Goal: Task Accomplishment & Management: Manage account settings

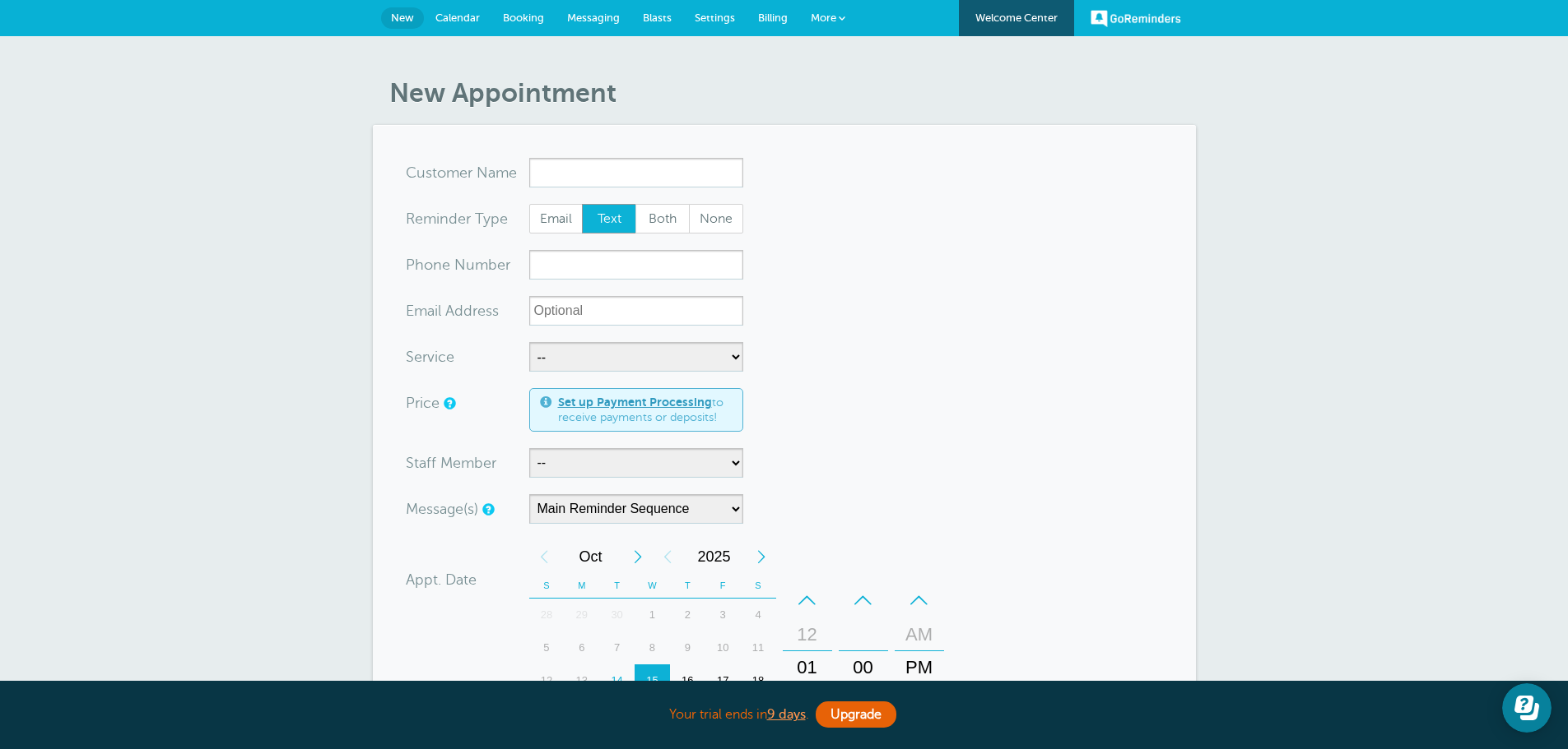
click at [1166, 15] on link "GoReminders" at bounding box center [1135, 18] width 91 height 36
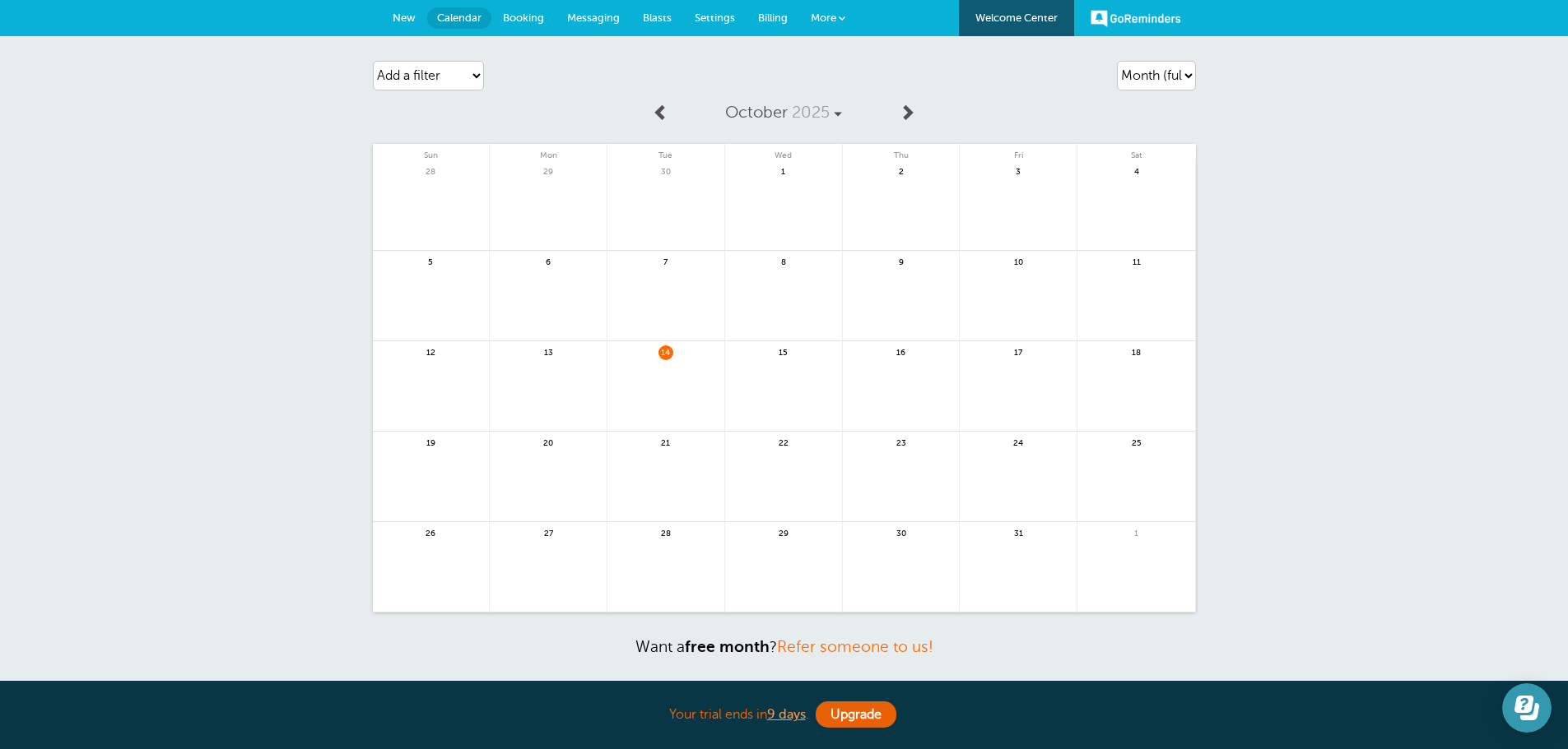
click at [1502, 716] on button "Open Learn | Contact Us" at bounding box center [1526, 708] width 49 height 49
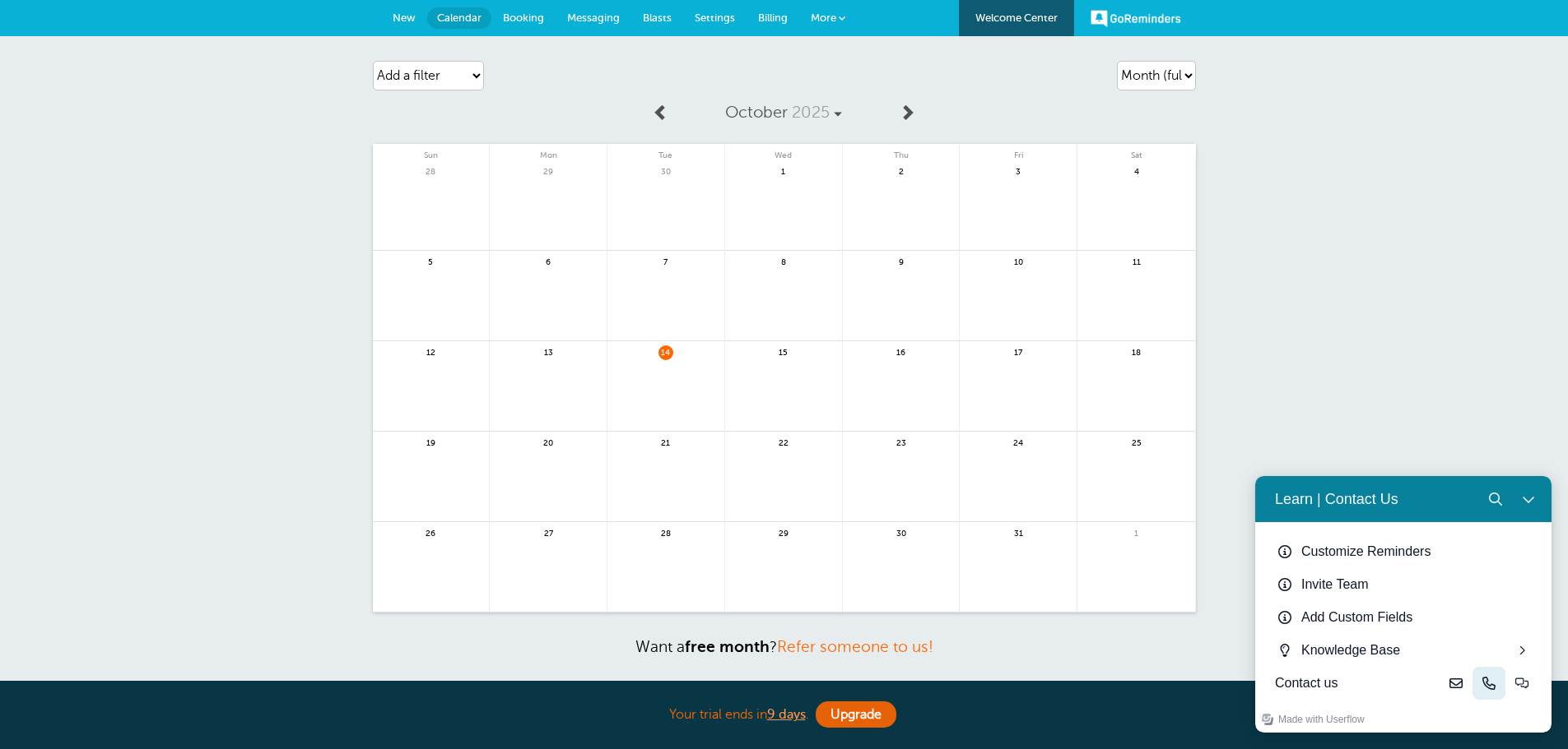
click at [1486, 683] on icon "Phone" at bounding box center [1488, 683] width 13 height 13
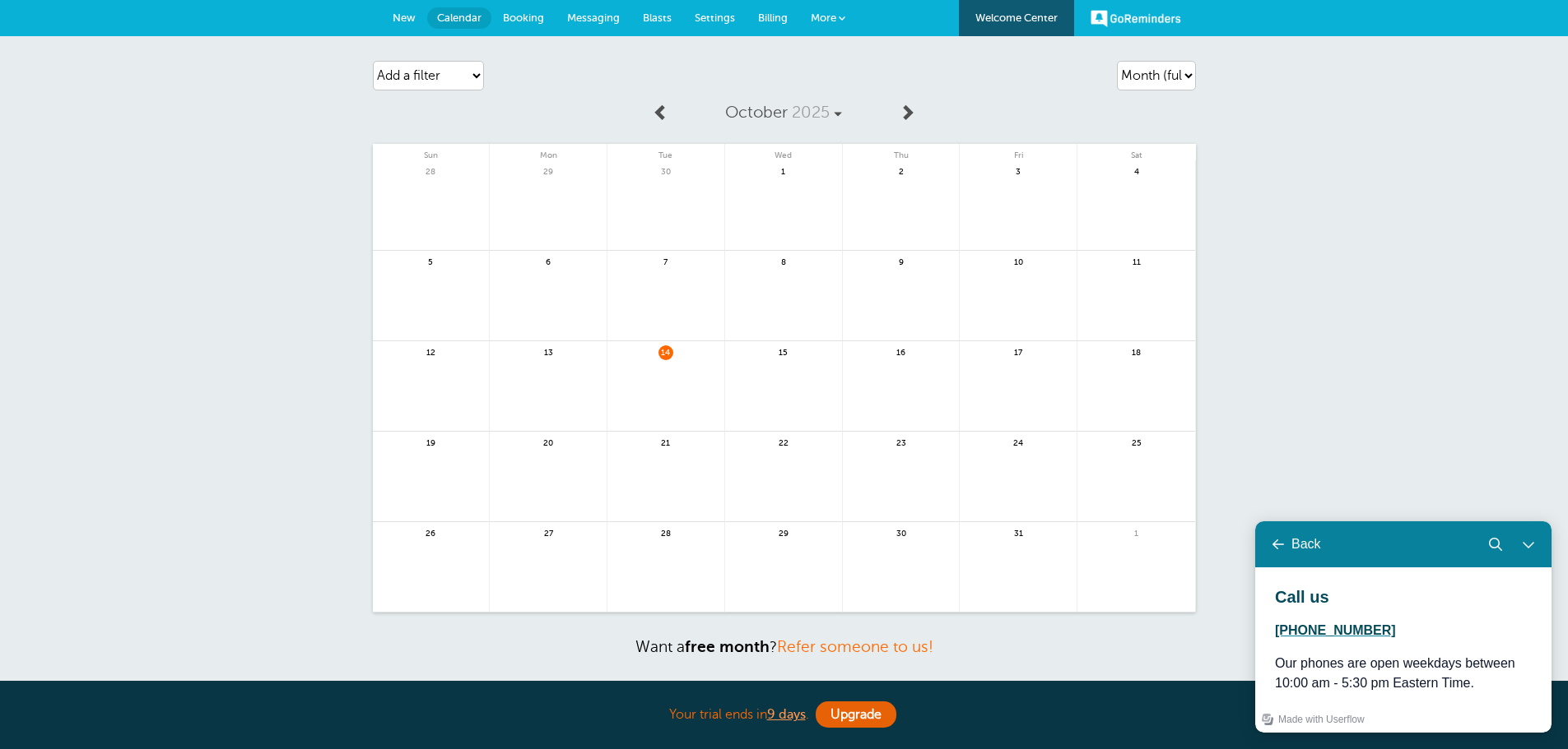
click at [396, 12] on span "New" at bounding box center [404, 18] width 23 height 13
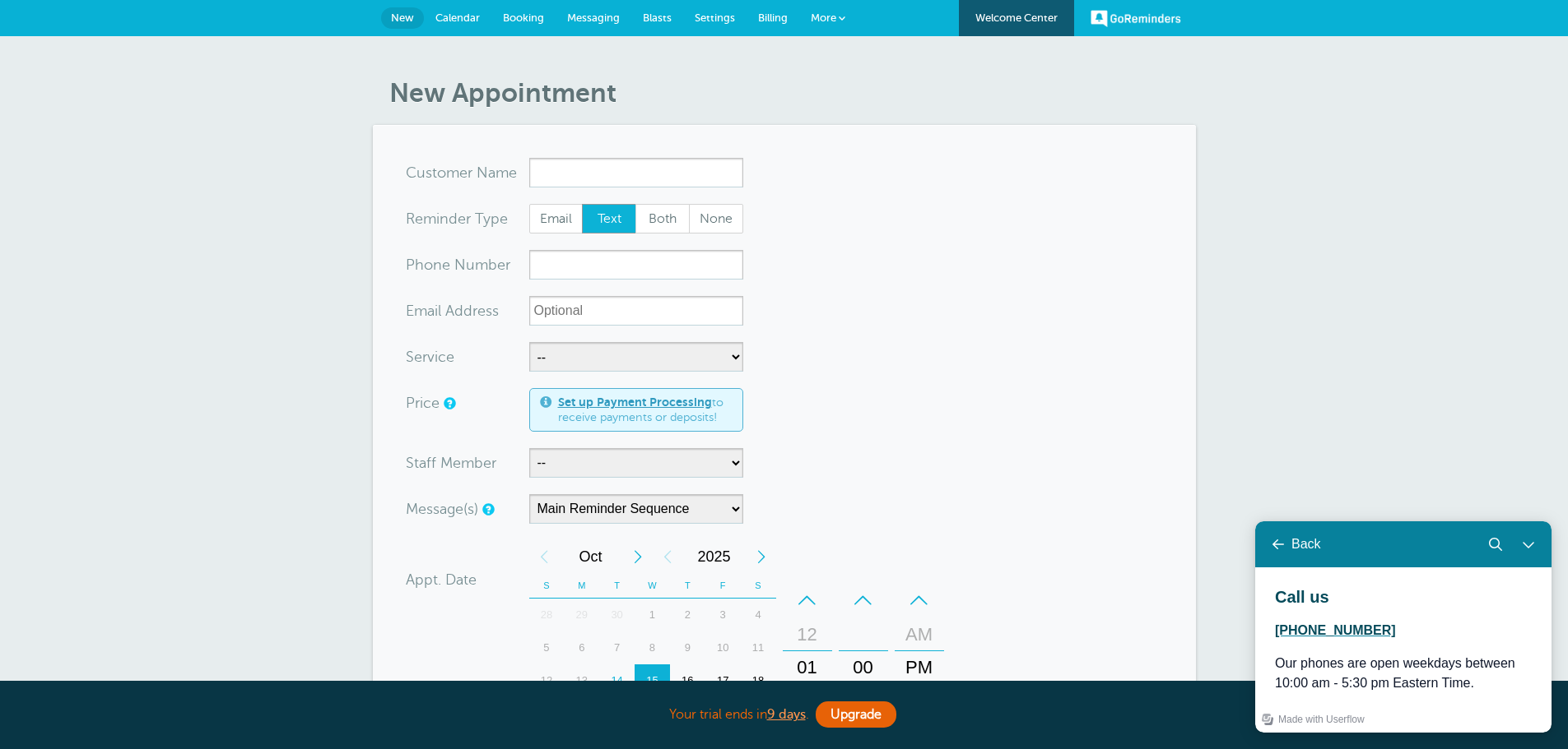
click at [447, 14] on span "Calendar" at bounding box center [456, 18] width 44 height 13
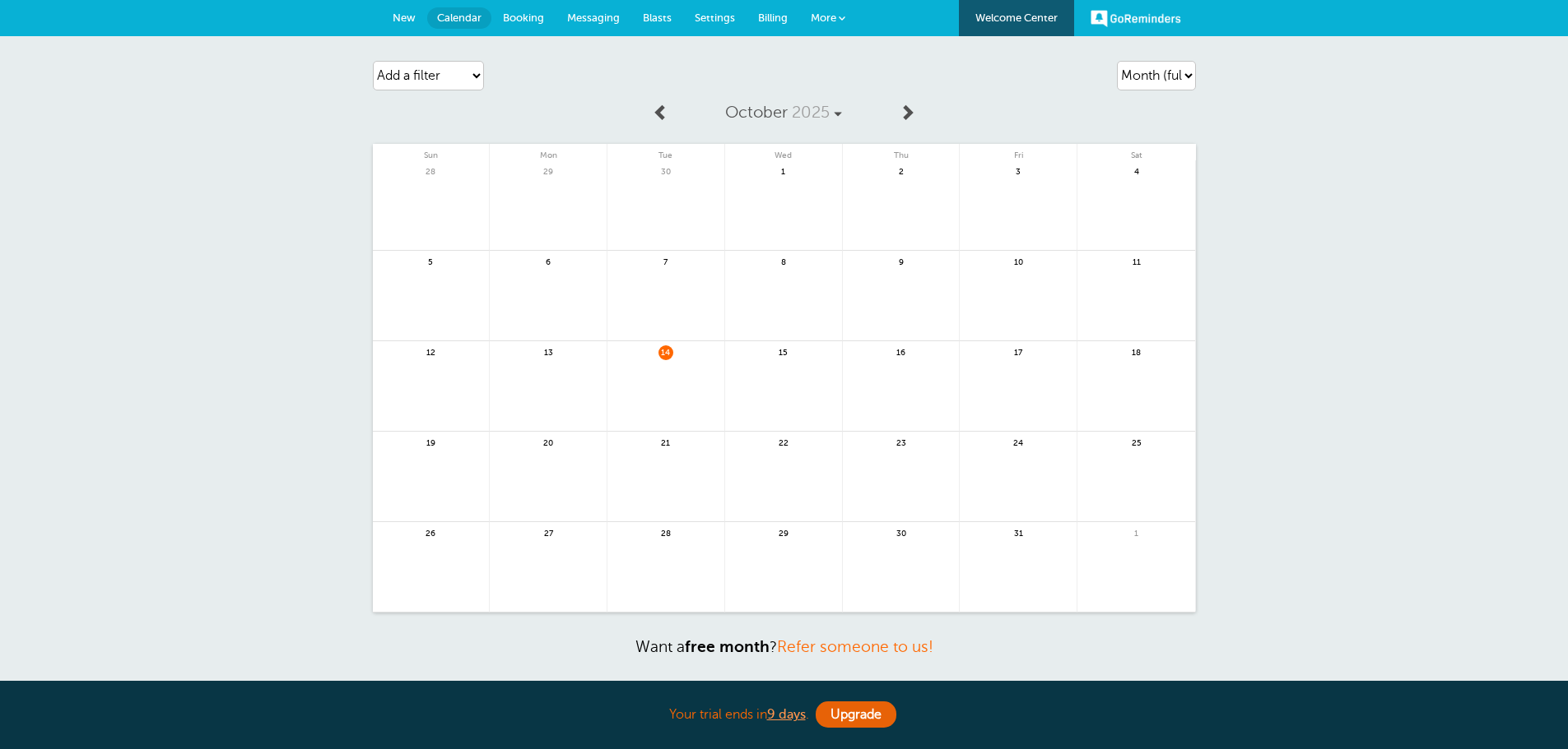
click at [533, 17] on span "Booking" at bounding box center [524, 18] width 41 height 13
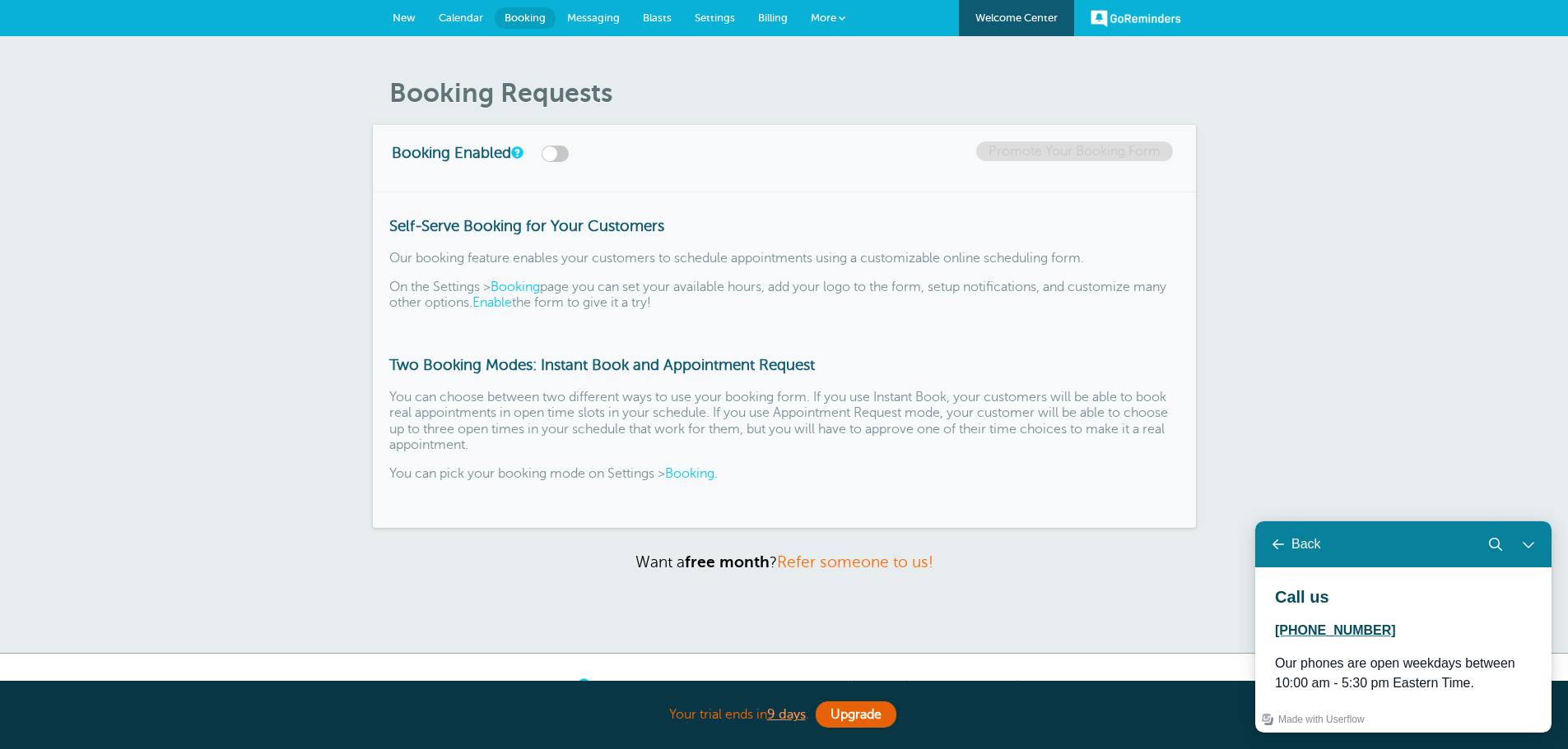
click at [401, 14] on span "New" at bounding box center [404, 18] width 23 height 13
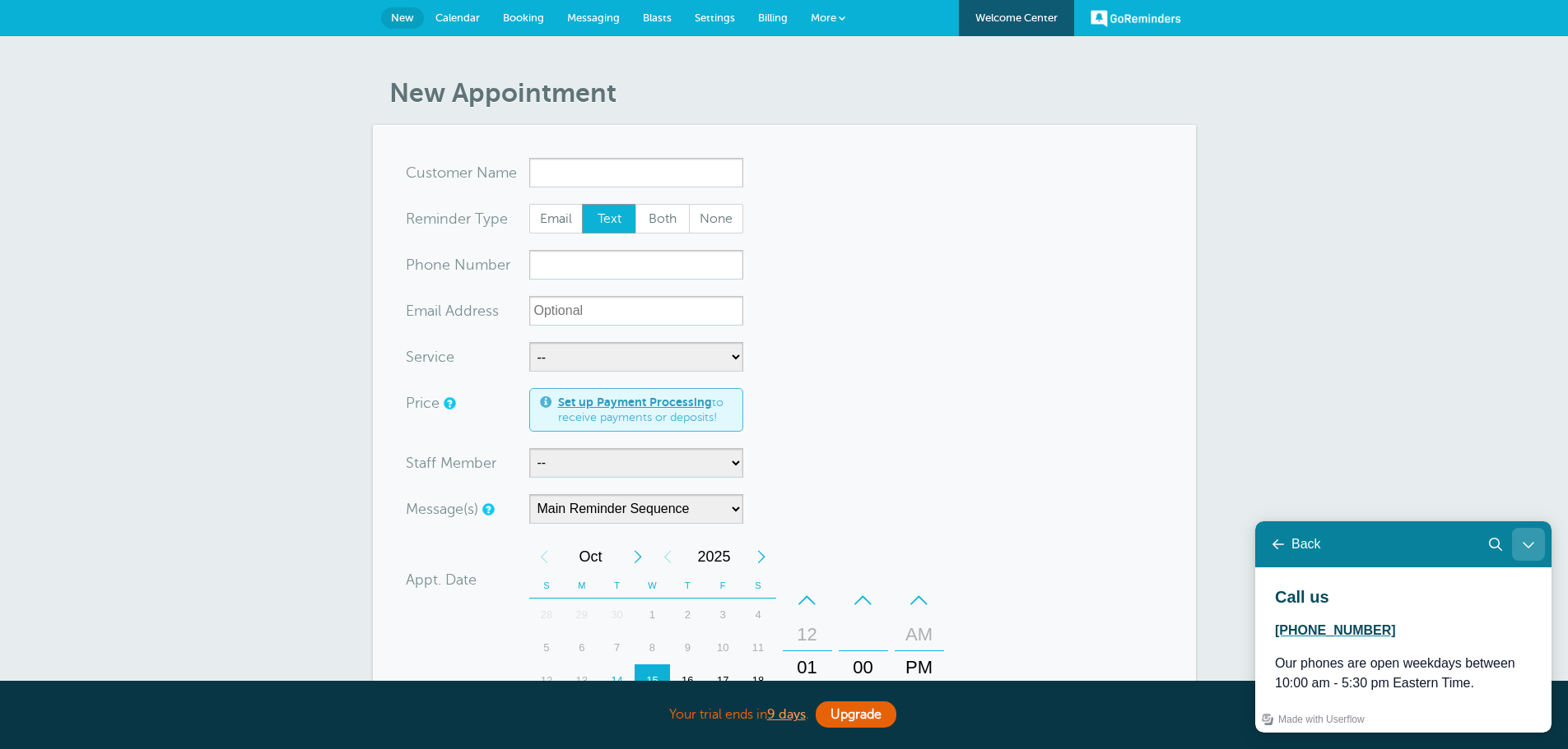
click at [1519, 541] on button "Close Learn | Contact Us" at bounding box center [1528, 544] width 33 height 33
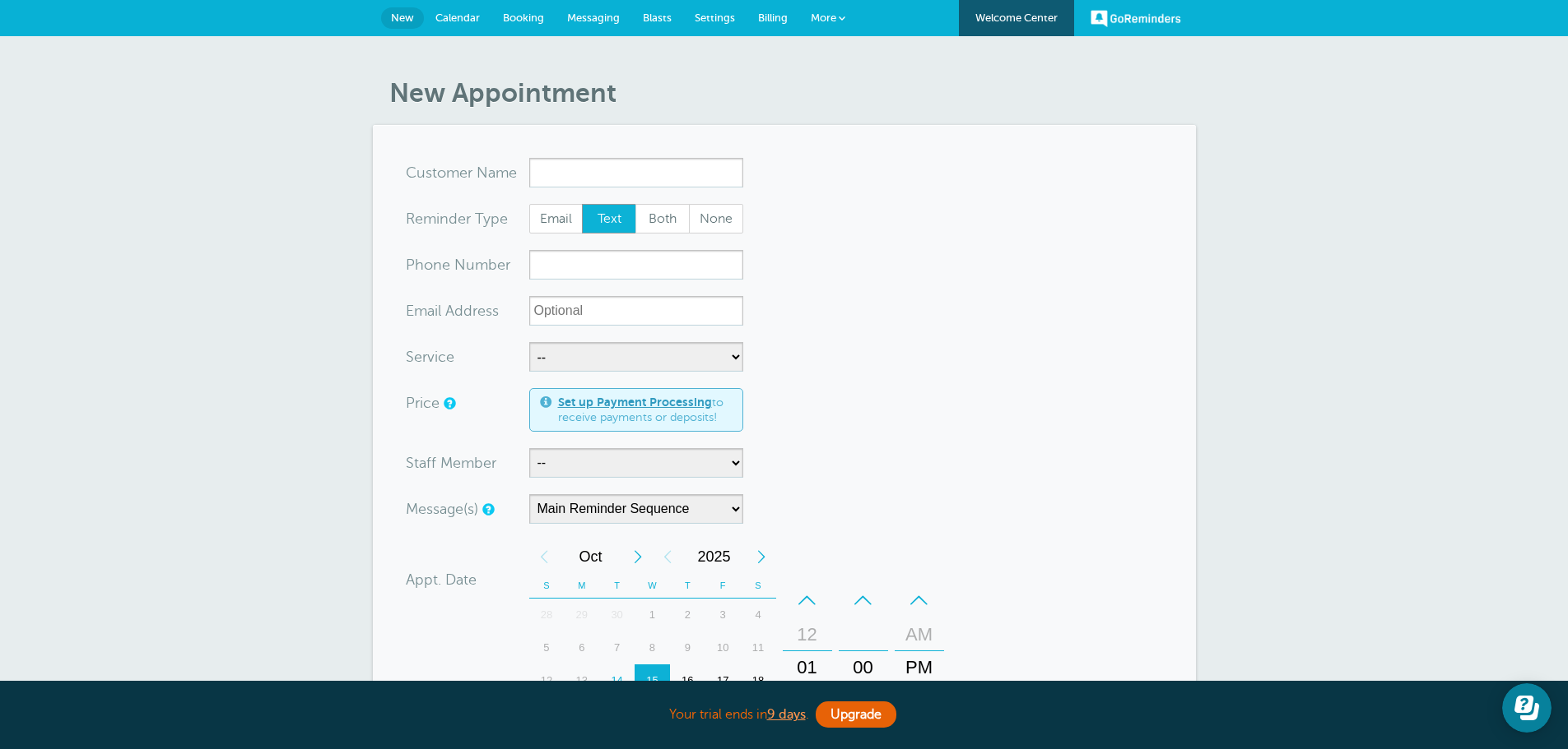
click at [707, 16] on span "Settings" at bounding box center [714, 18] width 40 height 13
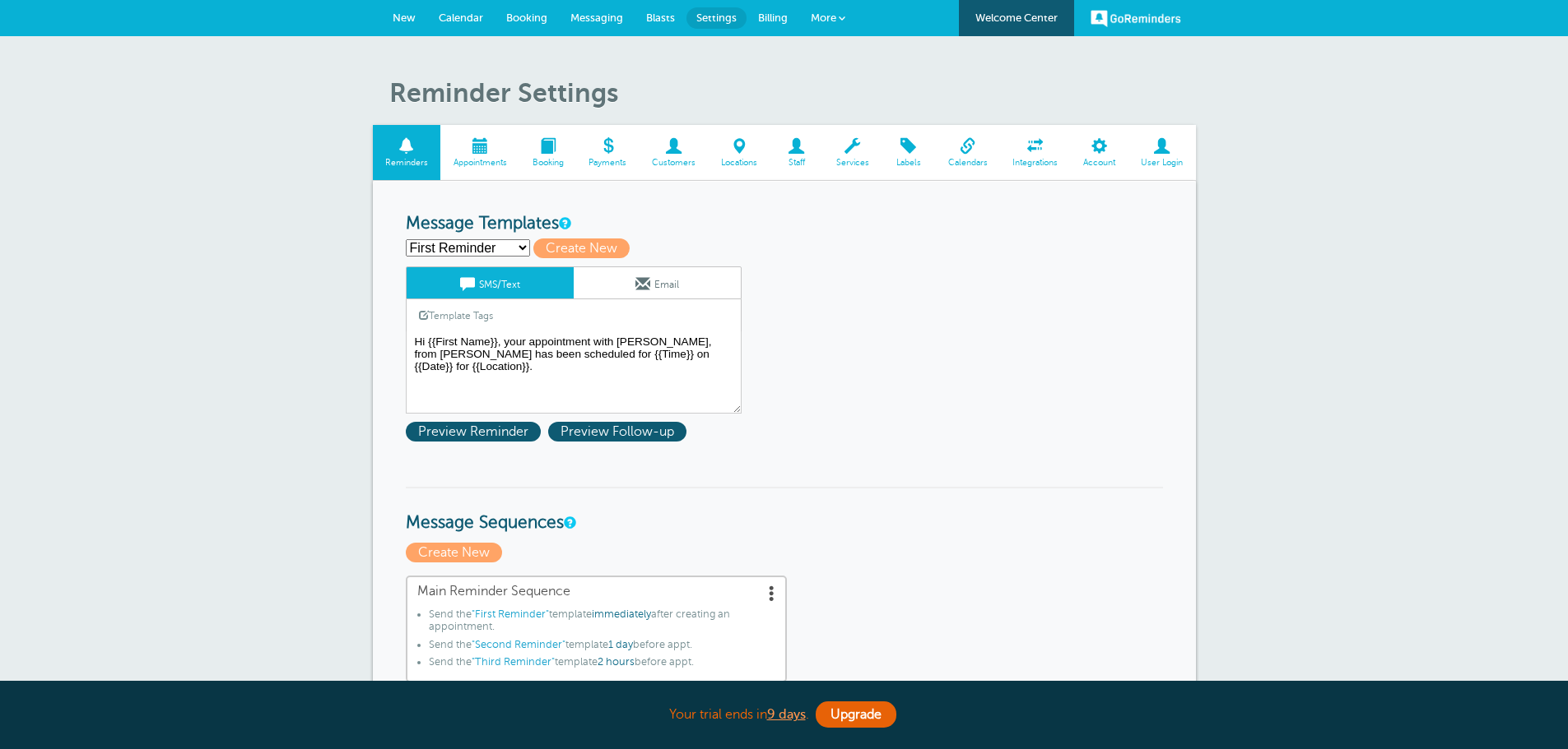
click at [407, 158] on span "Reminders" at bounding box center [407, 163] width 52 height 10
click at [414, 22] on span "New" at bounding box center [404, 18] width 23 height 13
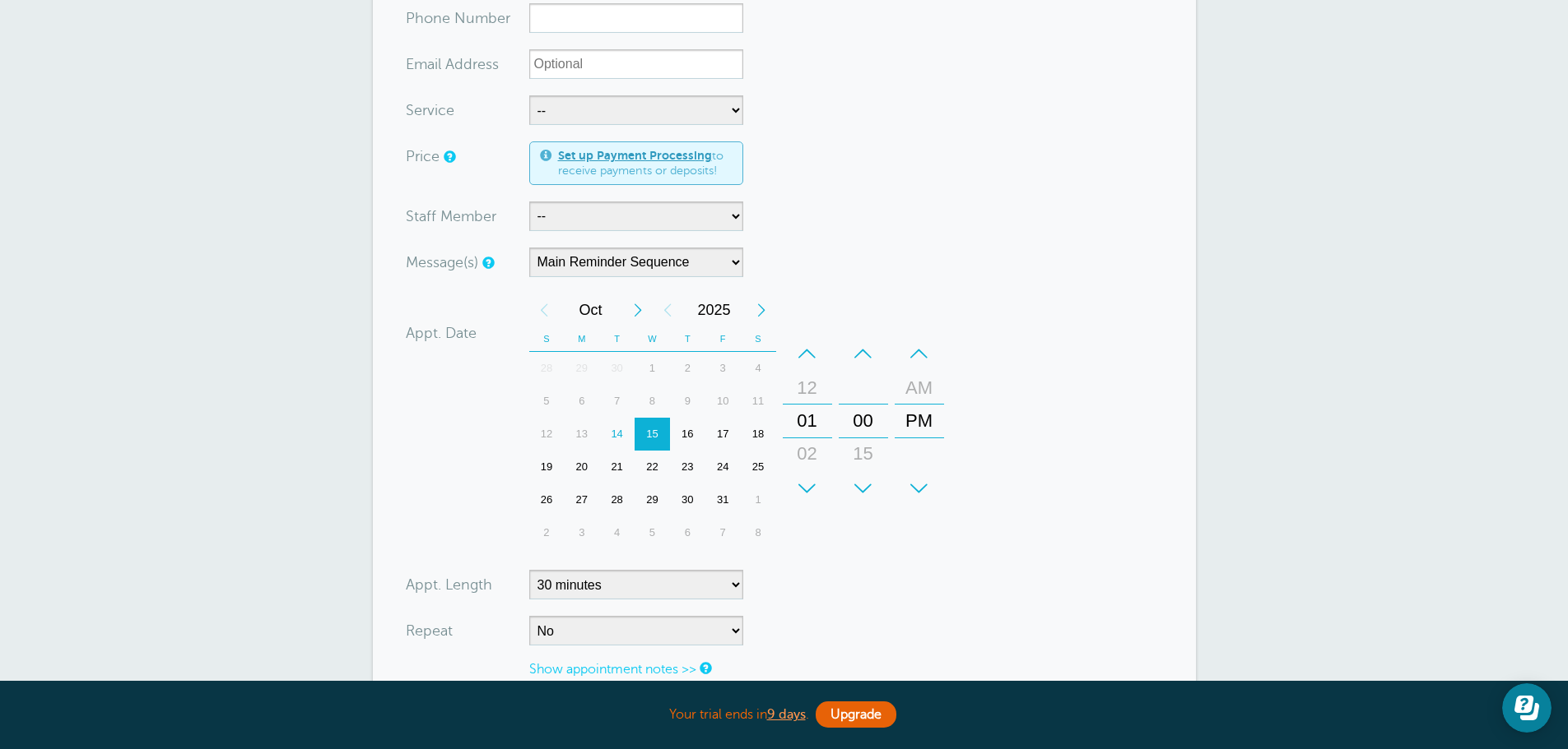
scroll to position [494, 0]
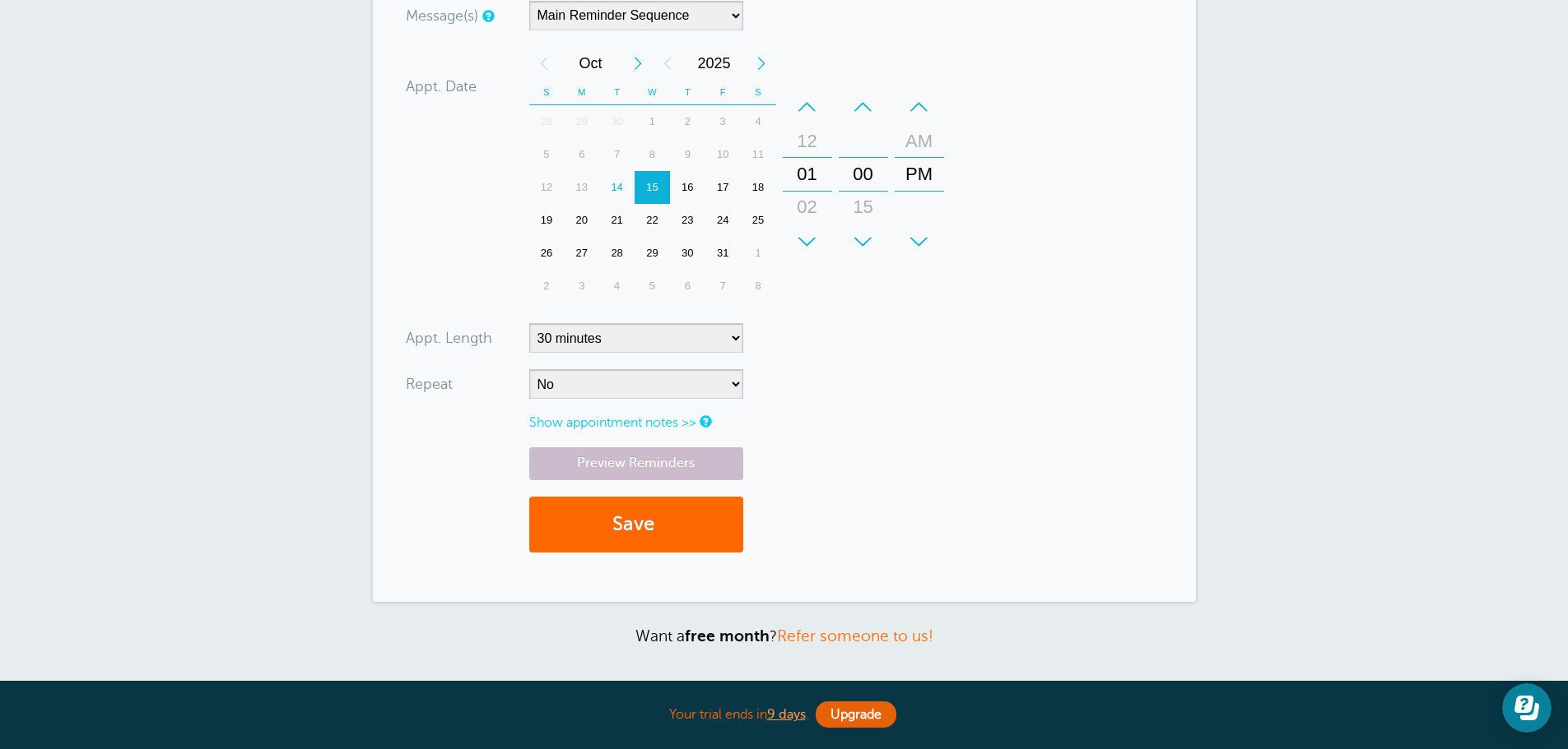
click at [695, 424] on link "Show appointment notes >>" at bounding box center [613, 422] width 167 height 14
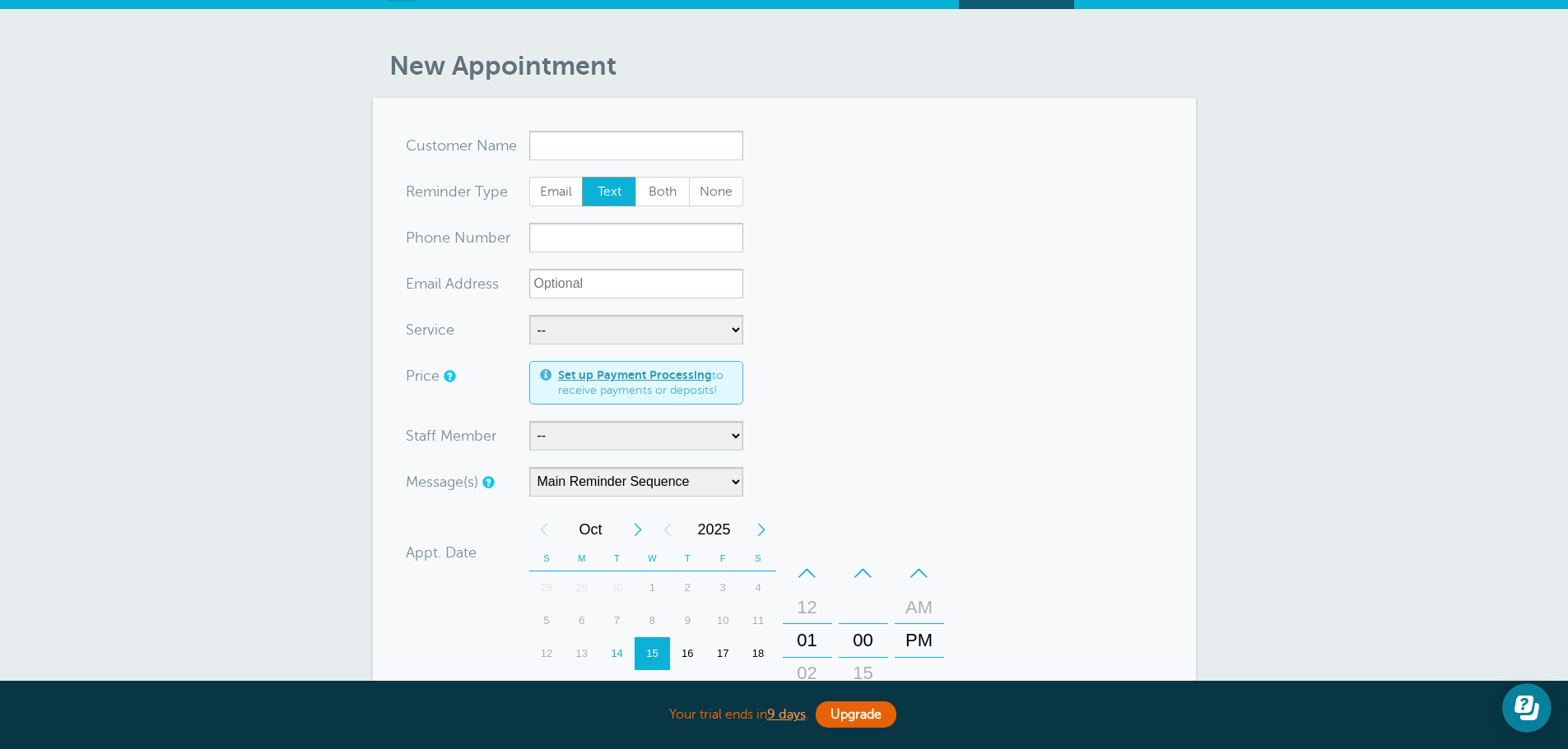
scroll to position [0, 0]
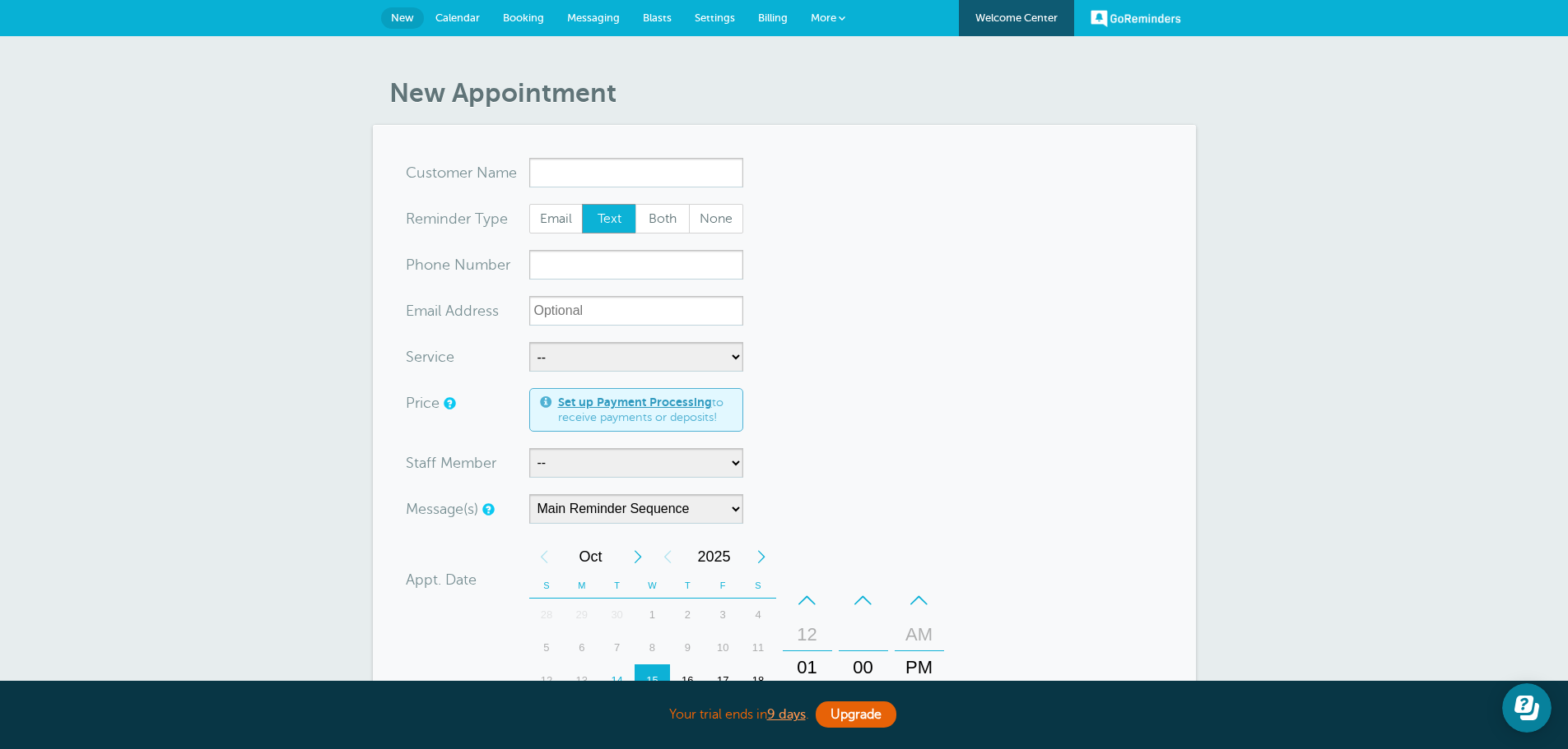
click at [708, 16] on span "Settings" at bounding box center [714, 18] width 40 height 13
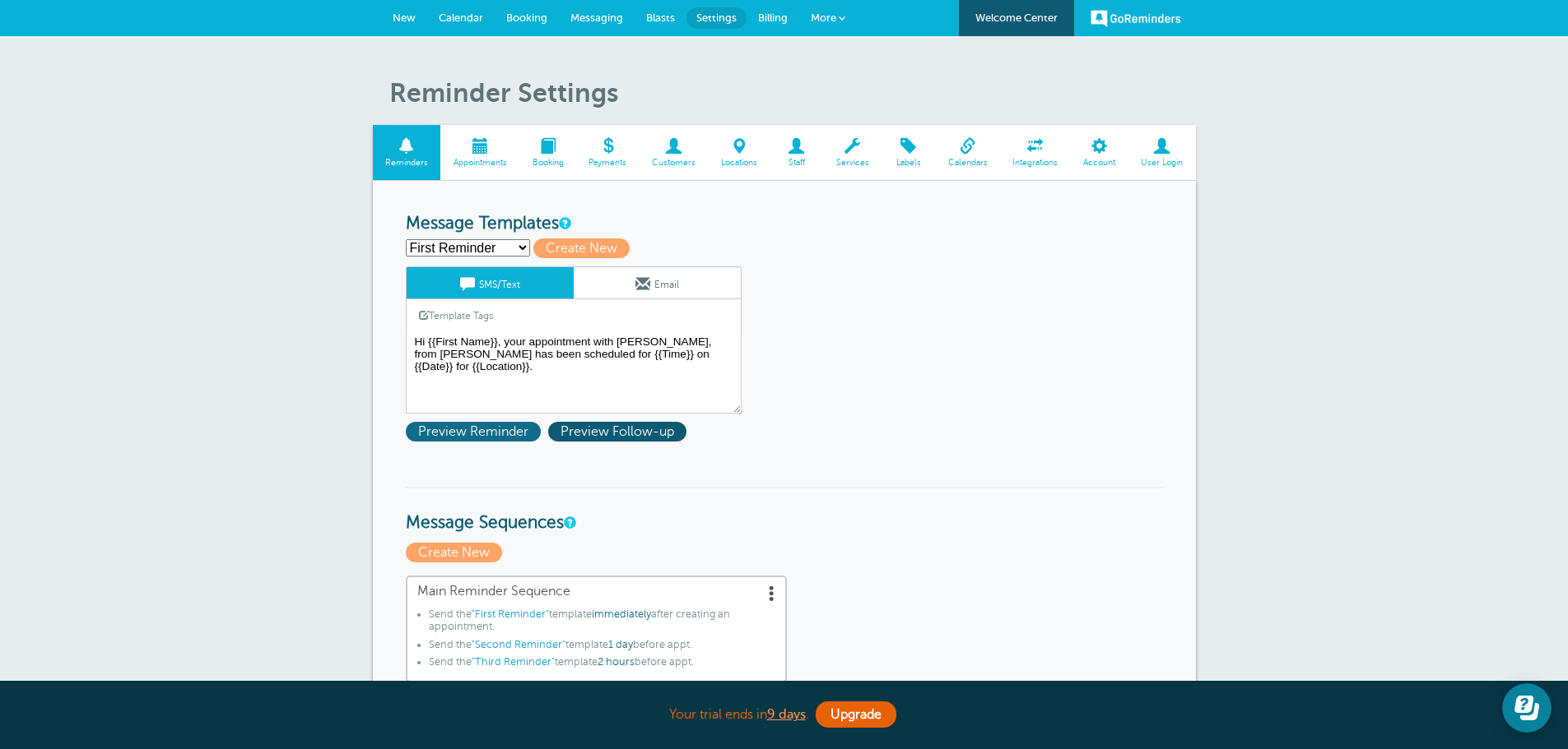
click at [457, 429] on span "Preview Reminder" at bounding box center [474, 432] width 135 height 20
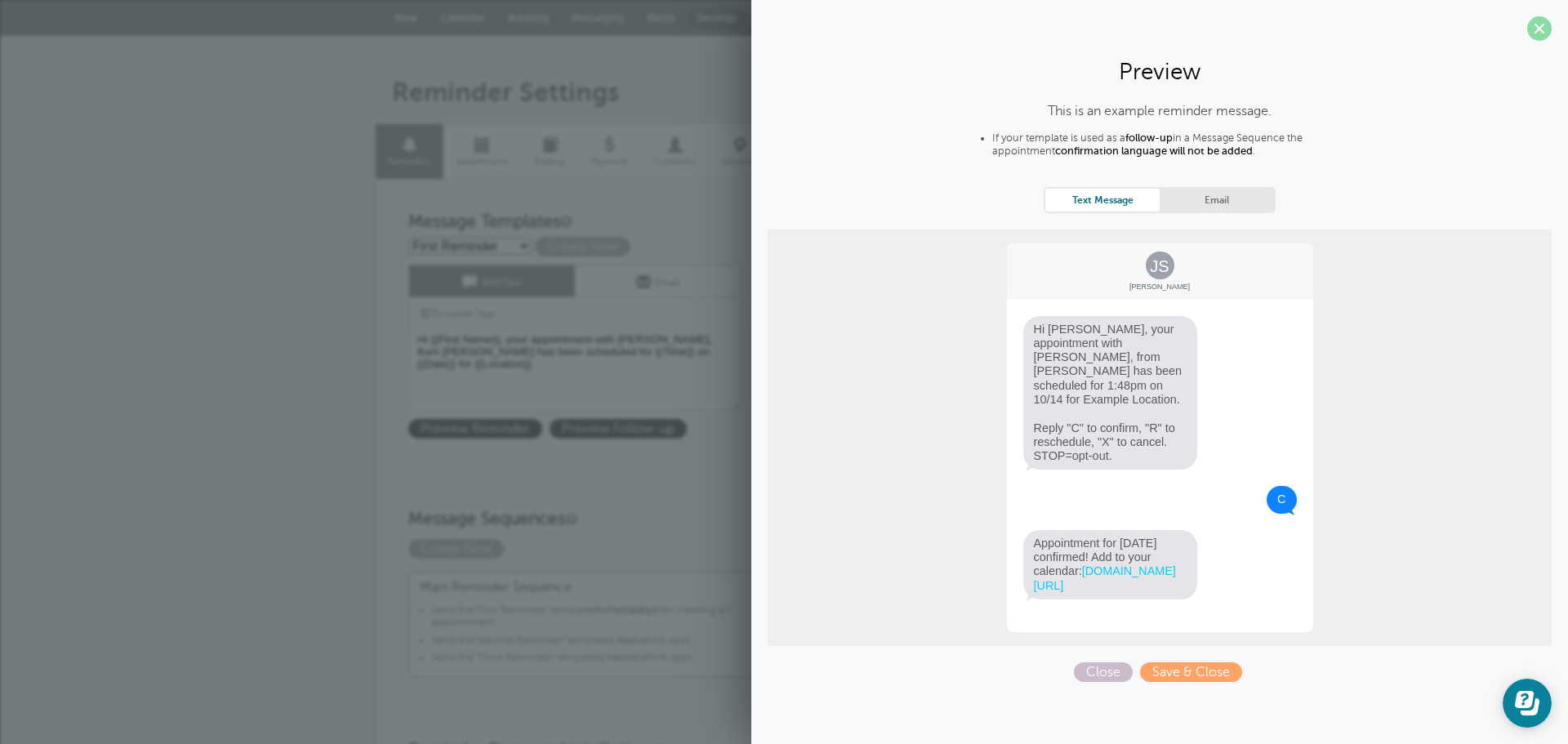
click at [1539, 28] on span at bounding box center [1539, 28] width 24 height 24
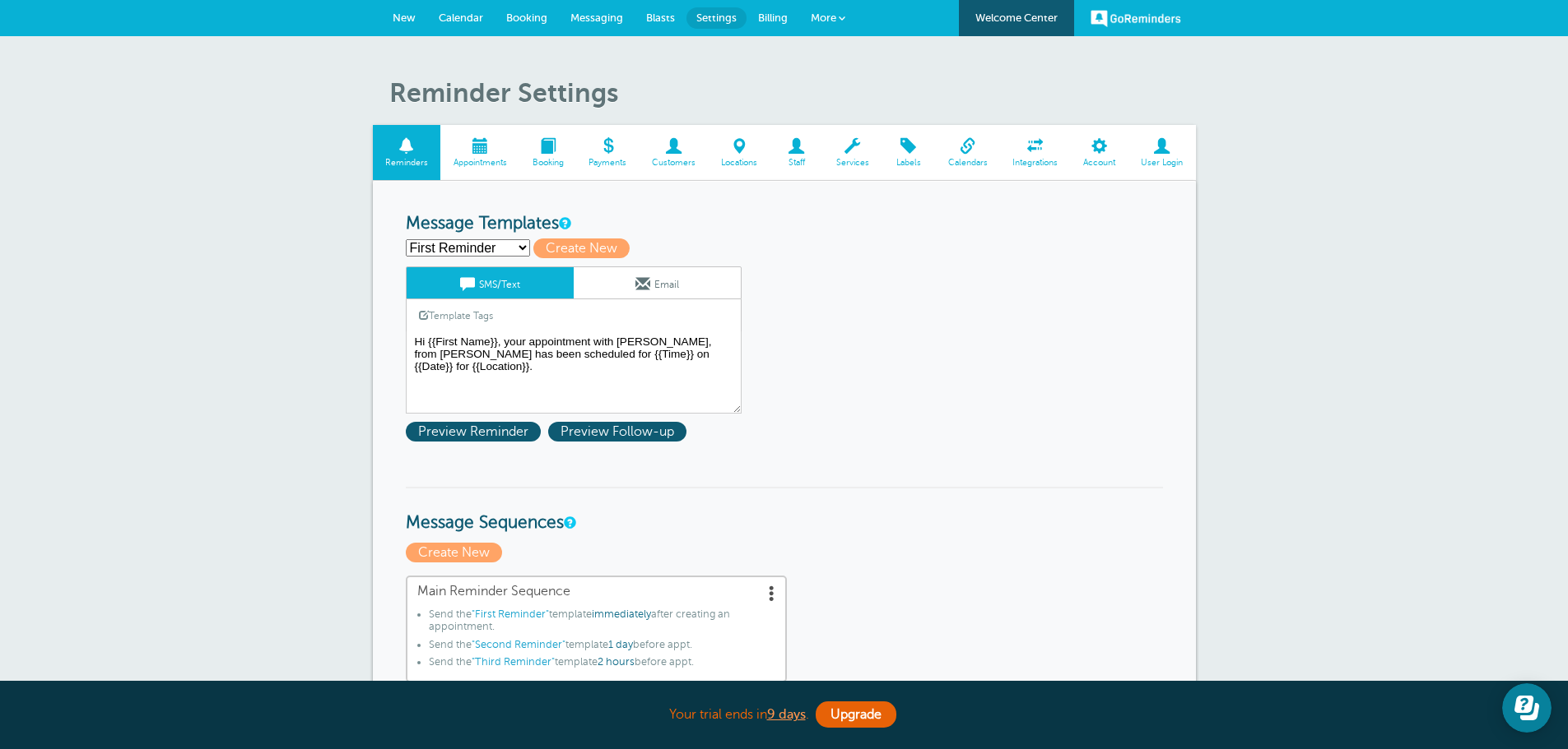
click at [502, 244] on select "First Reminder Second Reminder Third Reminder Create new..." at bounding box center [468, 248] width 124 height 17
select select "163649"
click at [406, 240] on select "First Reminder Second Reminder Third Reminder Create new..." at bounding box center [468, 248] width 124 height 17
type input "Third Reminder"
type textarea "Hi {{First Name}}, you have an appointment with NEIS today at {{Time}}."
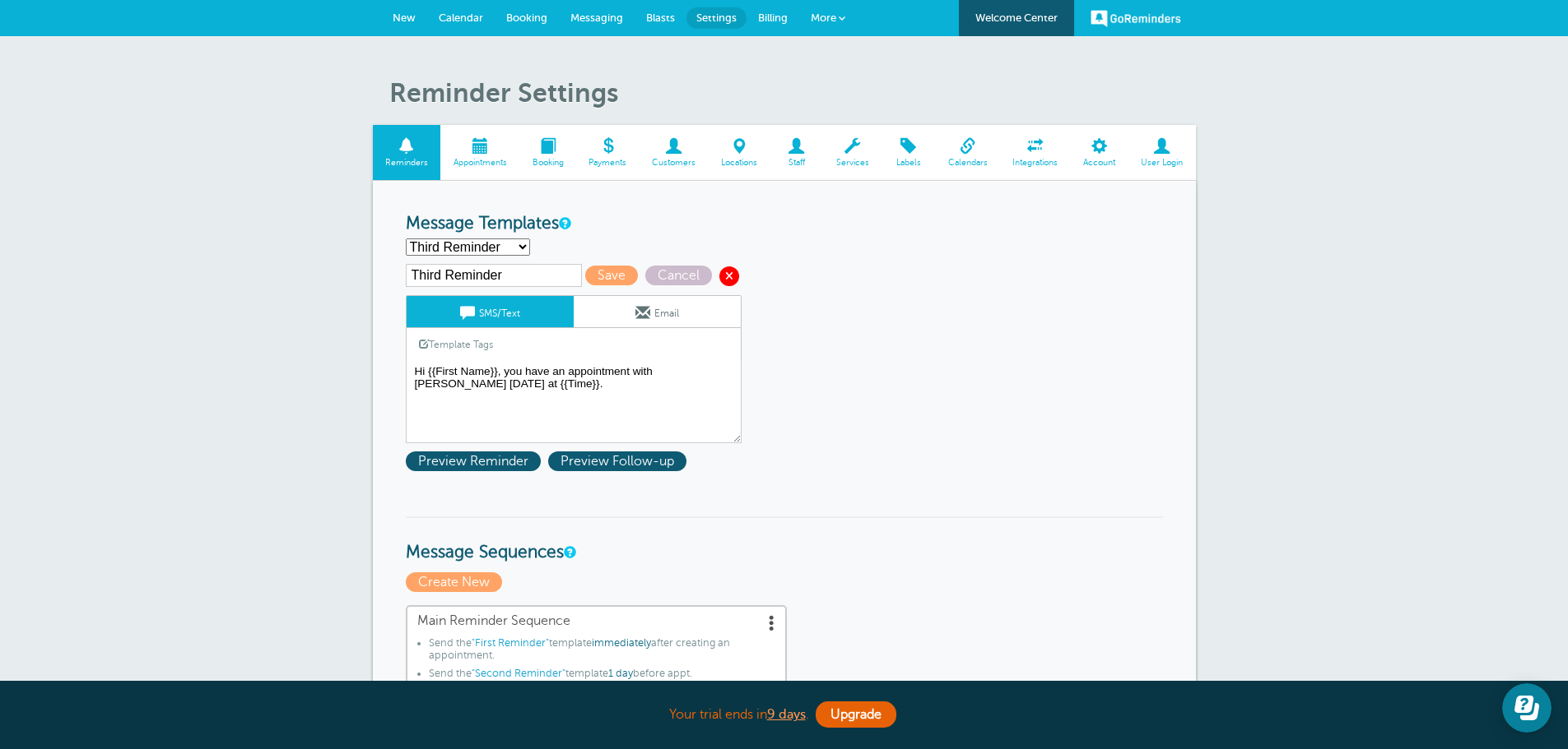
click at [722, 273] on span at bounding box center [729, 277] width 20 height 20
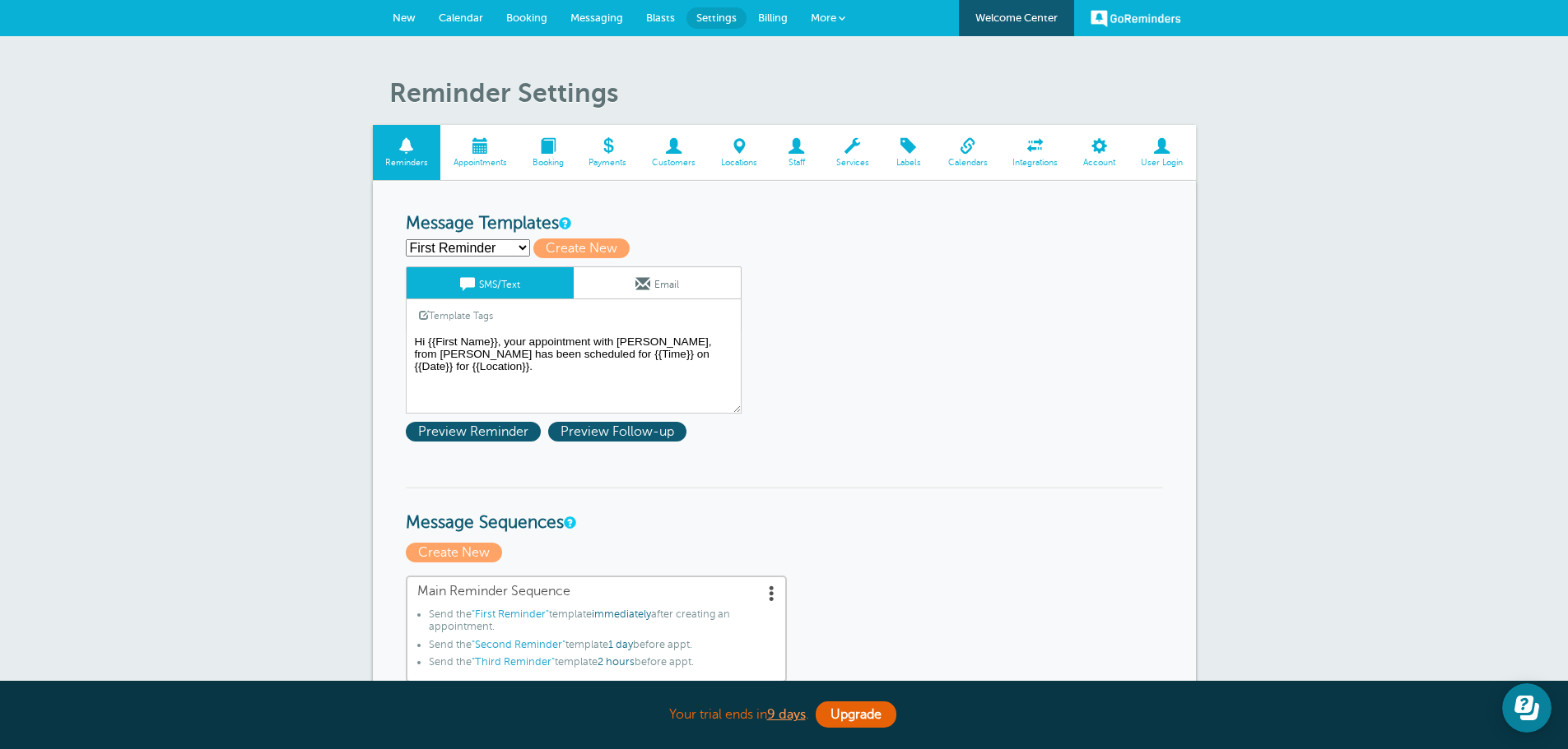
click at [471, 243] on select "First Reminder Second Reminder Third Reminder Create new..." at bounding box center [468, 248] width 124 height 17
select select "163649"
click at [406, 240] on select "First Reminder Second Reminder Third Reminder Create new..." at bounding box center [468, 248] width 124 height 17
type input "Third Reminder"
type textarea "Hi {{First Name}}, you have an appointment with NEIS today at {{Time}}."
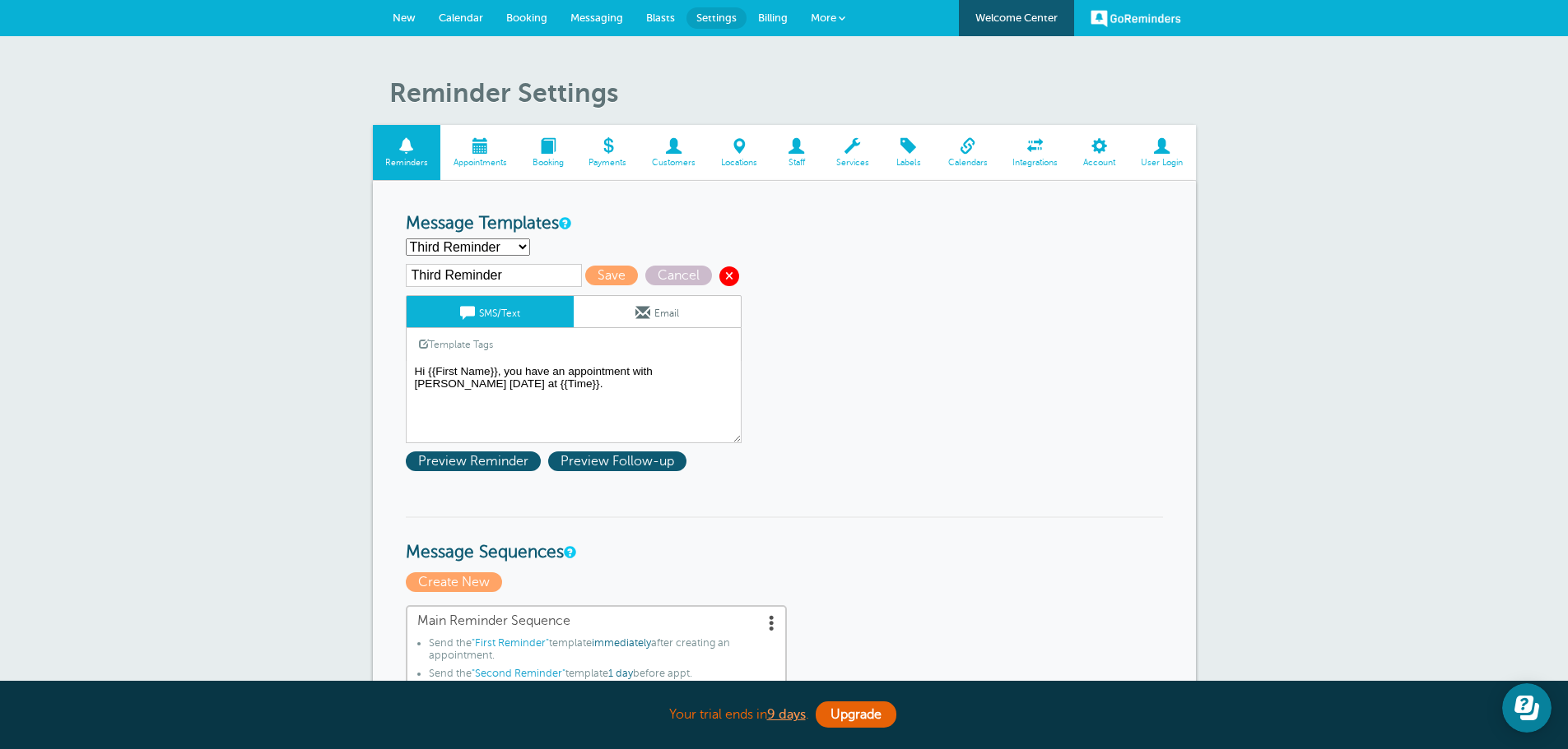
click at [724, 275] on span at bounding box center [729, 277] width 20 height 20
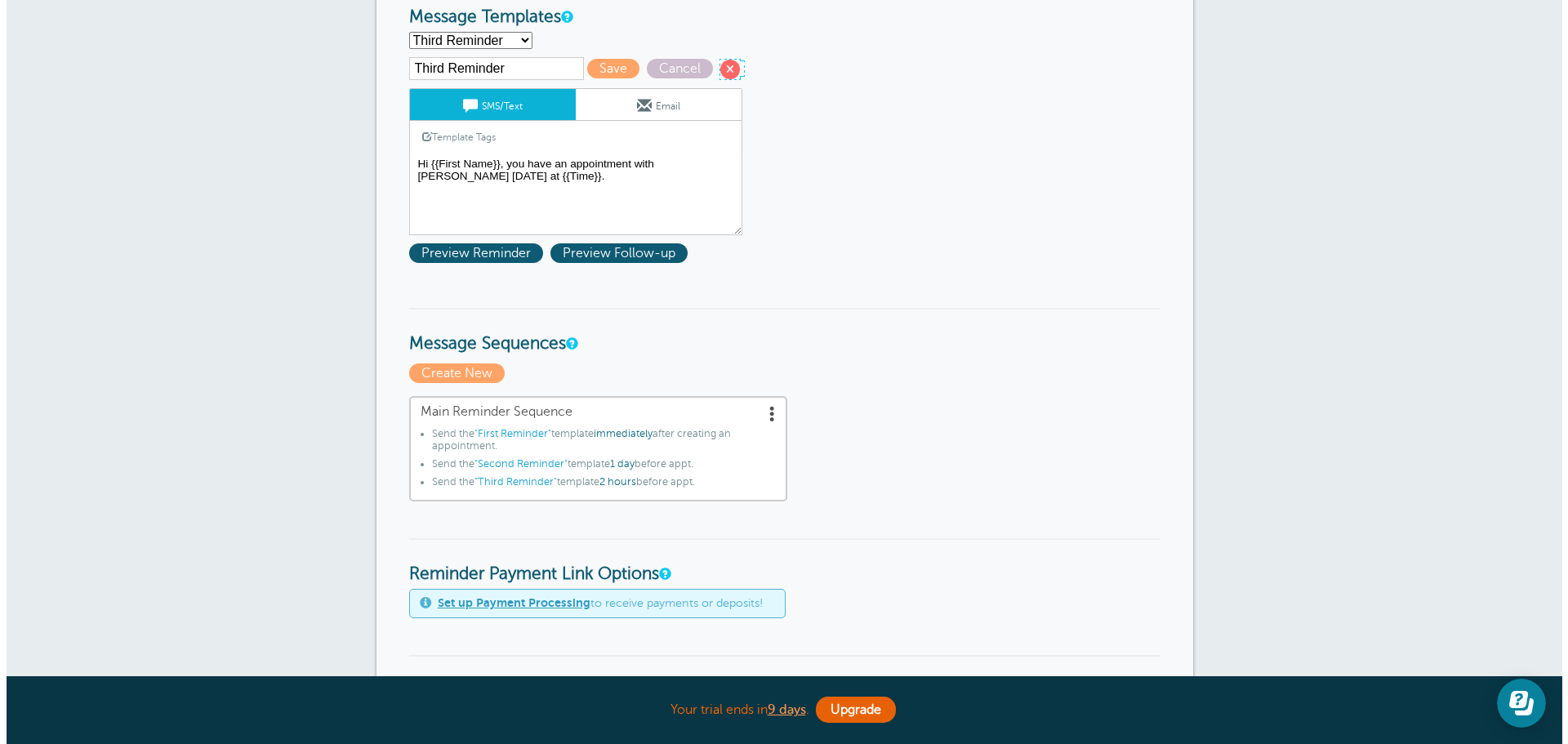
scroll to position [245, 0]
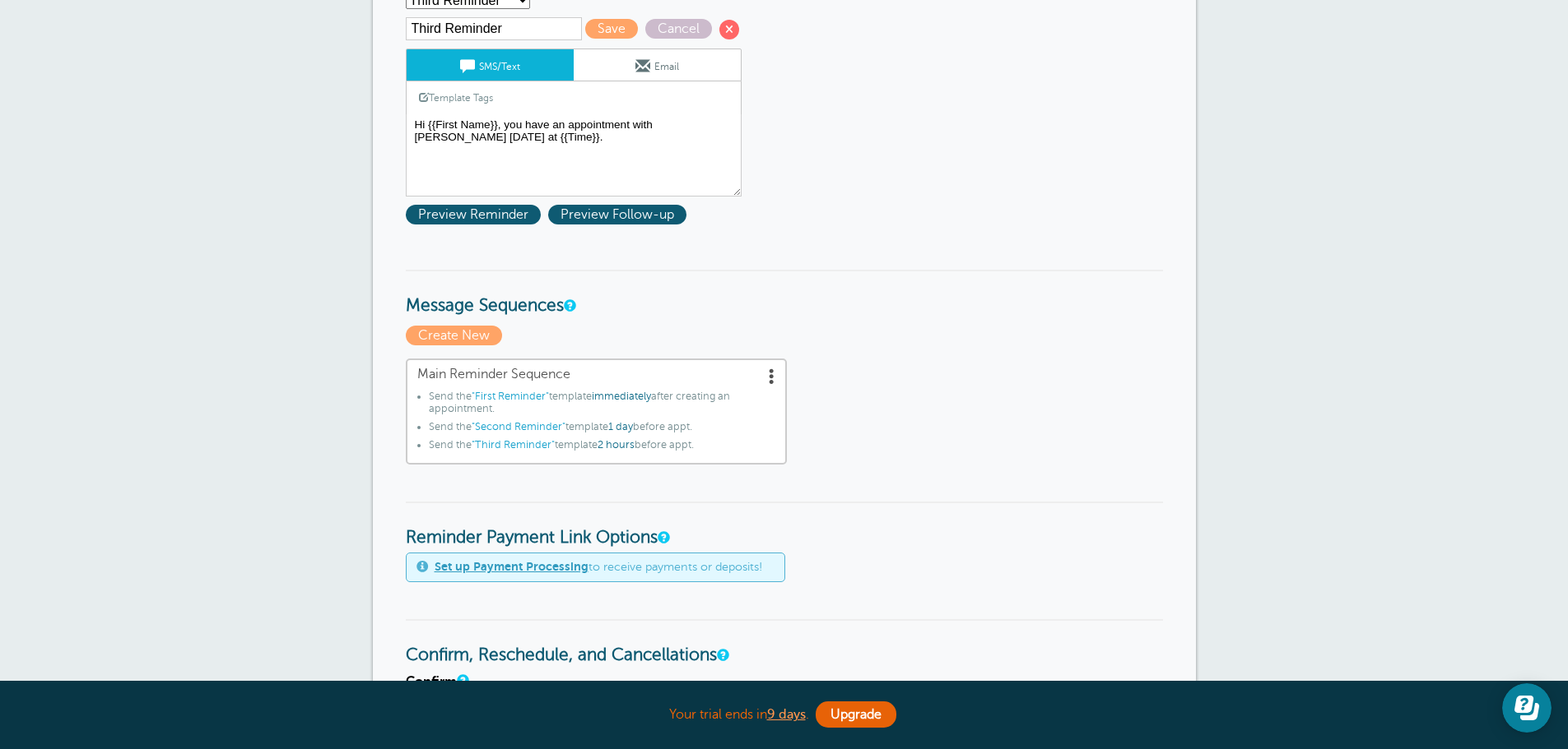
click at [769, 376] on span at bounding box center [772, 375] width 16 height 16
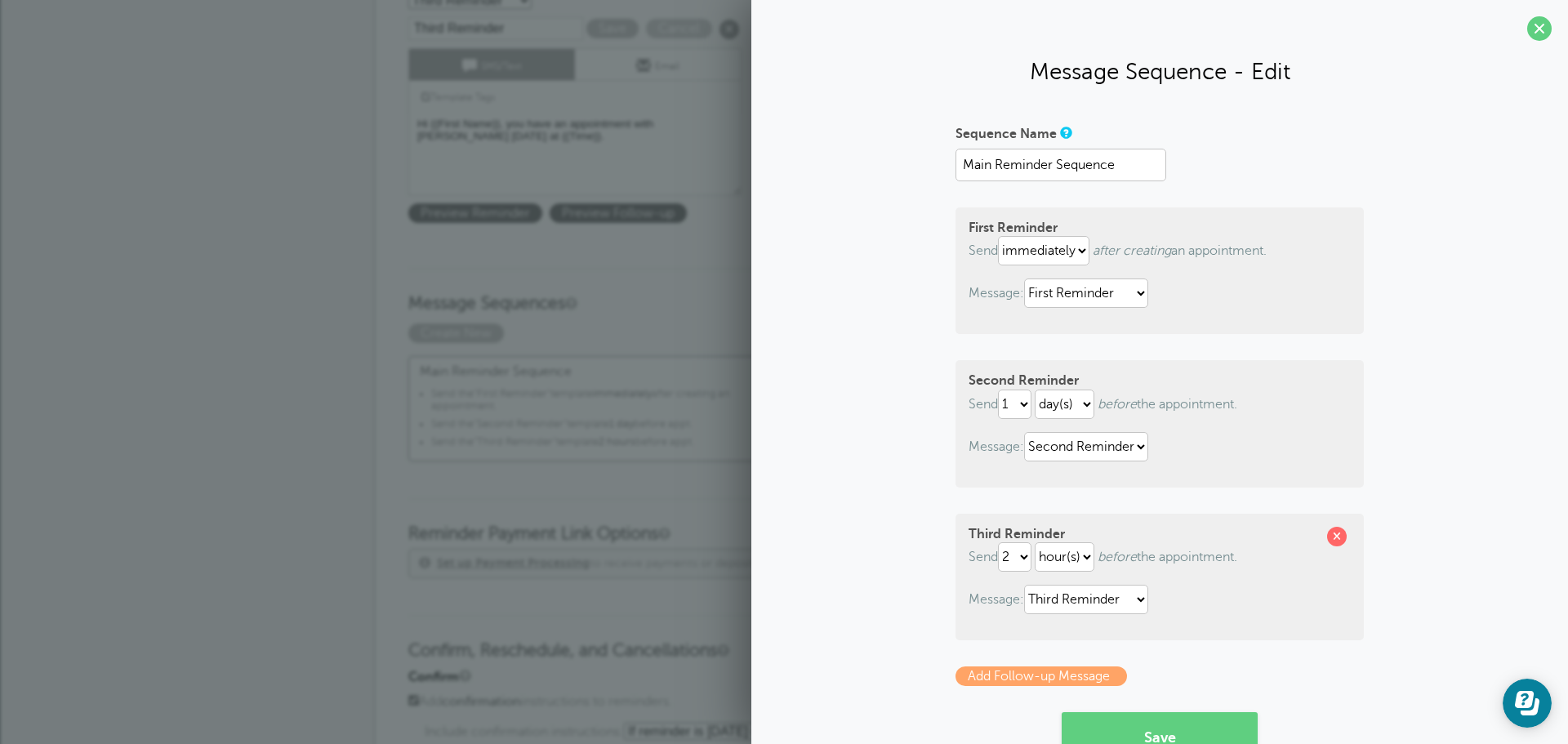
scroll to position [128, 0]
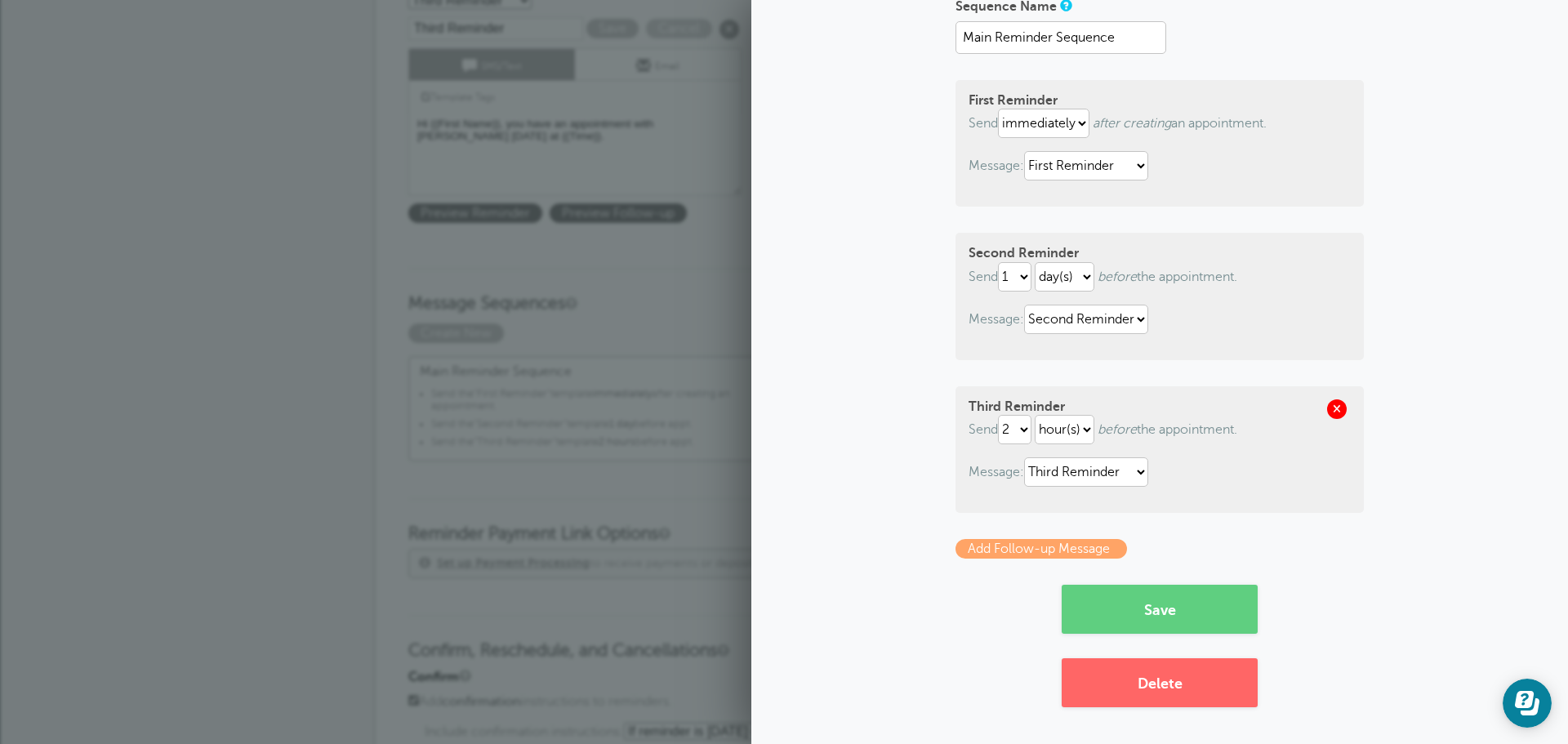
click at [1333, 406] on span at bounding box center [1337, 409] width 20 height 20
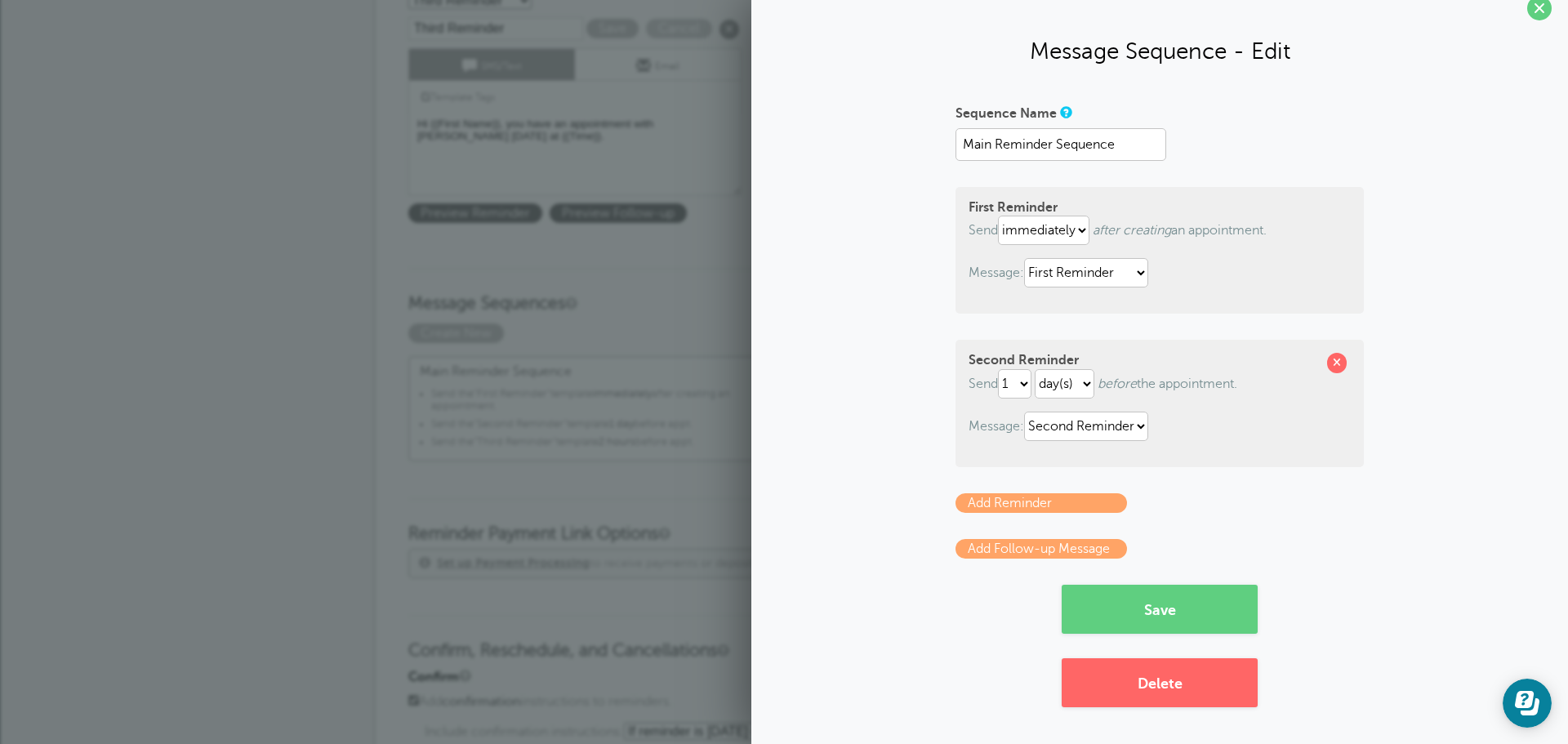
scroll to position [21, 0]
click at [1157, 616] on button "Save" at bounding box center [1160, 609] width 196 height 49
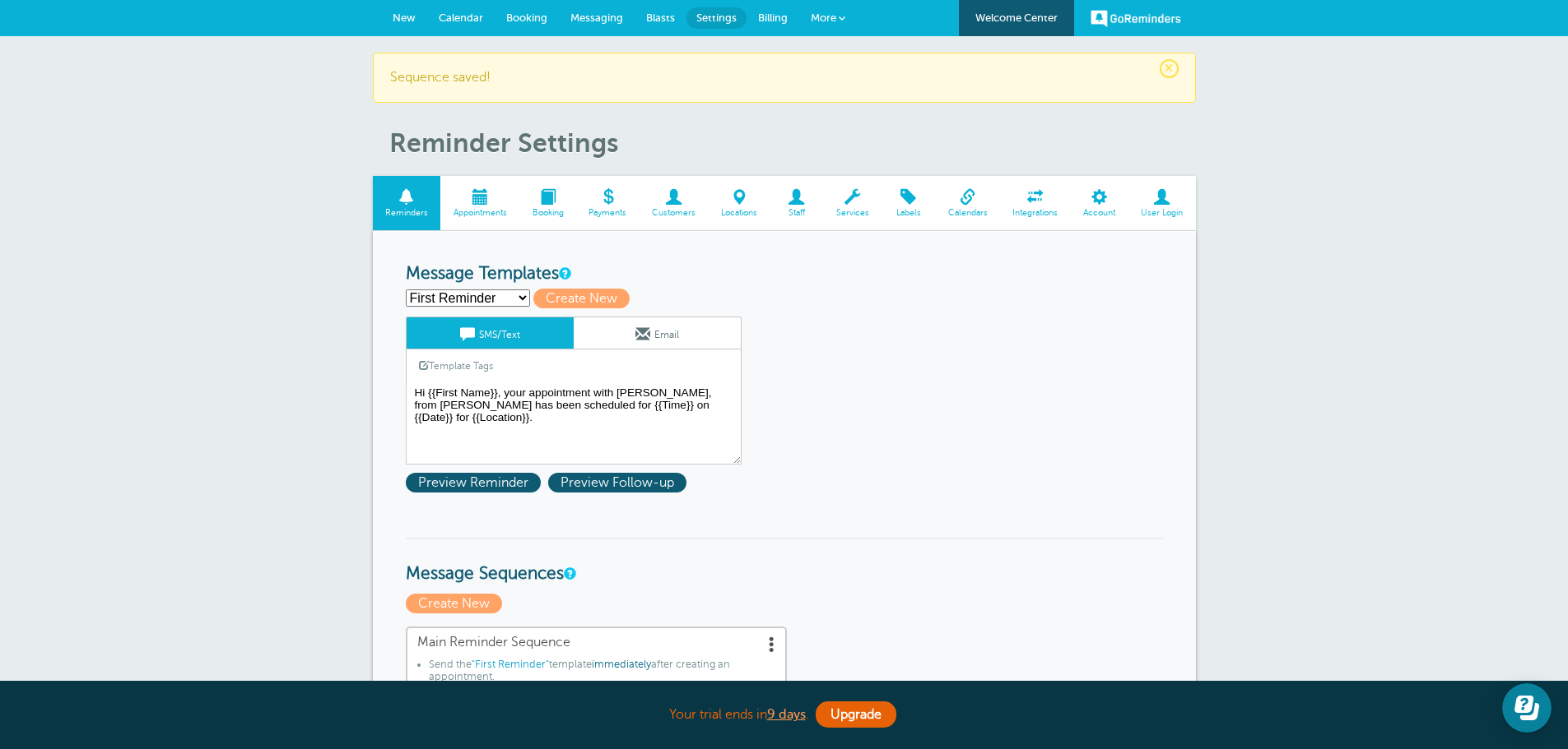
click at [402, 10] on link "New" at bounding box center [403, 18] width 46 height 36
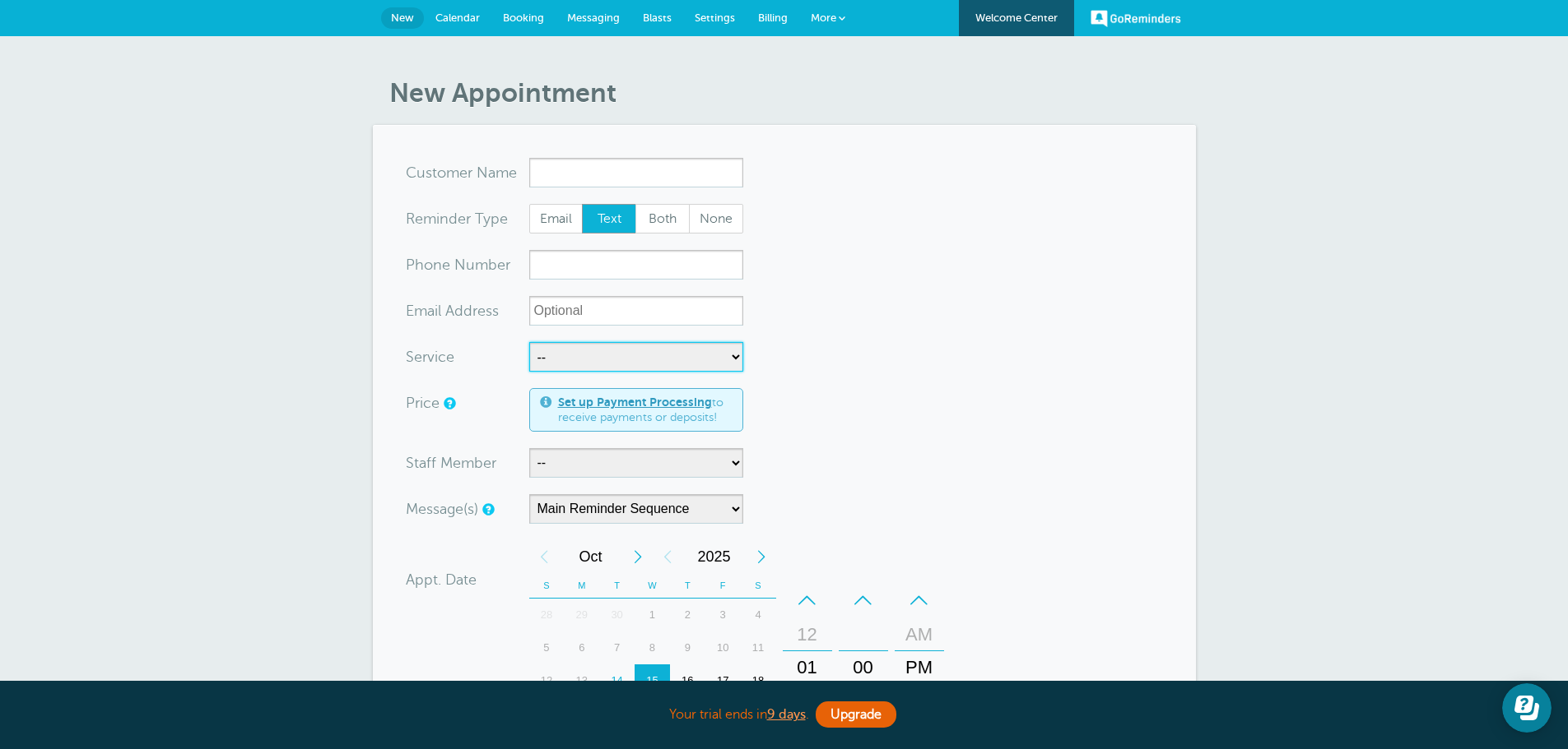
click at [549, 358] on select "-- Insurance Inspections" at bounding box center [636, 357] width 214 height 30
click at [284, 353] on div "New Appointment You are creating a new customer. To use an existing customer se…" at bounding box center [784, 629] width 1568 height 1186
click at [727, 25] on link "Settings" at bounding box center [714, 18] width 64 height 36
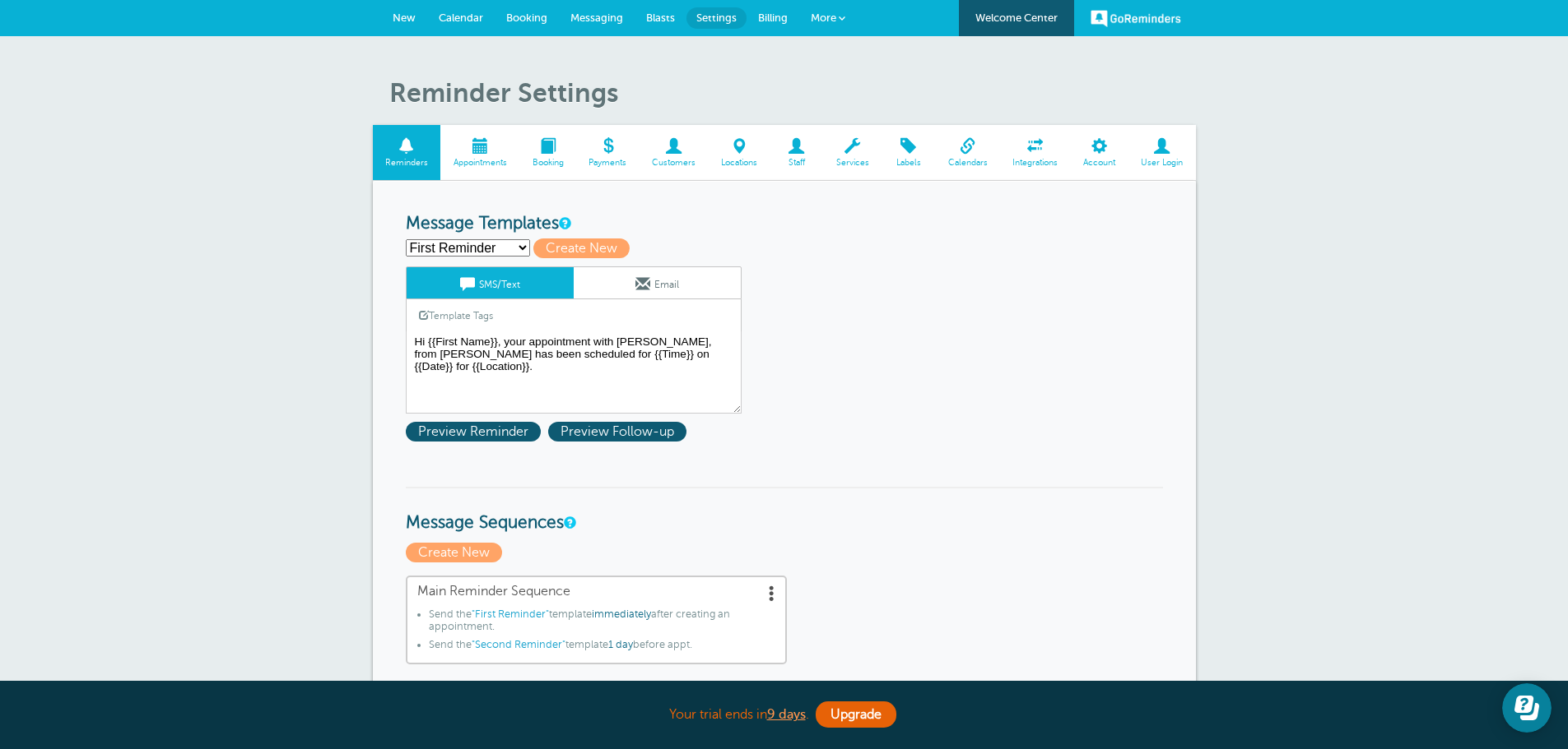
click at [747, 144] on span at bounding box center [740, 145] width 62 height 15
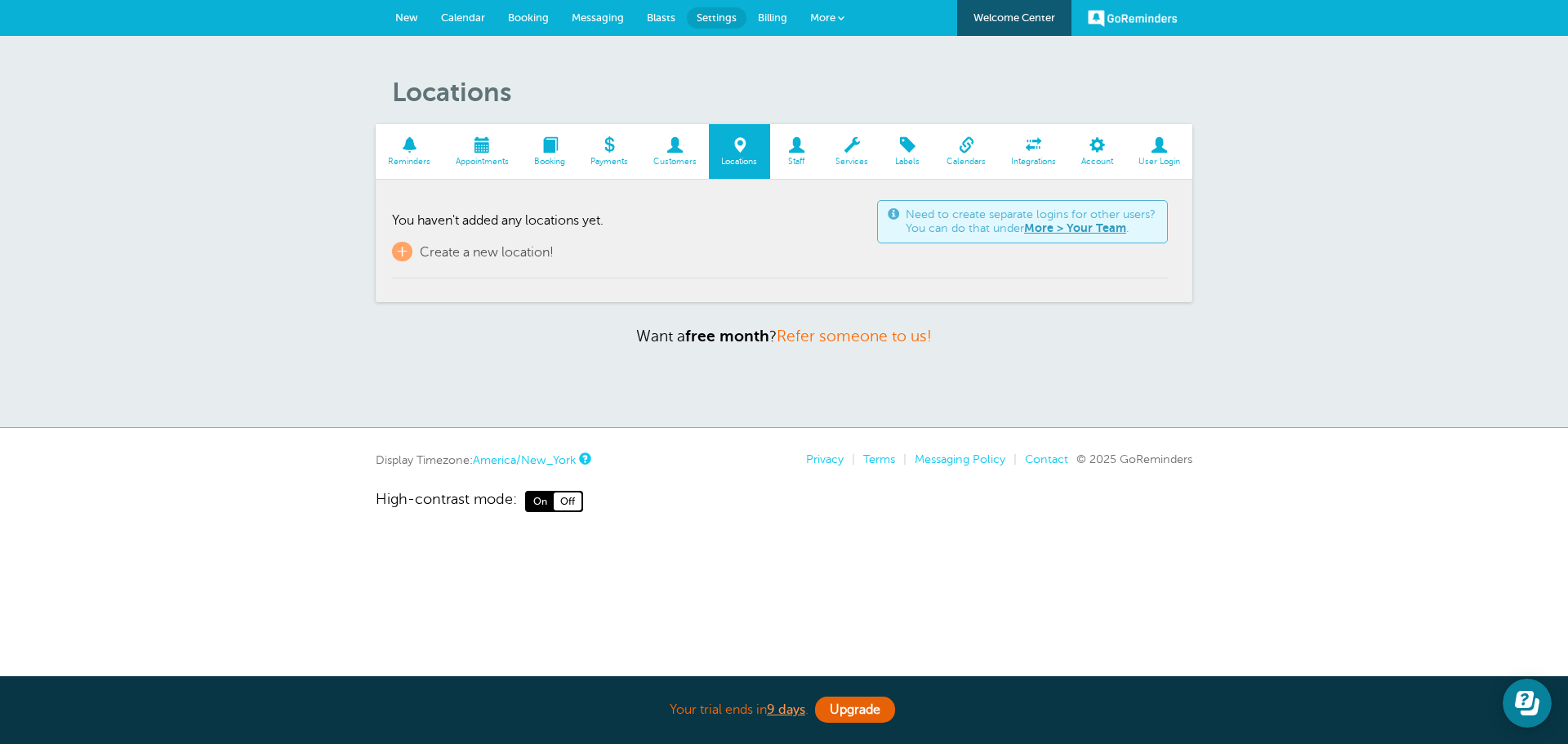
click at [419, 140] on span at bounding box center [409, 145] width 68 height 15
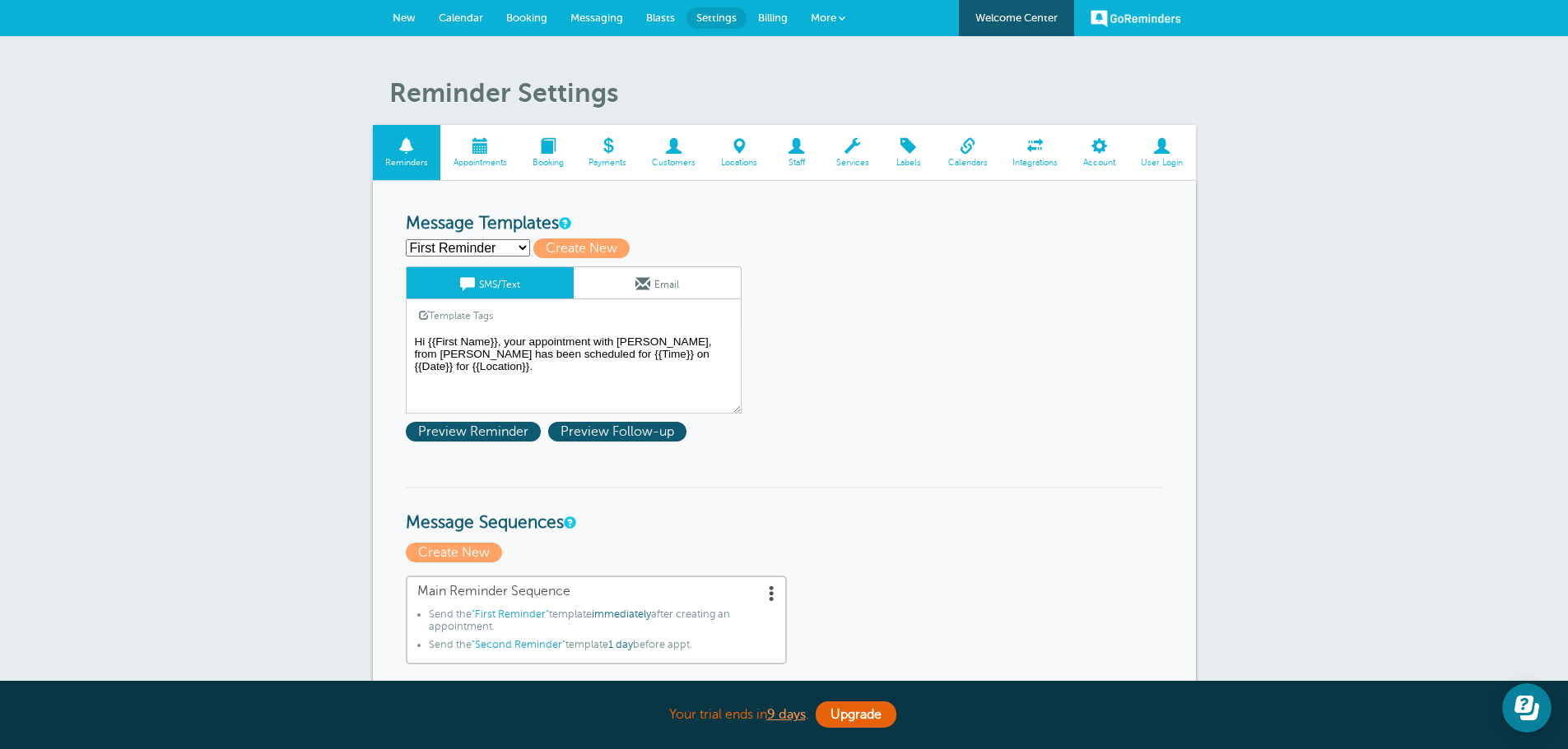
click at [401, 20] on span "New" at bounding box center [404, 18] width 23 height 13
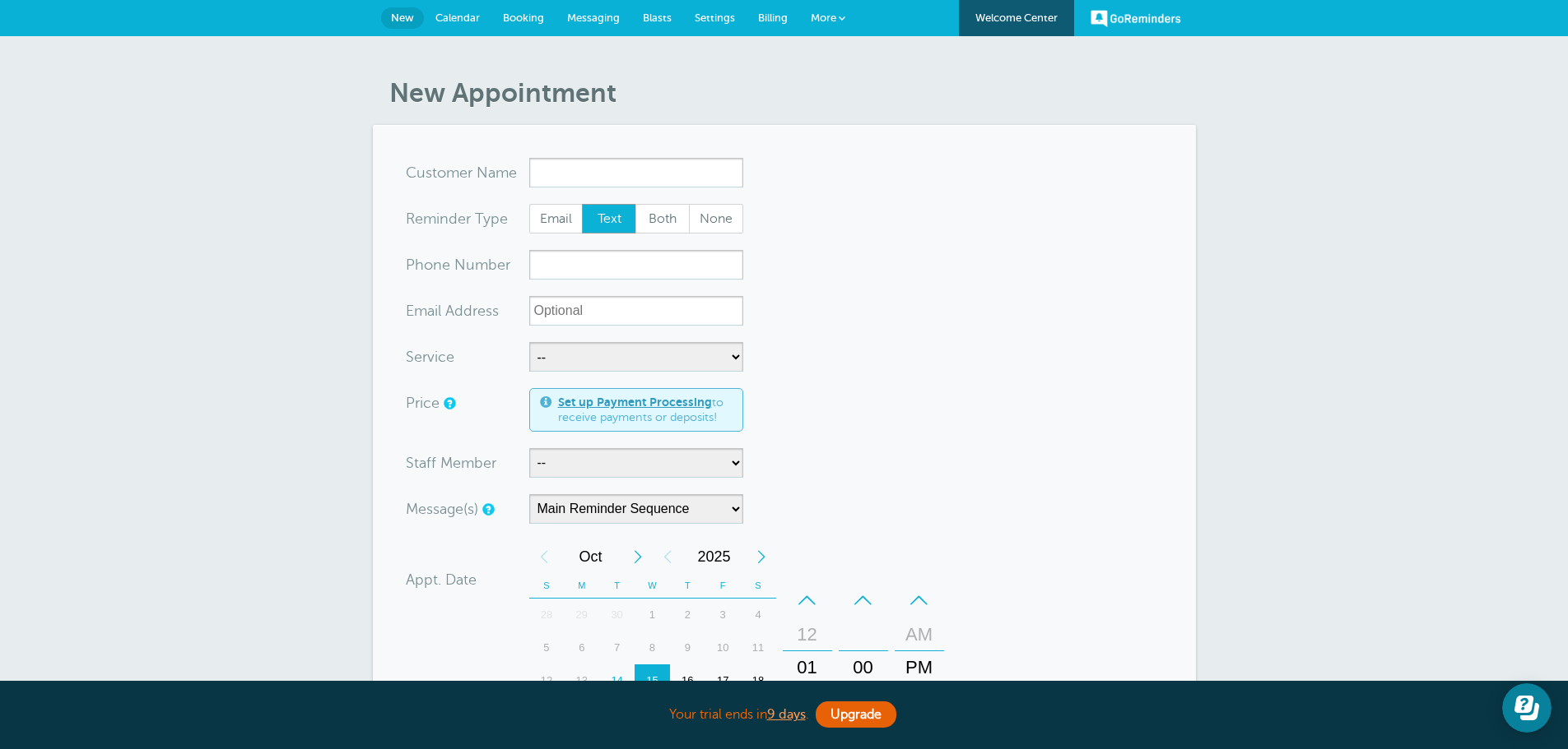
click at [722, 15] on span "Settings" at bounding box center [714, 18] width 40 height 13
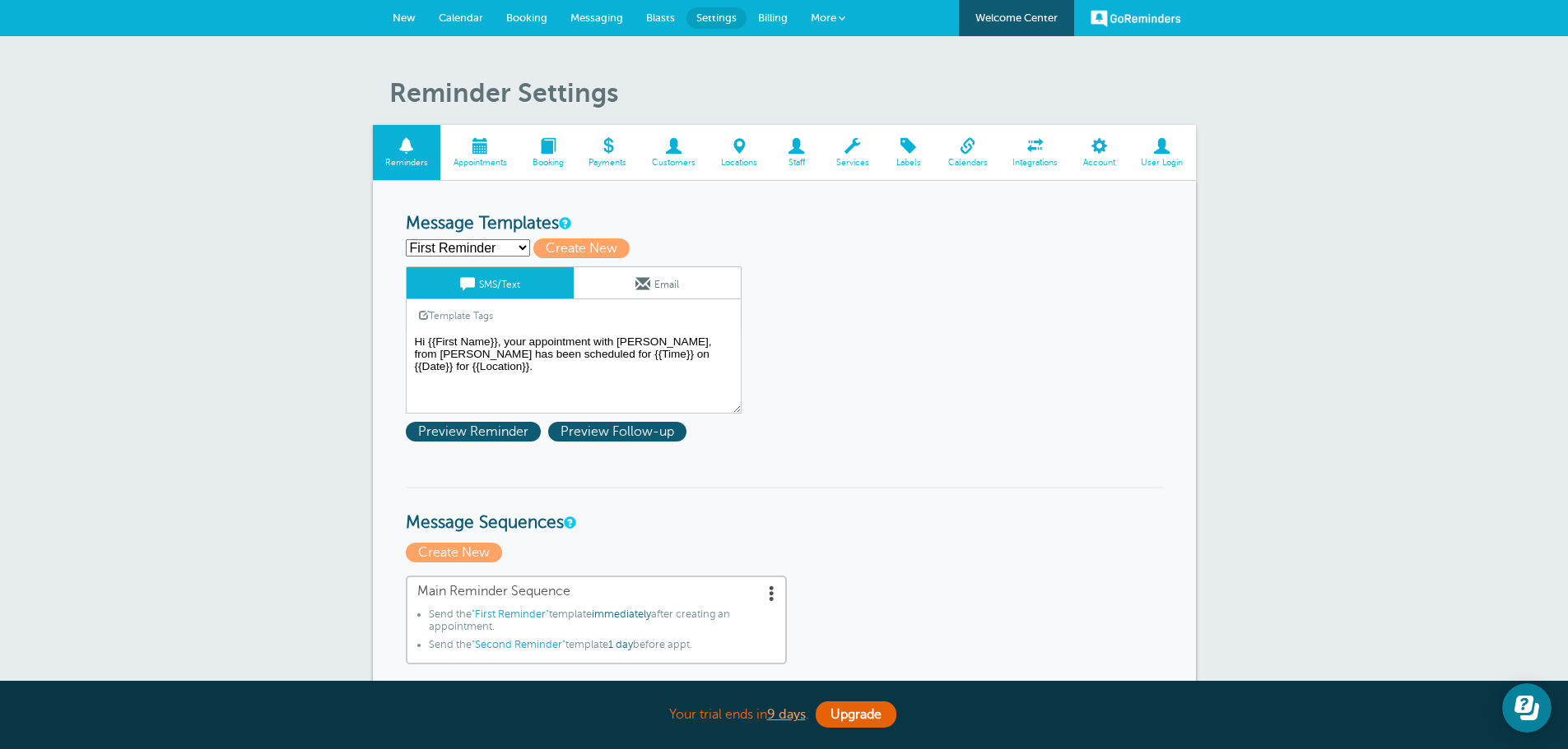
click at [674, 145] on span at bounding box center [674, 145] width 69 height 15
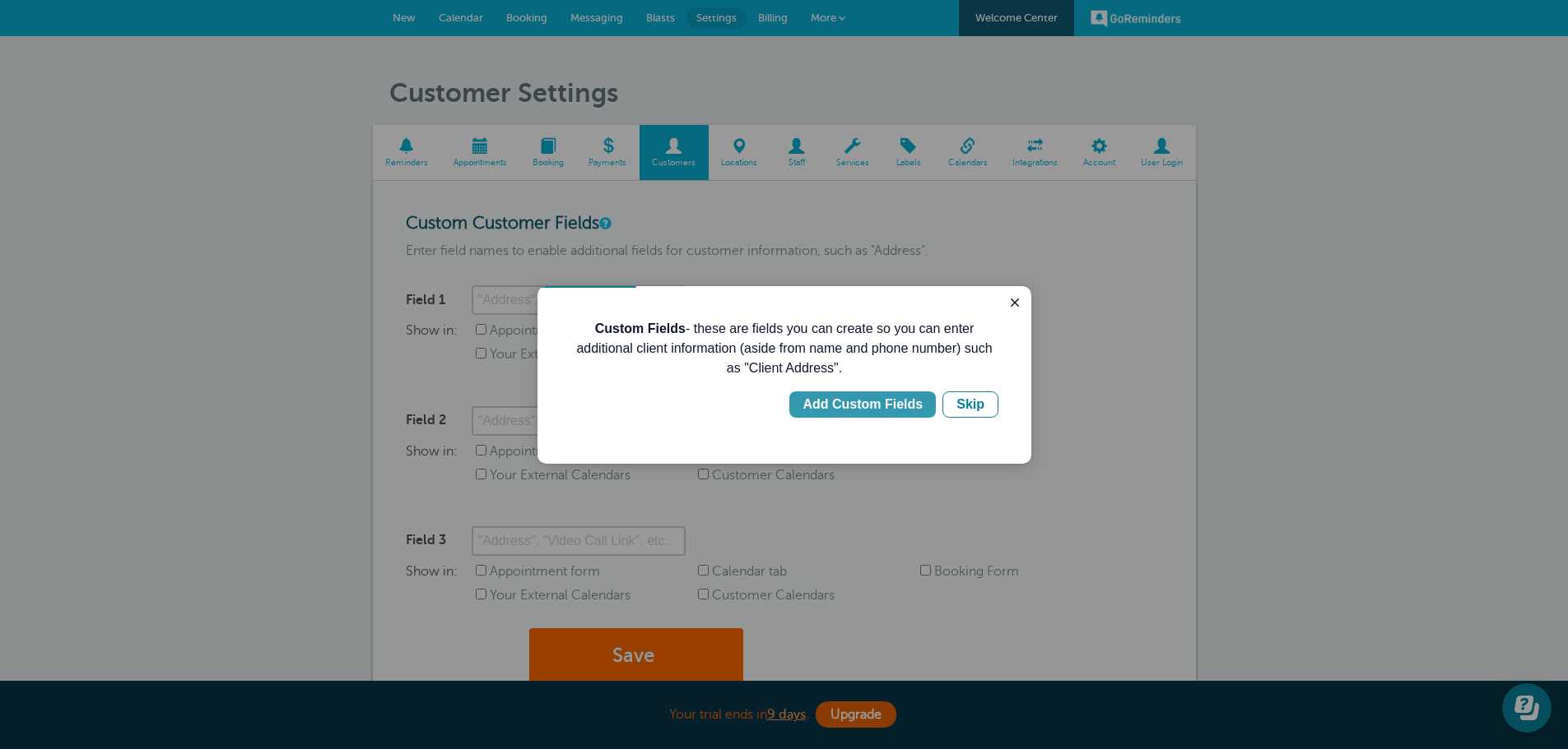
click at [897, 405] on div "Add Custom Fields" at bounding box center [863, 405] width 120 height 20
type input "Client Address"
checkbox input "true"
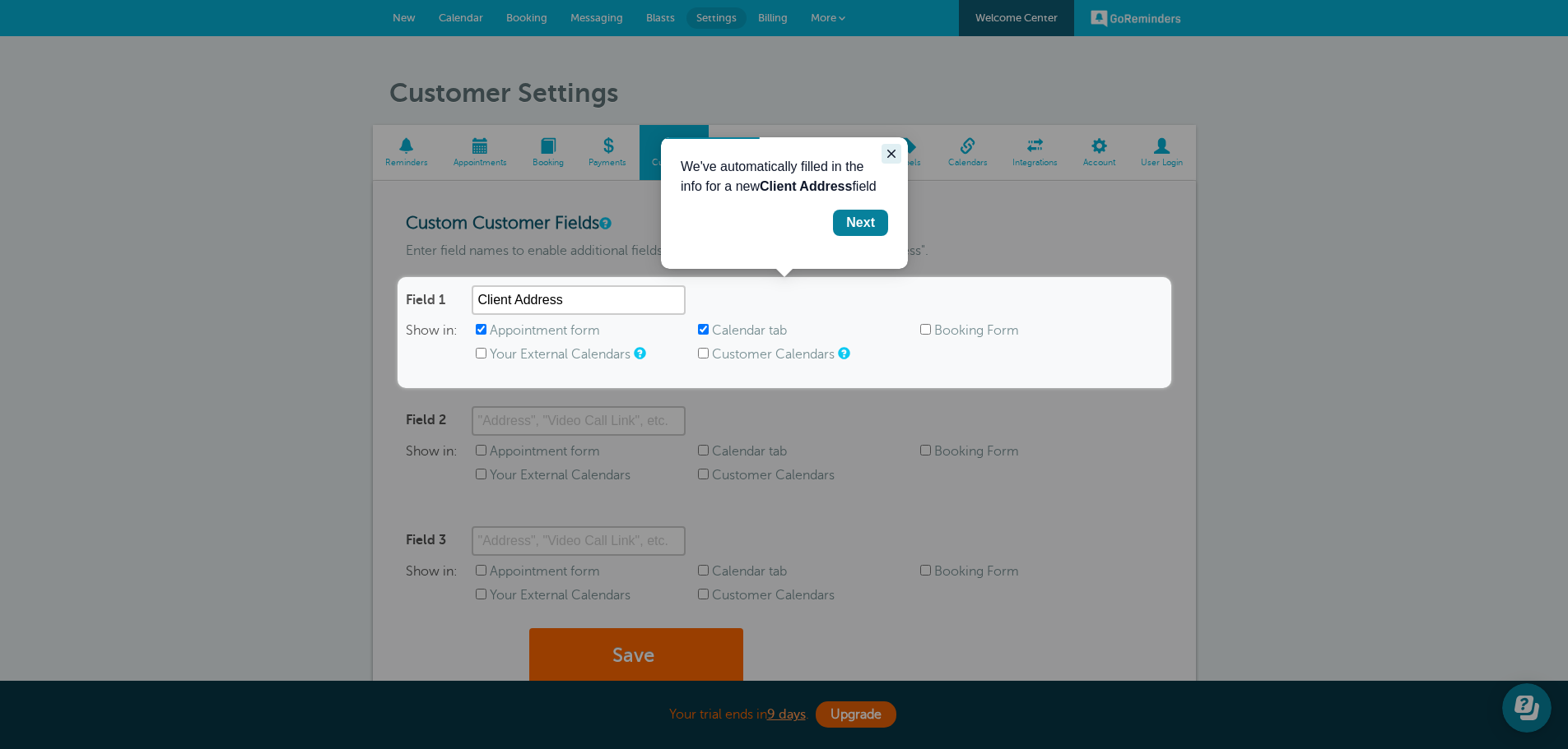
click at [893, 152] on icon "Close guide" at bounding box center [890, 154] width 8 height 8
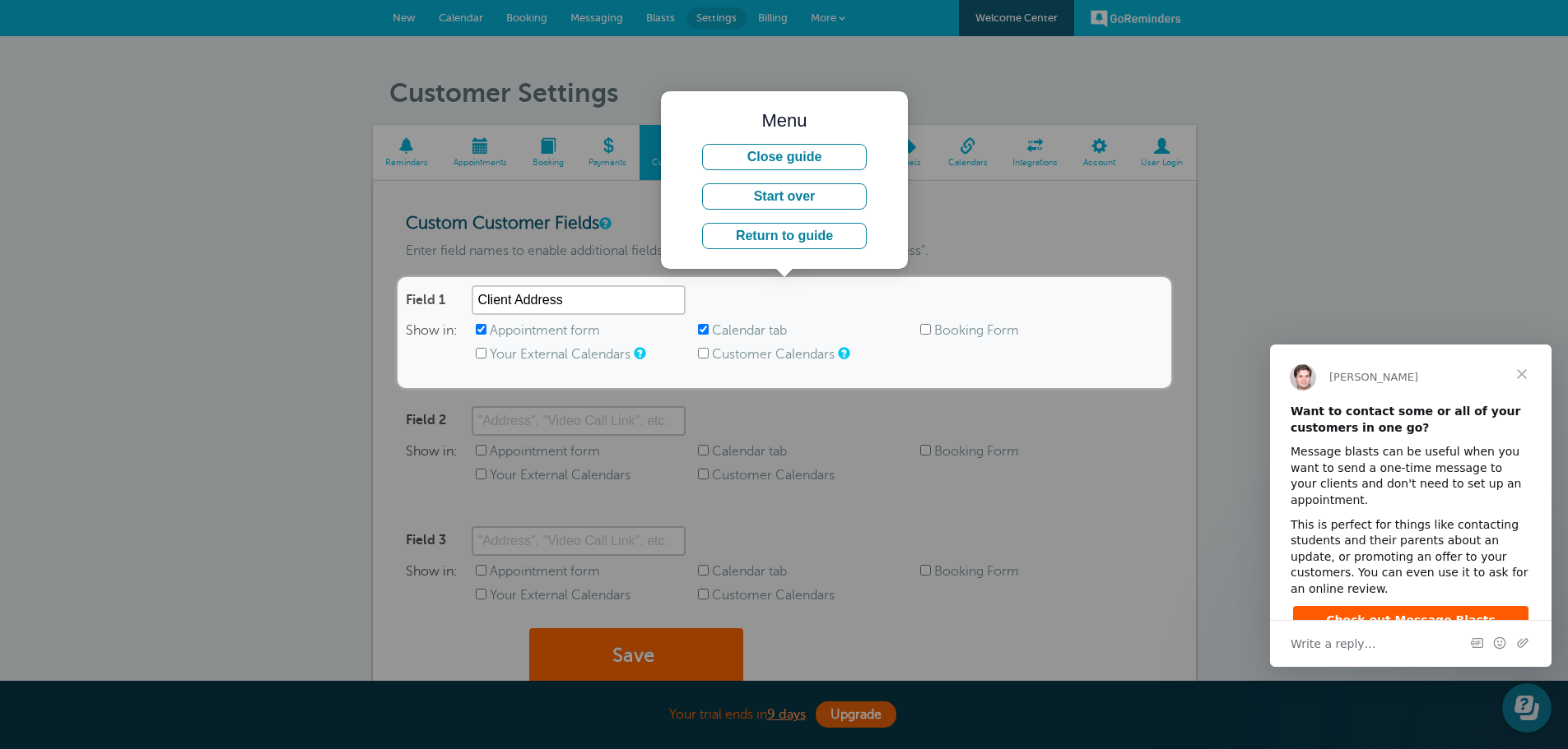
click at [1519, 369] on span "Close" at bounding box center [1521, 374] width 59 height 59
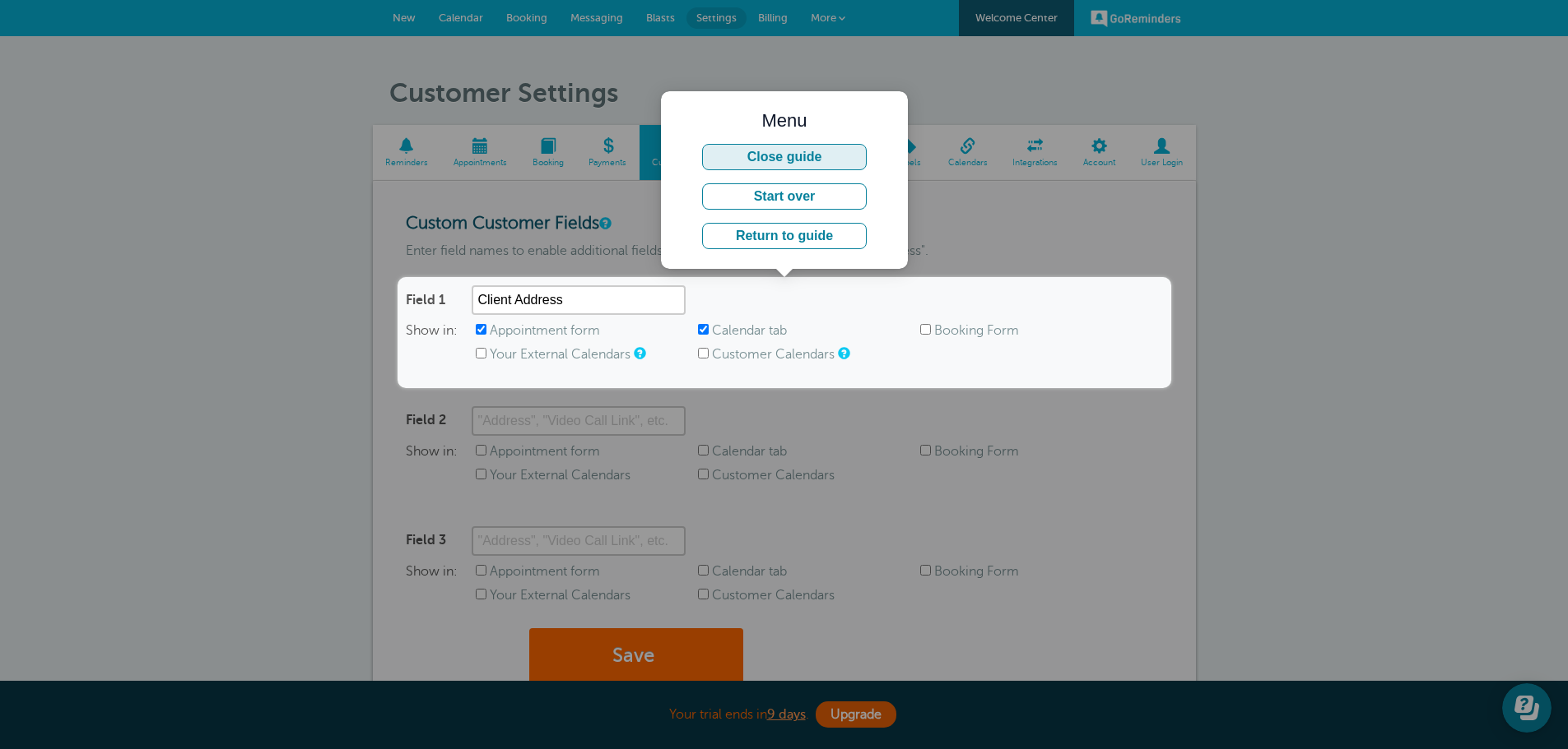
click at [796, 161] on button "Close guide" at bounding box center [784, 156] width 164 height 26
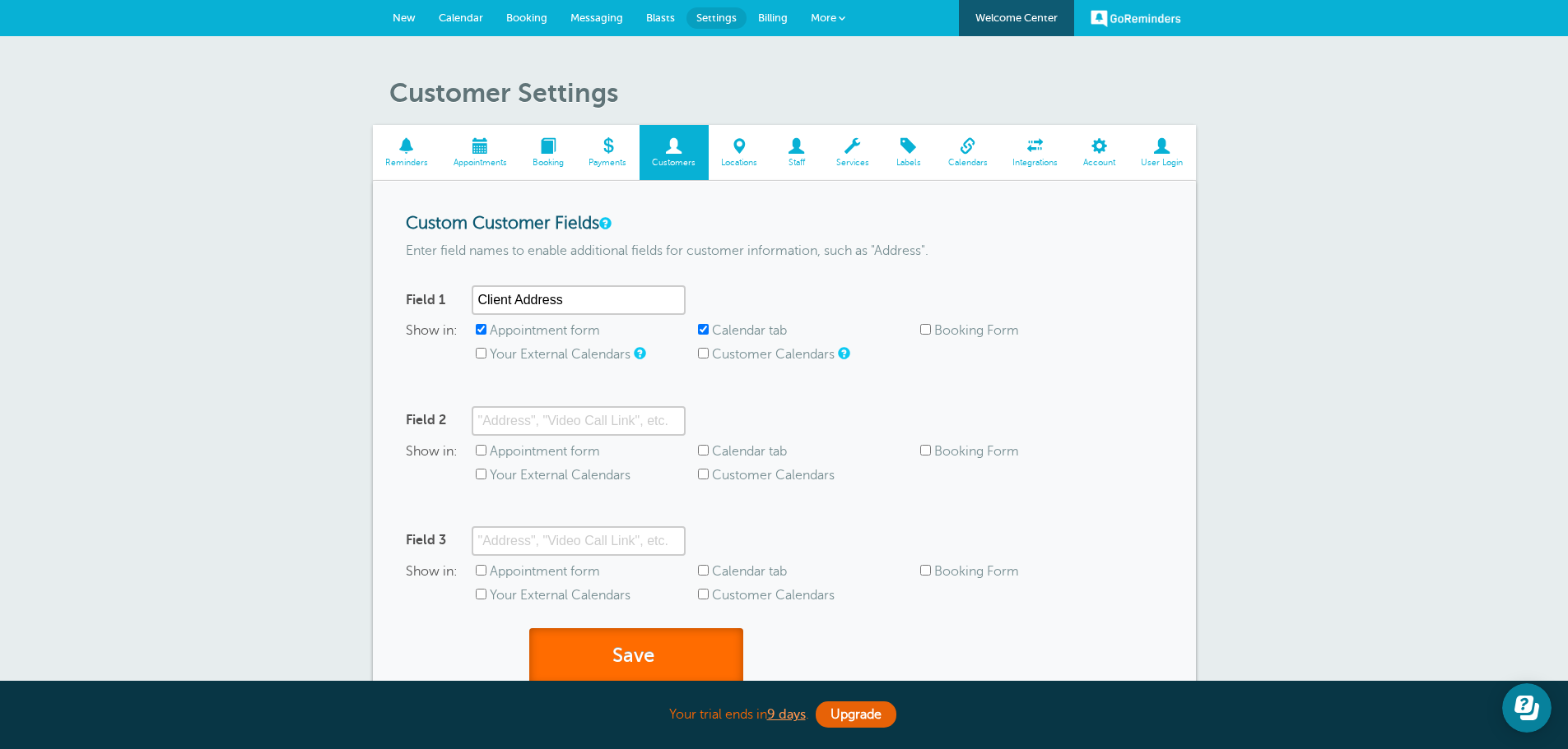
click at [648, 647] on button "Save" at bounding box center [636, 656] width 214 height 57
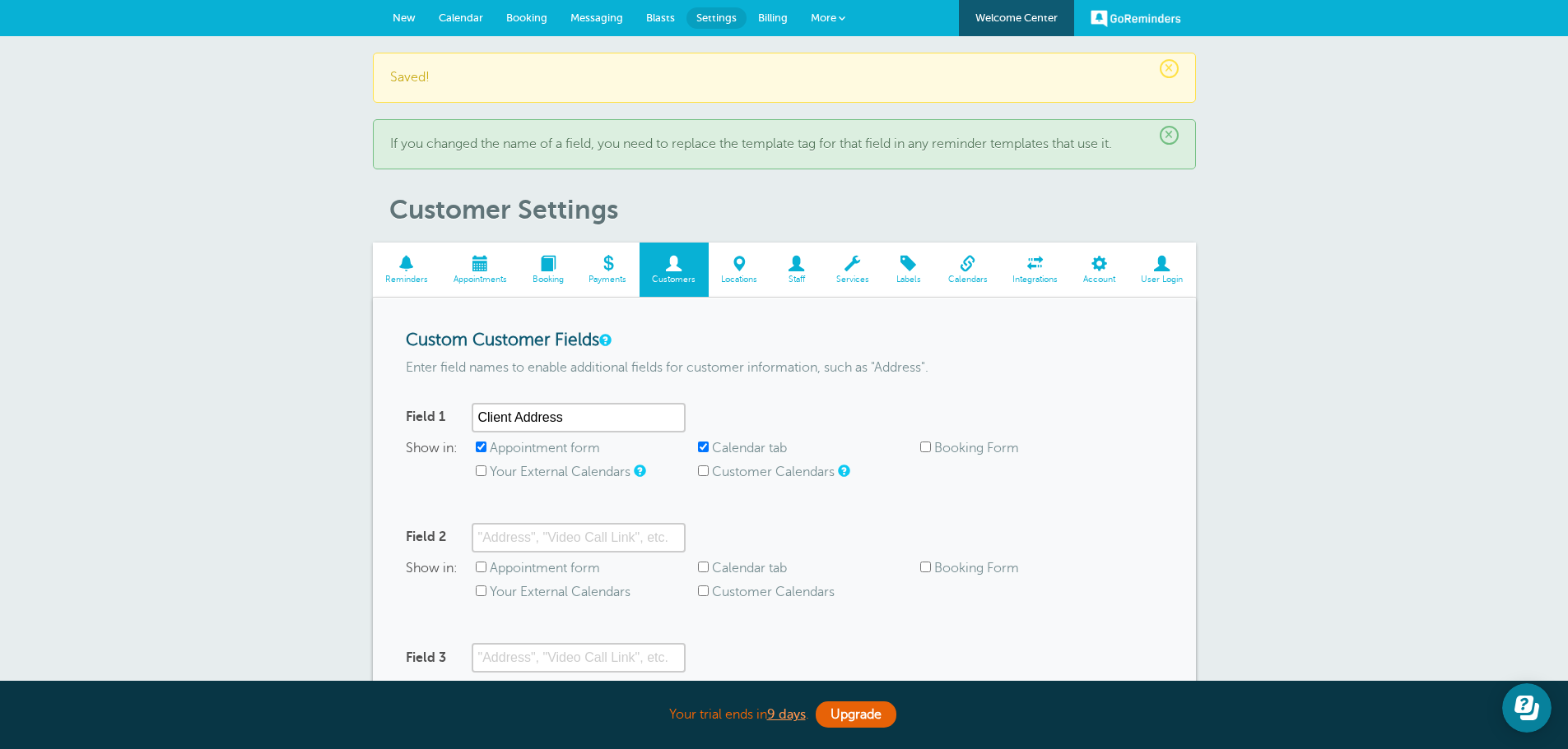
click at [403, 16] on span "New" at bounding box center [404, 18] width 23 height 13
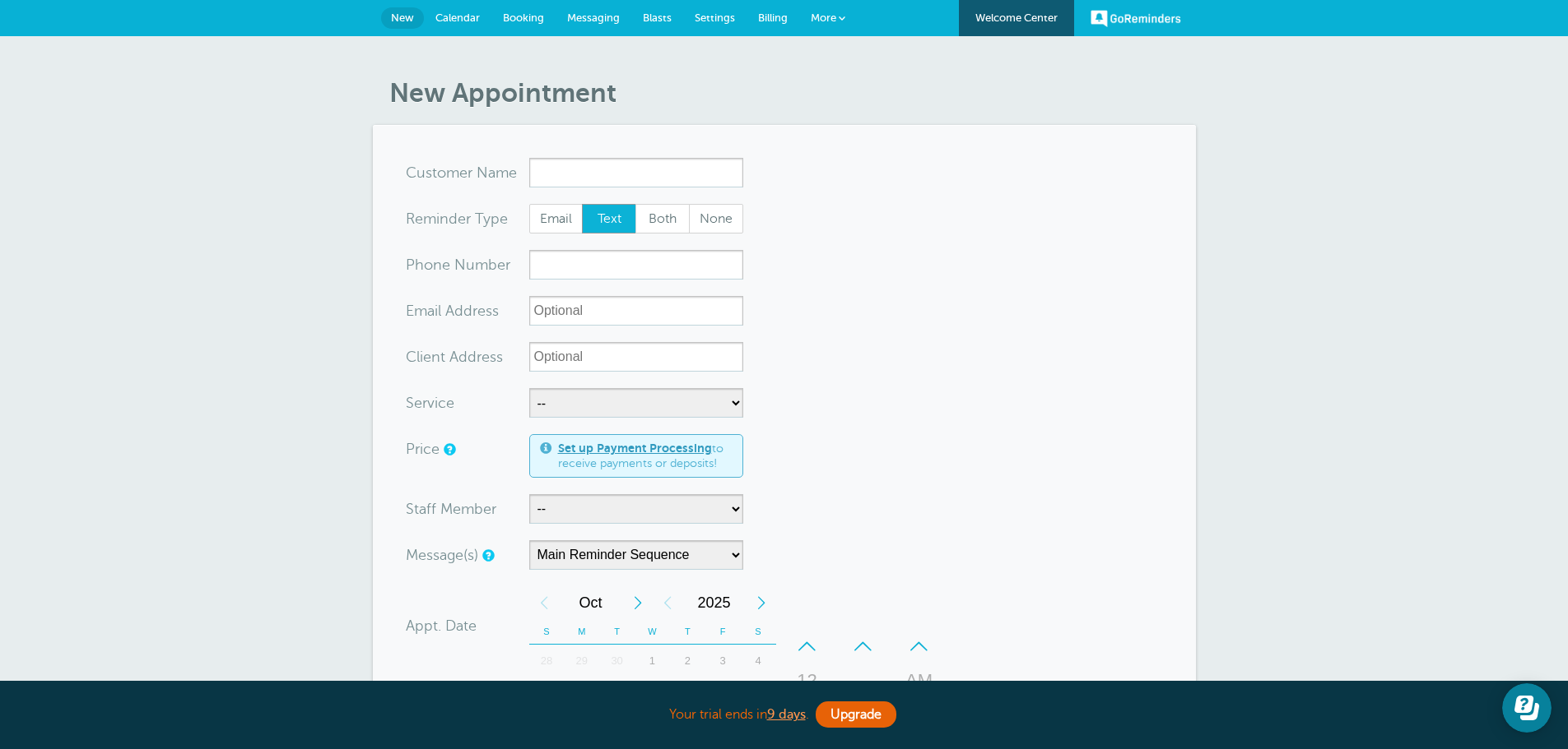
click at [598, 25] on link "Messaging" at bounding box center [593, 18] width 75 height 36
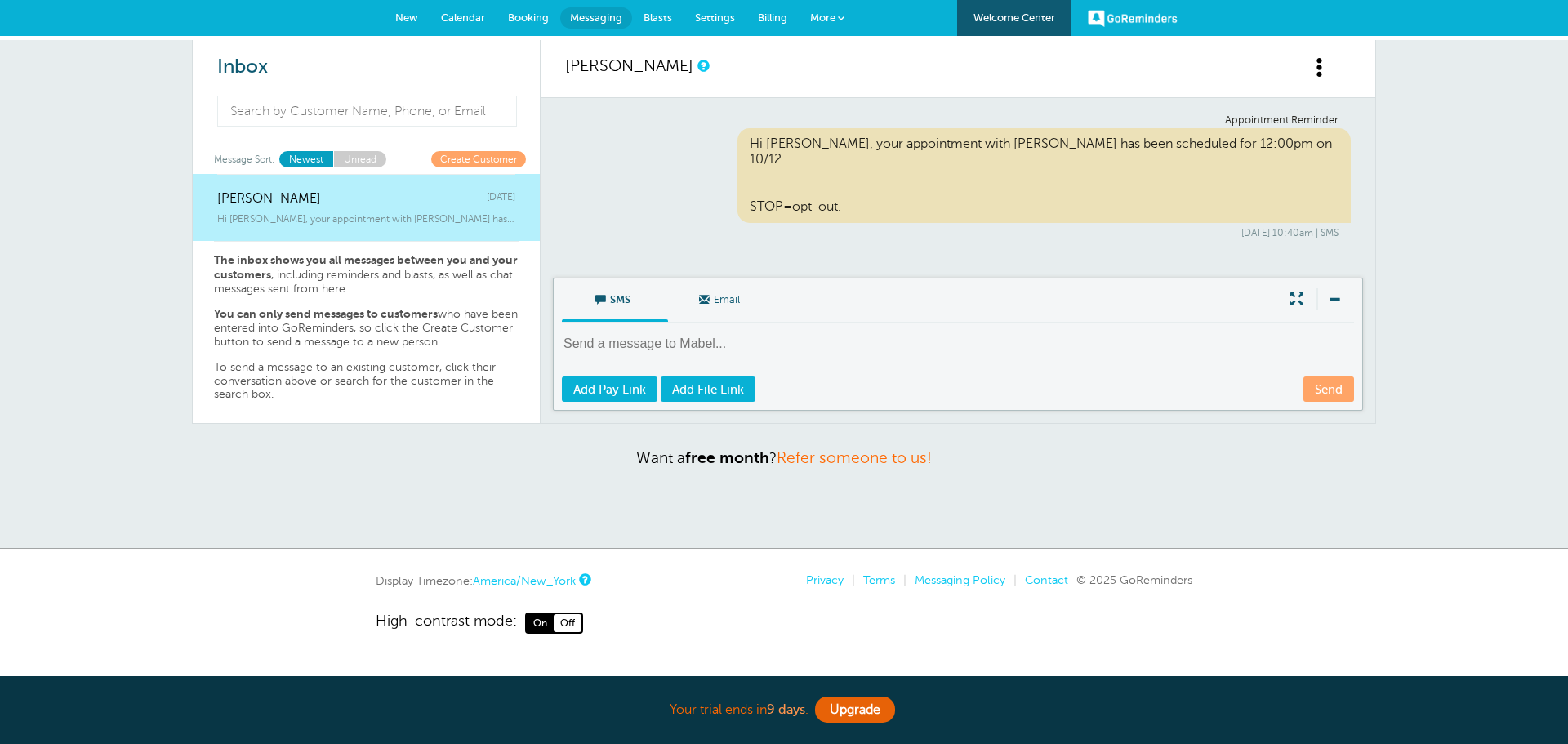
click at [408, 10] on link "New" at bounding box center [406, 18] width 45 height 36
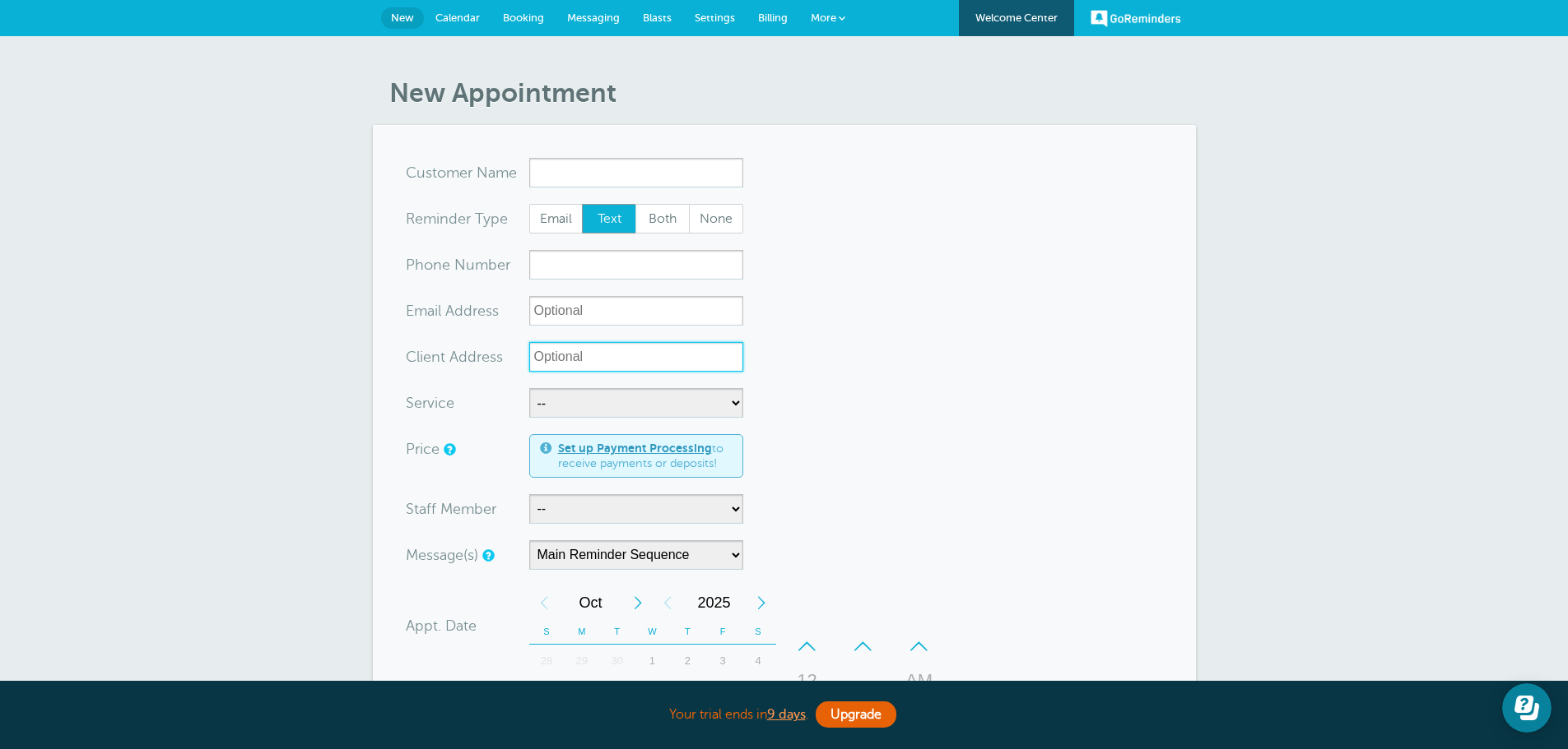
click at [544, 353] on input "Client Address" at bounding box center [636, 357] width 214 height 30
click at [220, 319] on div "New Appointment You are creating a new customer. To use an existing customer se…" at bounding box center [784, 652] width 1568 height 1232
click at [598, 14] on span "Messaging" at bounding box center [593, 18] width 53 height 13
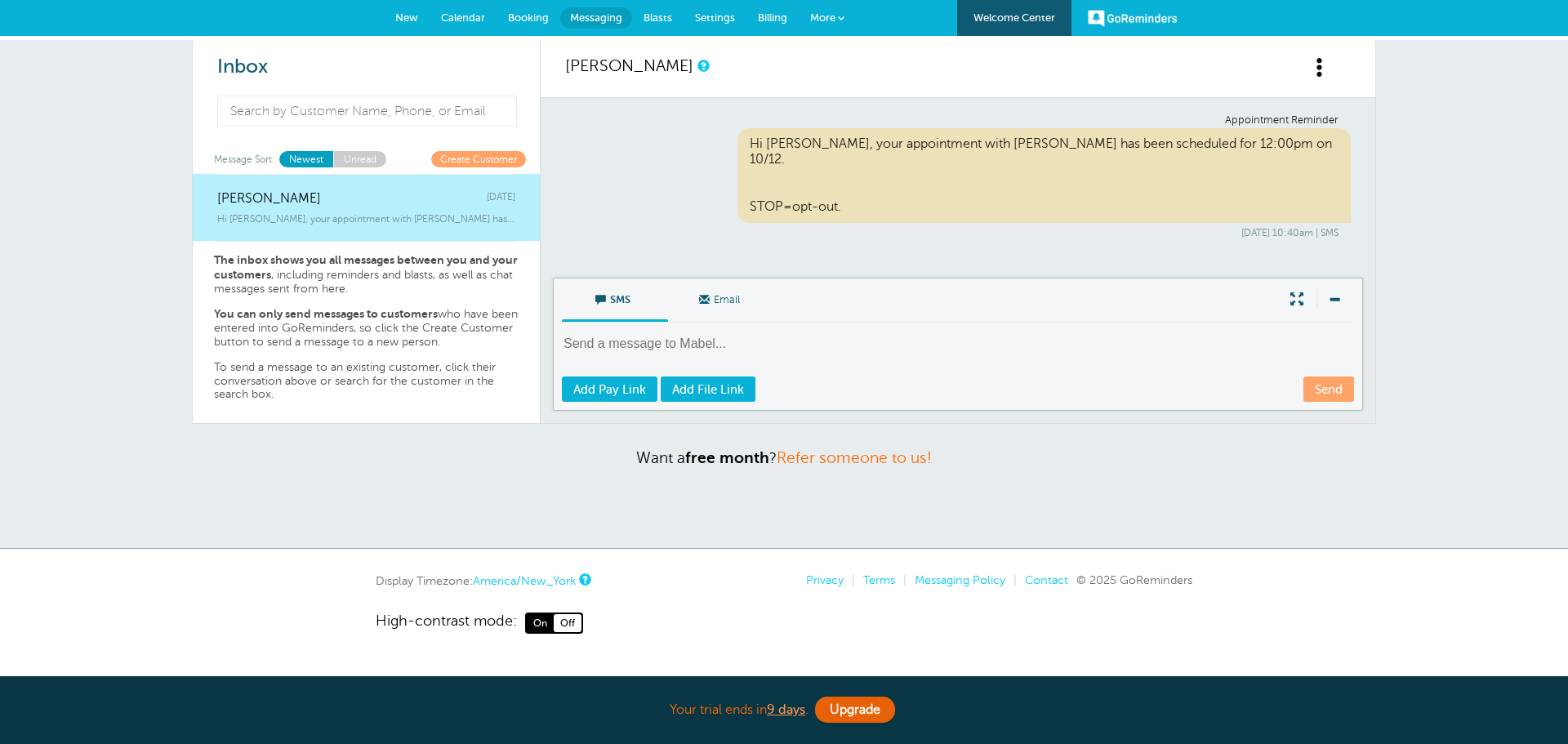
click at [728, 16] on span "Settings" at bounding box center [714, 18] width 40 height 12
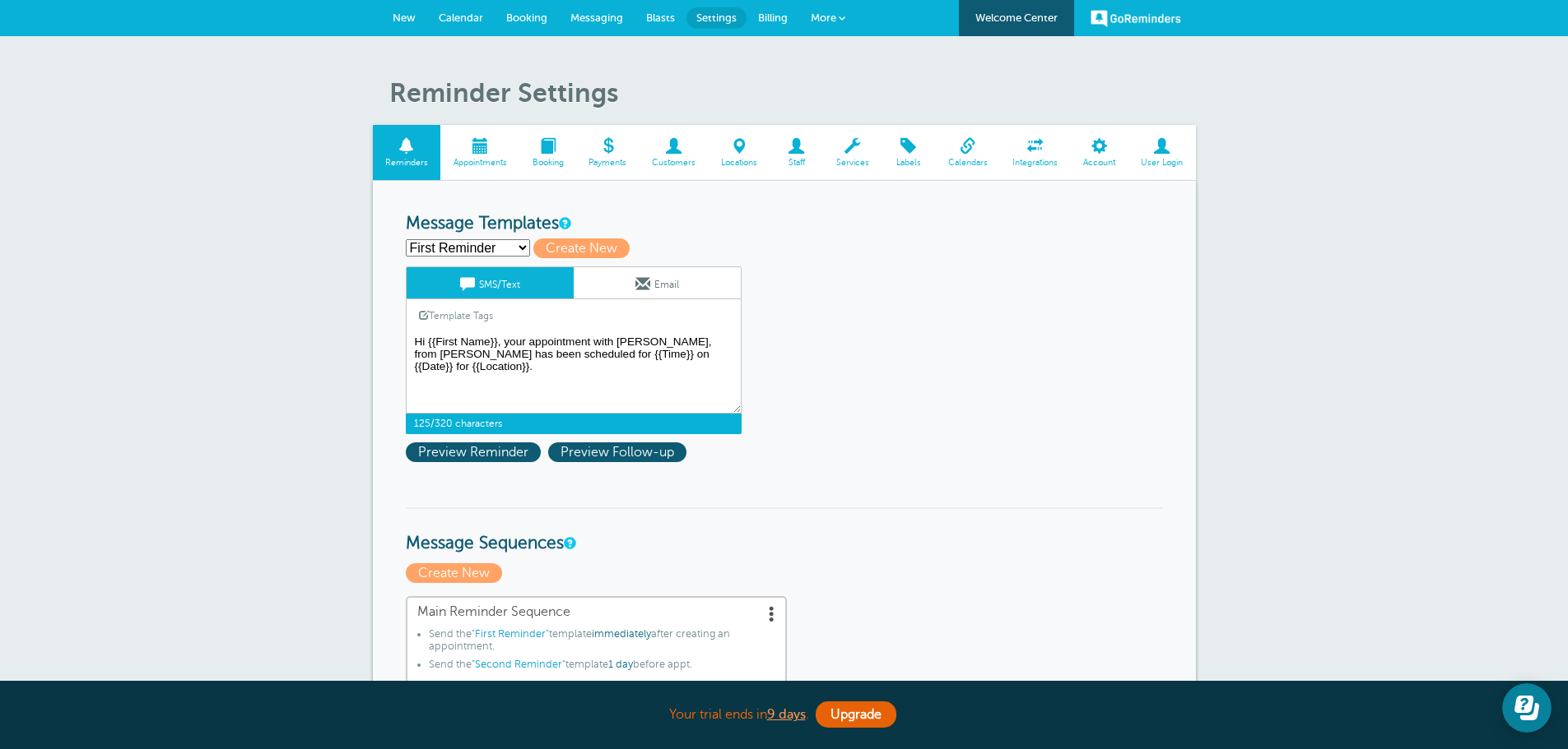
drag, startPoint x: 682, startPoint y: 357, endPoint x: 704, endPoint y: 372, distance: 26.6
click at [704, 372] on textarea "Hi {{First Name}}, your appointment with Mabel Davis, from NEIS has been schedu…" at bounding box center [574, 373] width 336 height 83
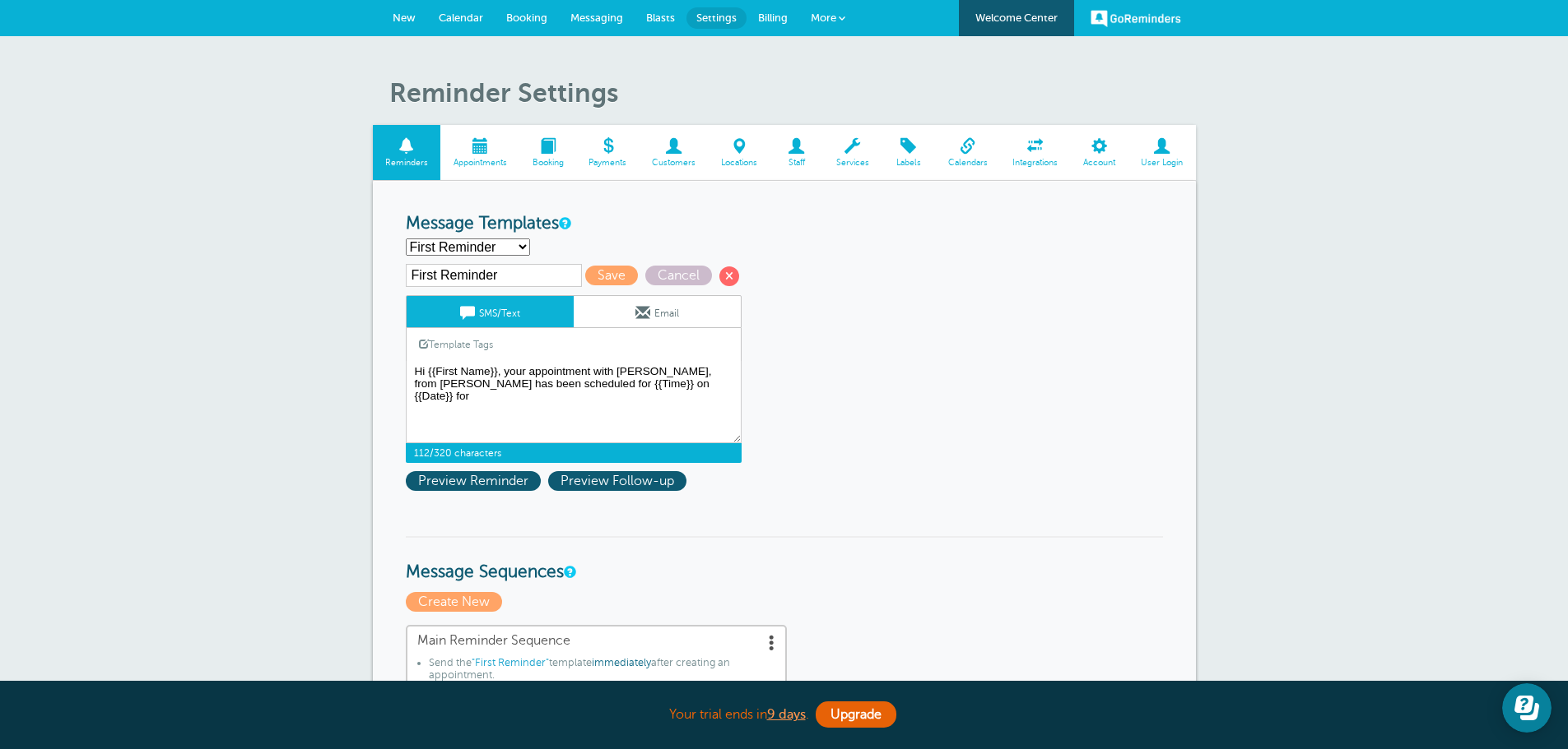
click at [464, 347] on link "Template Tags" at bounding box center [456, 344] width 99 height 32
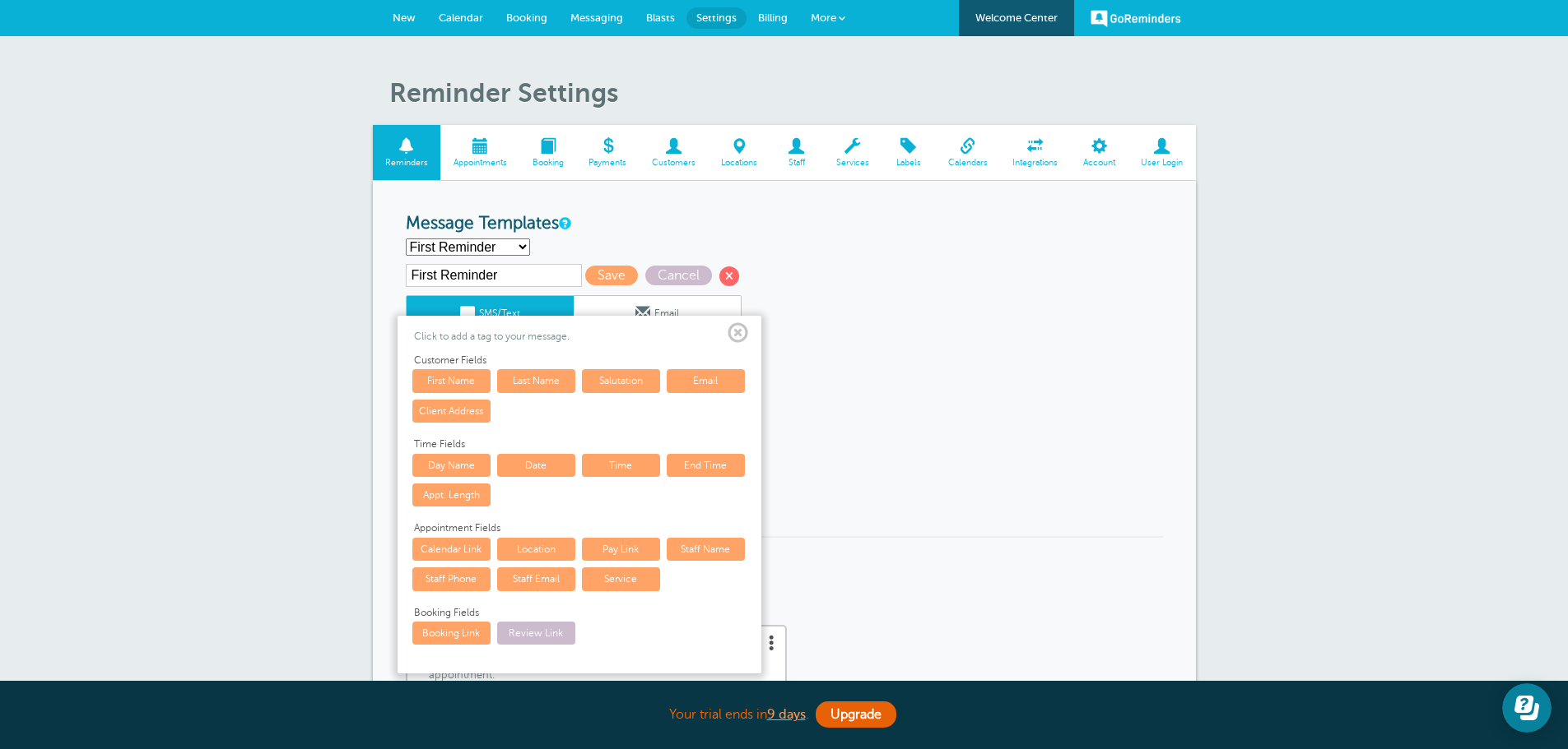
click at [448, 411] on link "Client Address" at bounding box center [451, 411] width 78 height 23
type textarea "Hi {{First Name}}, your appointment with Mabel Davis, from NEIS has been schedu…"
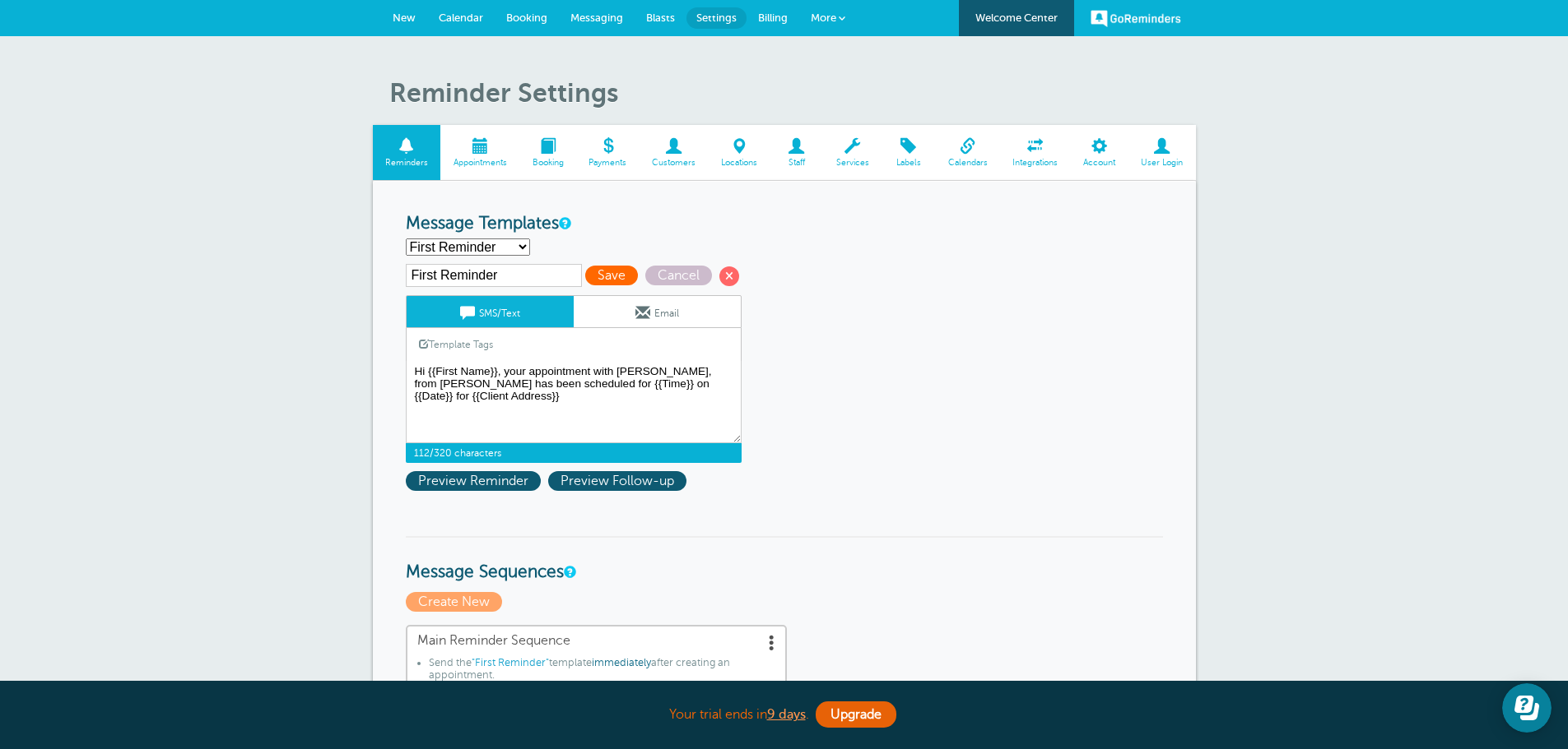
click at [623, 271] on span "Save" at bounding box center [611, 276] width 53 height 20
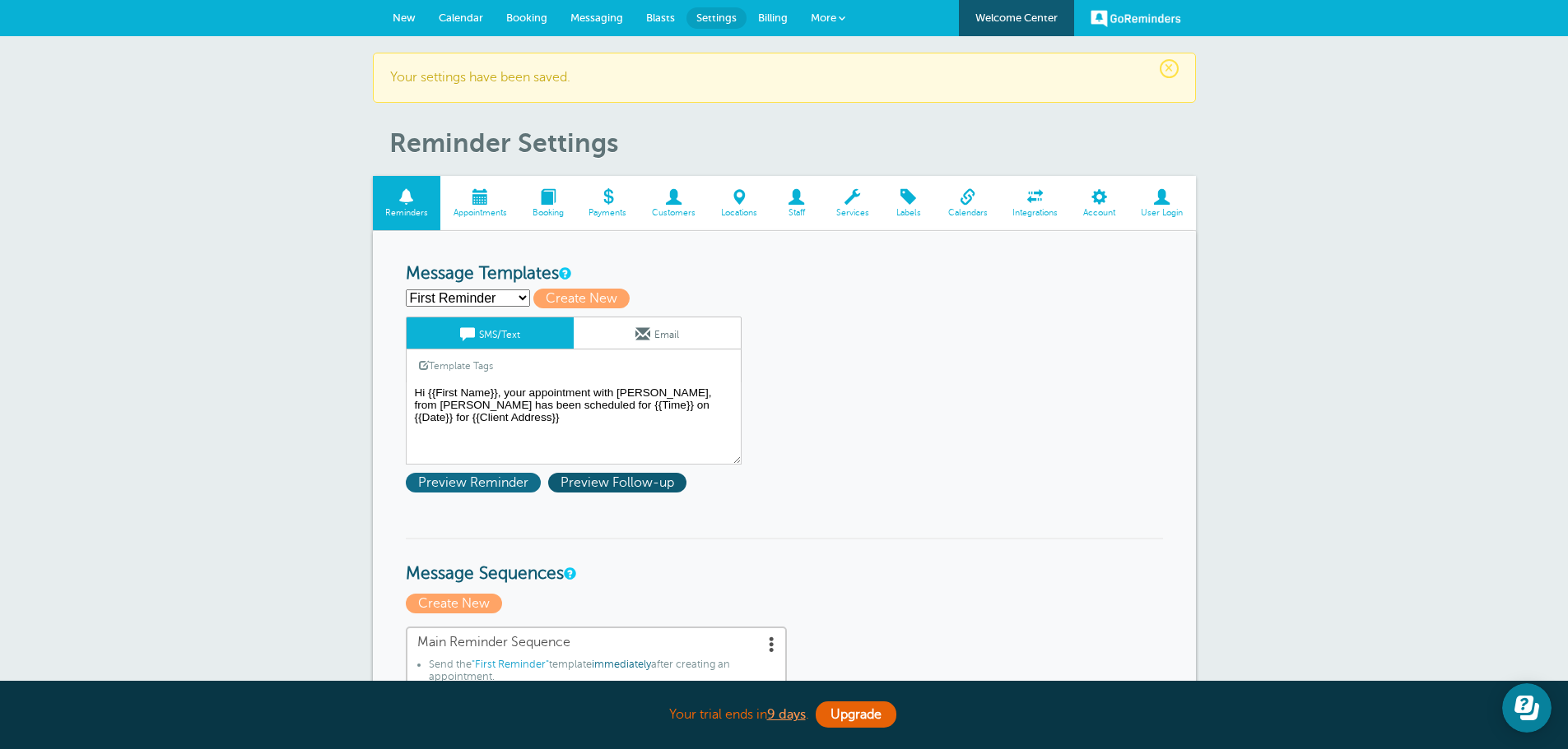
click at [464, 481] on span "Preview Reminder" at bounding box center [474, 483] width 135 height 20
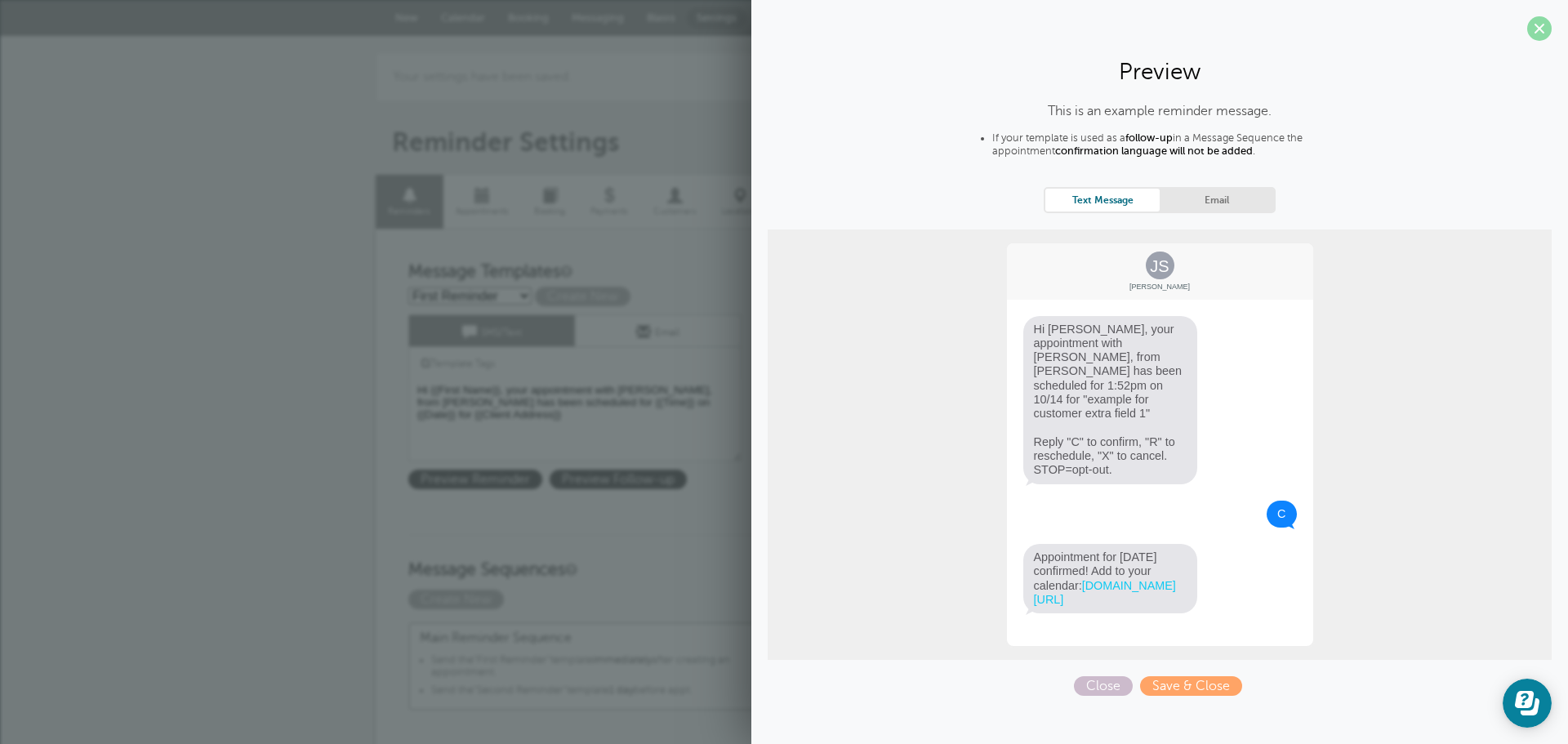
click at [1533, 30] on span at bounding box center [1539, 28] width 24 height 24
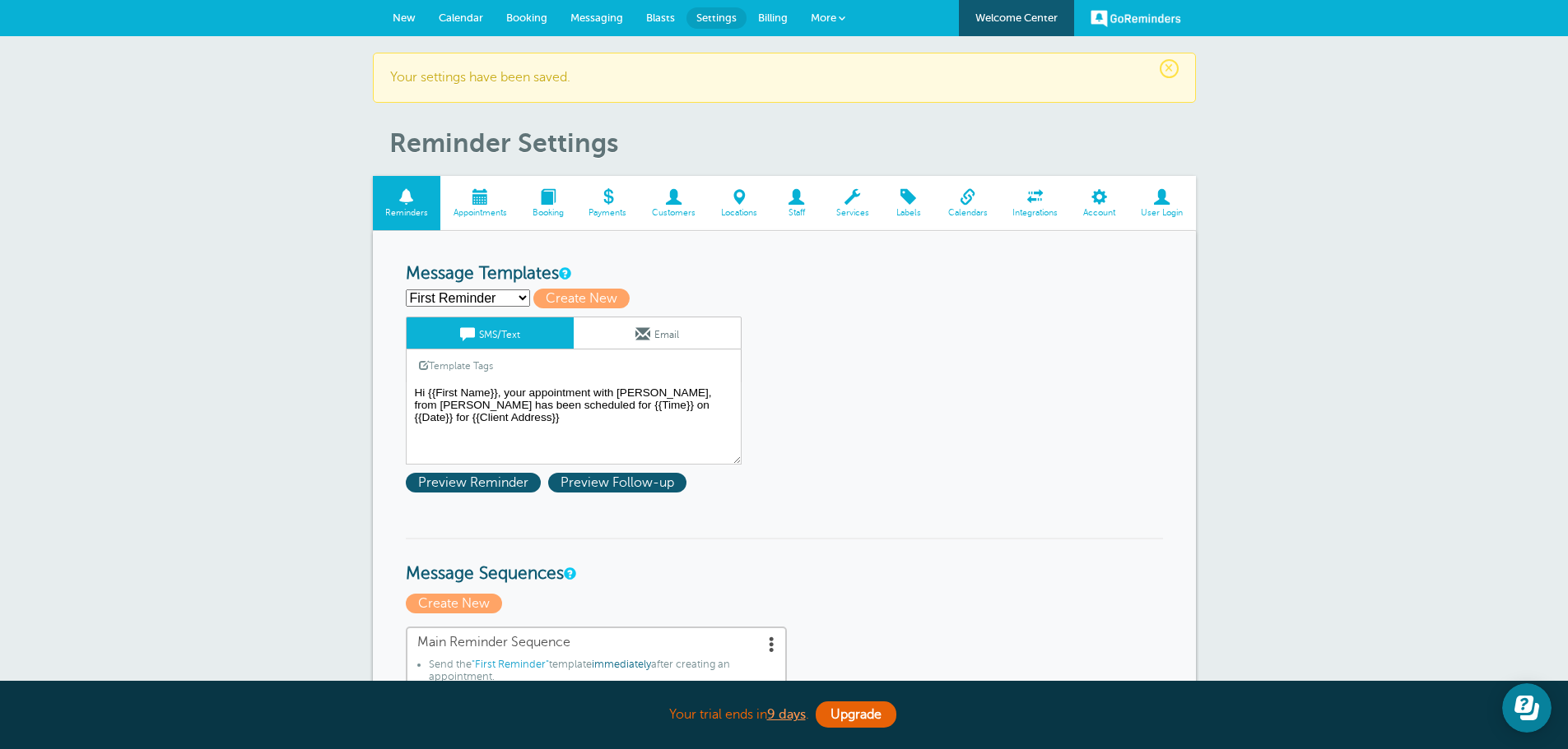
click at [410, 15] on span "New" at bounding box center [404, 18] width 23 height 13
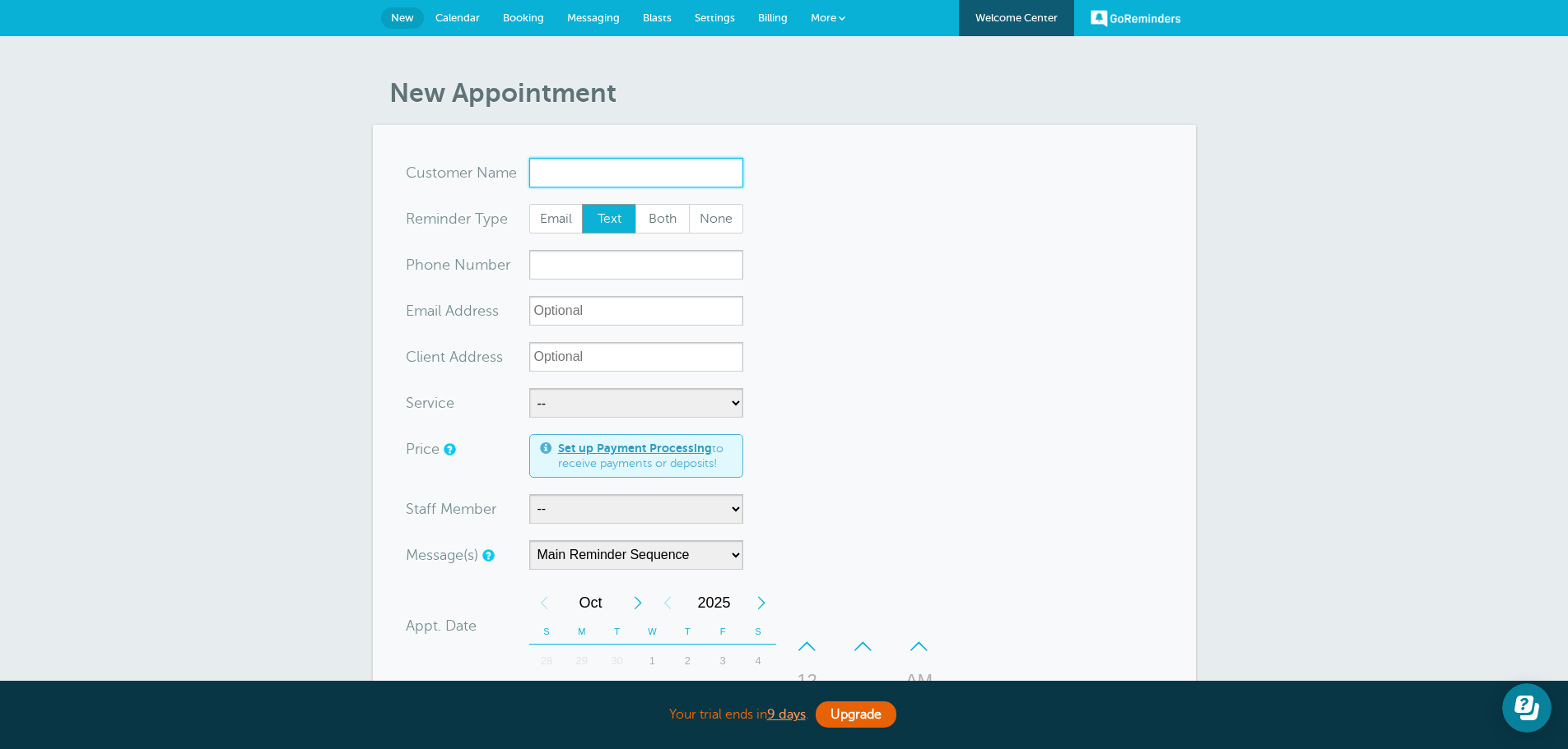
click at [592, 171] on input "x-no-autofill" at bounding box center [636, 172] width 214 height 30
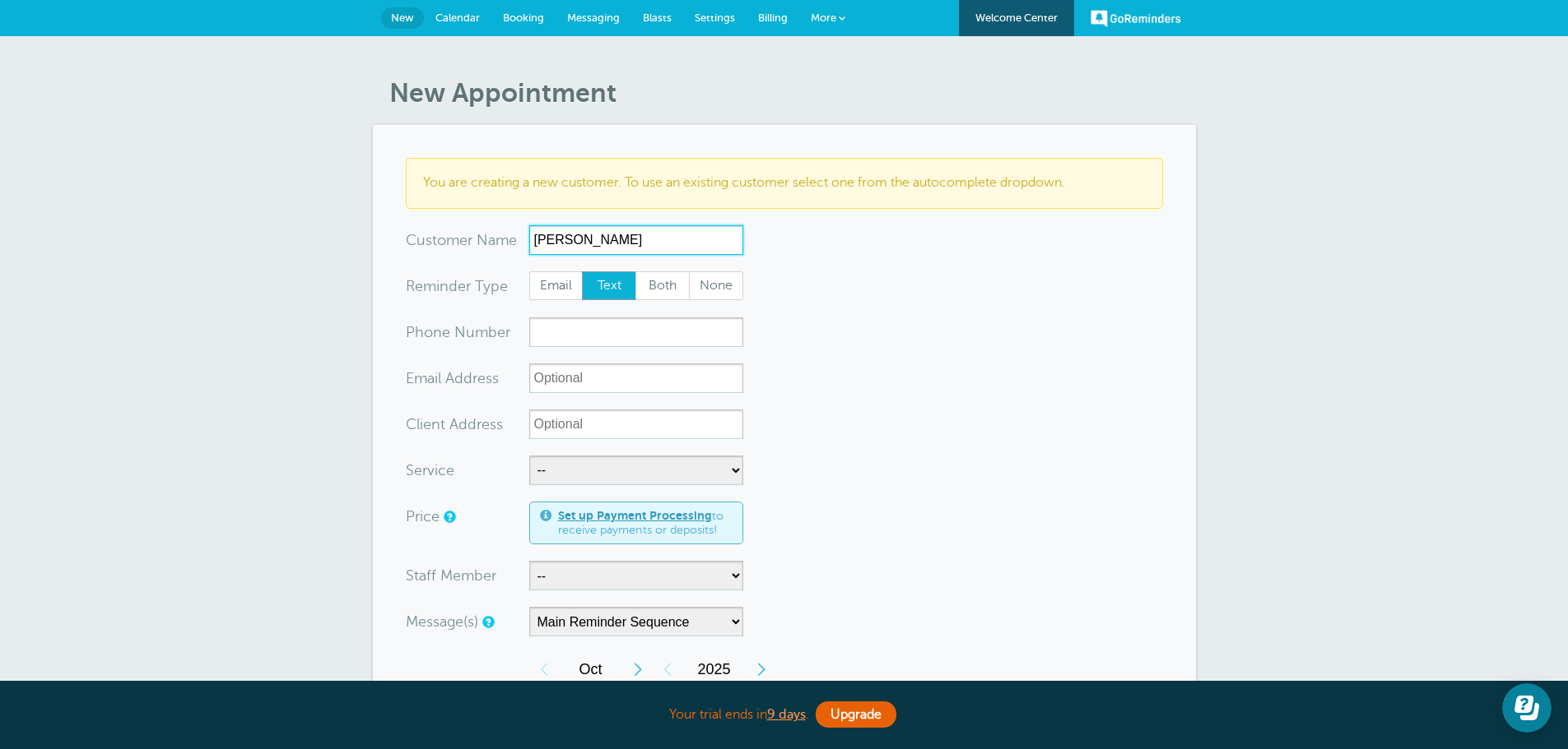
type input "[PERSON_NAME]"
click at [590, 330] on input "xxx-no-autofill" at bounding box center [636, 332] width 214 height 30
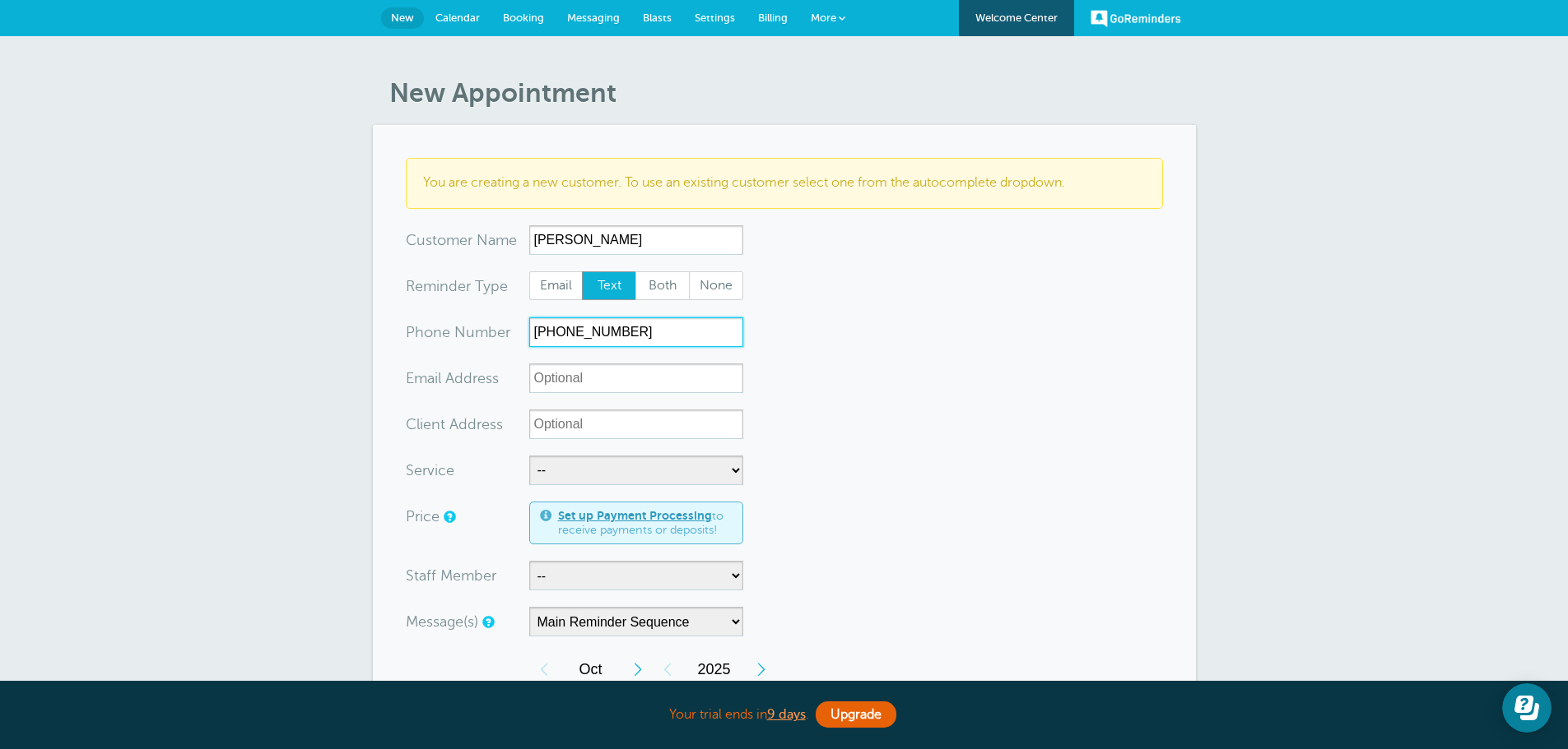
type input "717-629-4211"
click at [563, 420] on input "Client Address" at bounding box center [636, 424] width 214 height 30
click at [722, 419] on input "3579 Lincoln Hwy E, Kinzers" at bounding box center [636, 424] width 214 height 30
type input "3579 Lincoln Hwy E, Kinzers PA 17535"
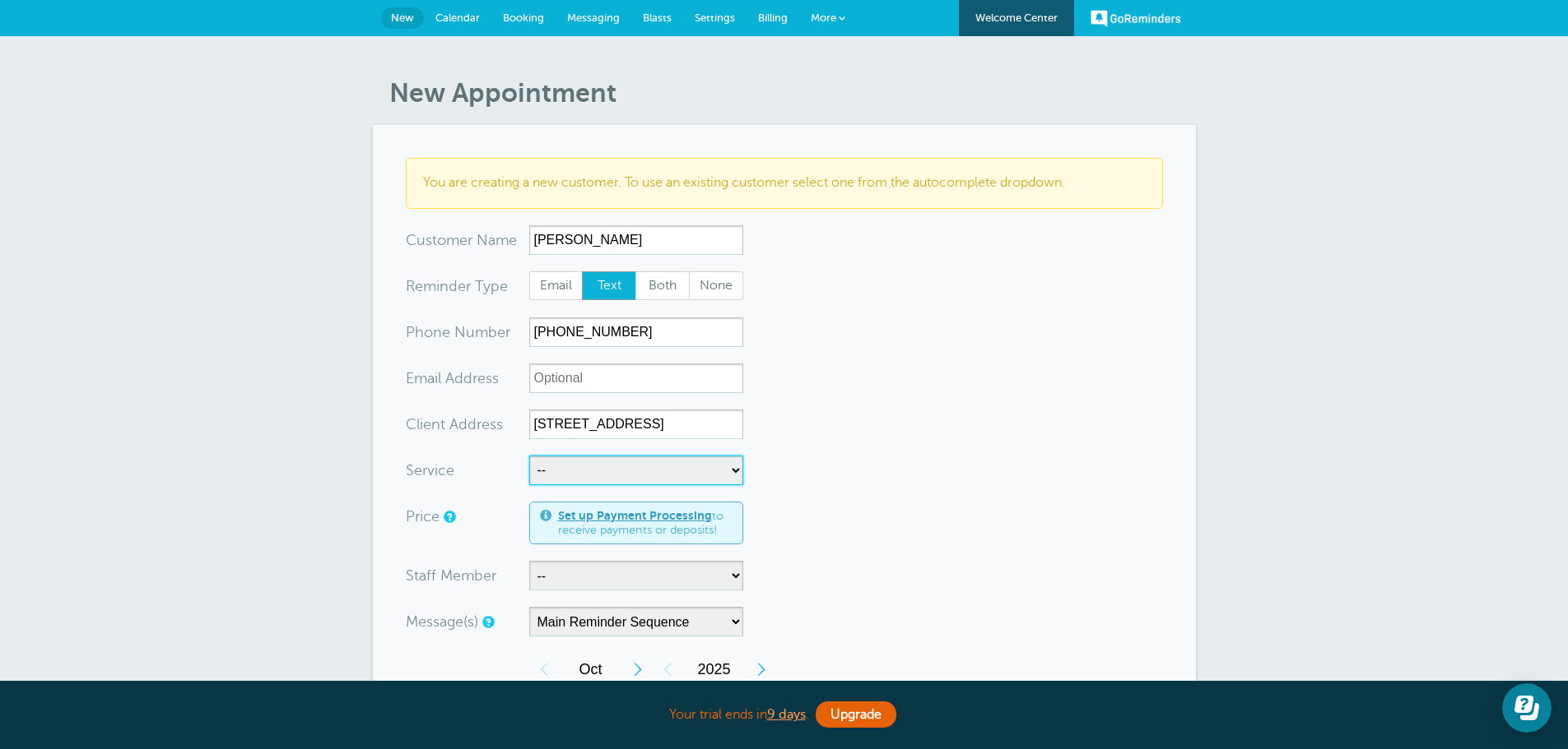
scroll to position [0, 0]
click at [714, 470] on select "-- Insurance Inspections" at bounding box center [636, 470] width 214 height 30
select select "28467"
click at [529, 455] on select "-- Insurance Inspections" at bounding box center [636, 470] width 214 height 30
click at [943, 502] on form "You are creating a new customer. To use an existing customer select one from th…" at bounding box center [784, 666] width 757 height 1018
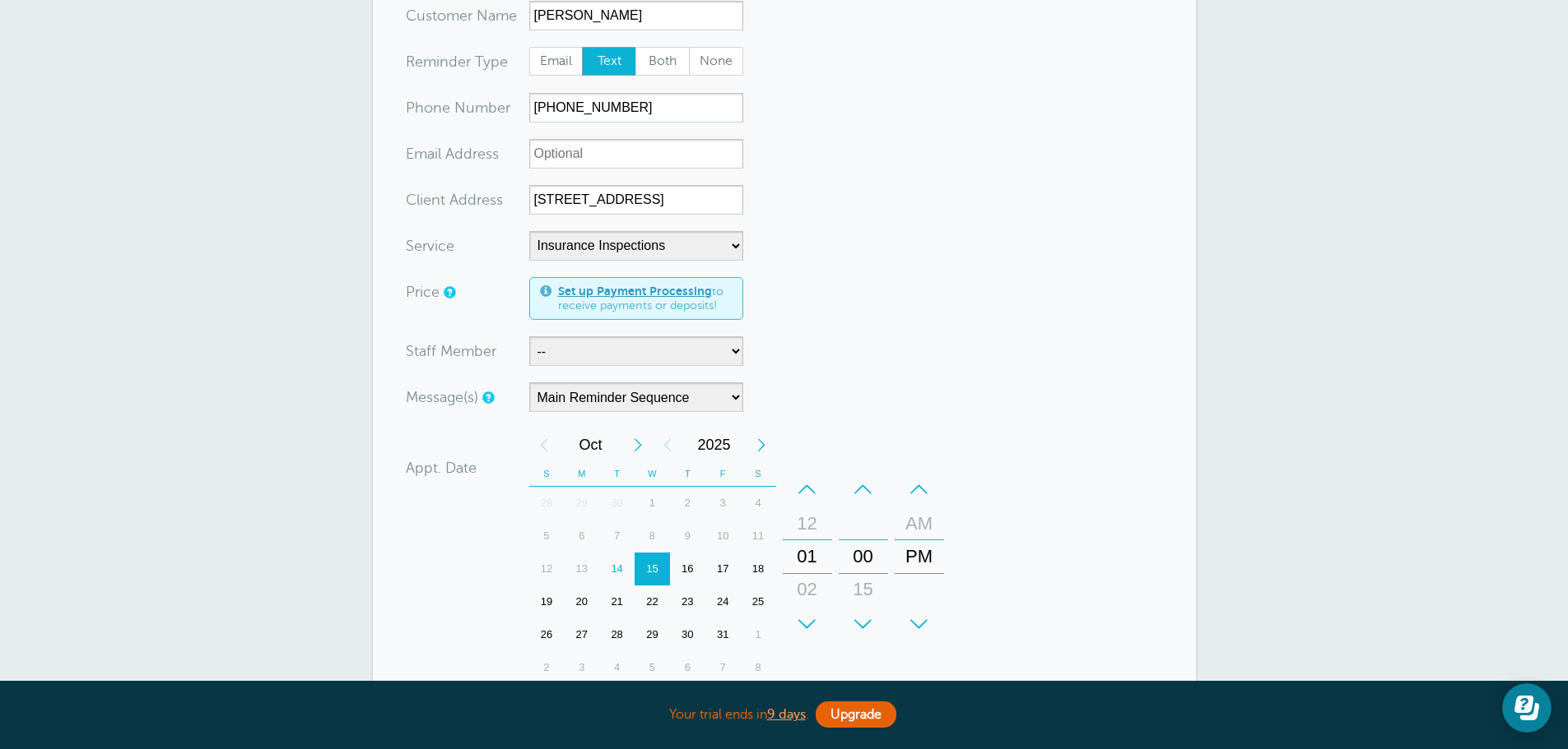
scroll to position [247, 0]
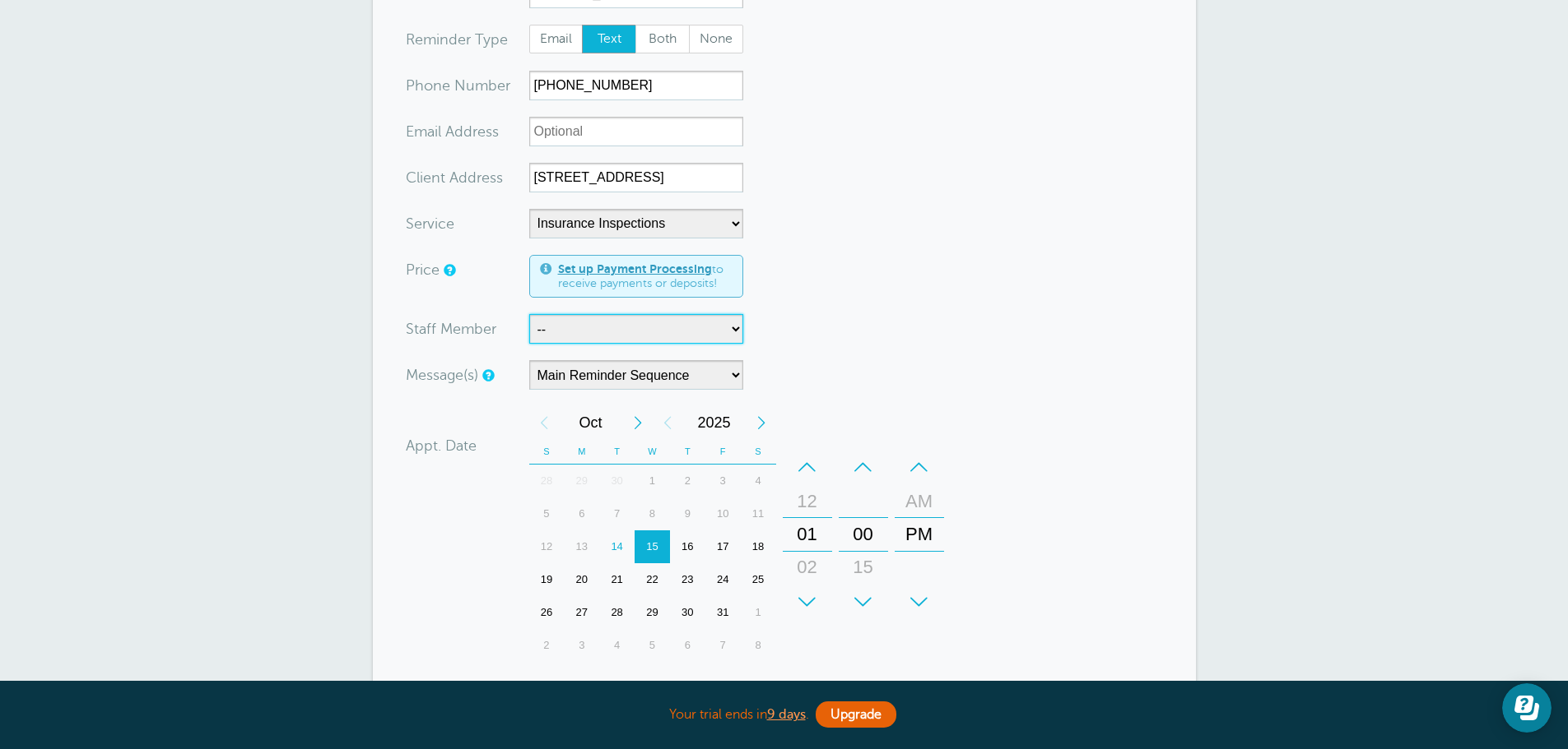
click at [737, 332] on select "-- [PERSON_NAME]" at bounding box center [636, 329] width 214 height 30
select select "21754"
click at [529, 314] on select "-- [PERSON_NAME]" at bounding box center [636, 329] width 214 height 30
click at [843, 371] on div "Message(s) Main Reminder Sequence Custom Message Start with First Reminder Seco…" at bounding box center [673, 374] width 535 height 30
click at [716, 372] on select "Main Reminder Sequence" at bounding box center [636, 374] width 214 height 30
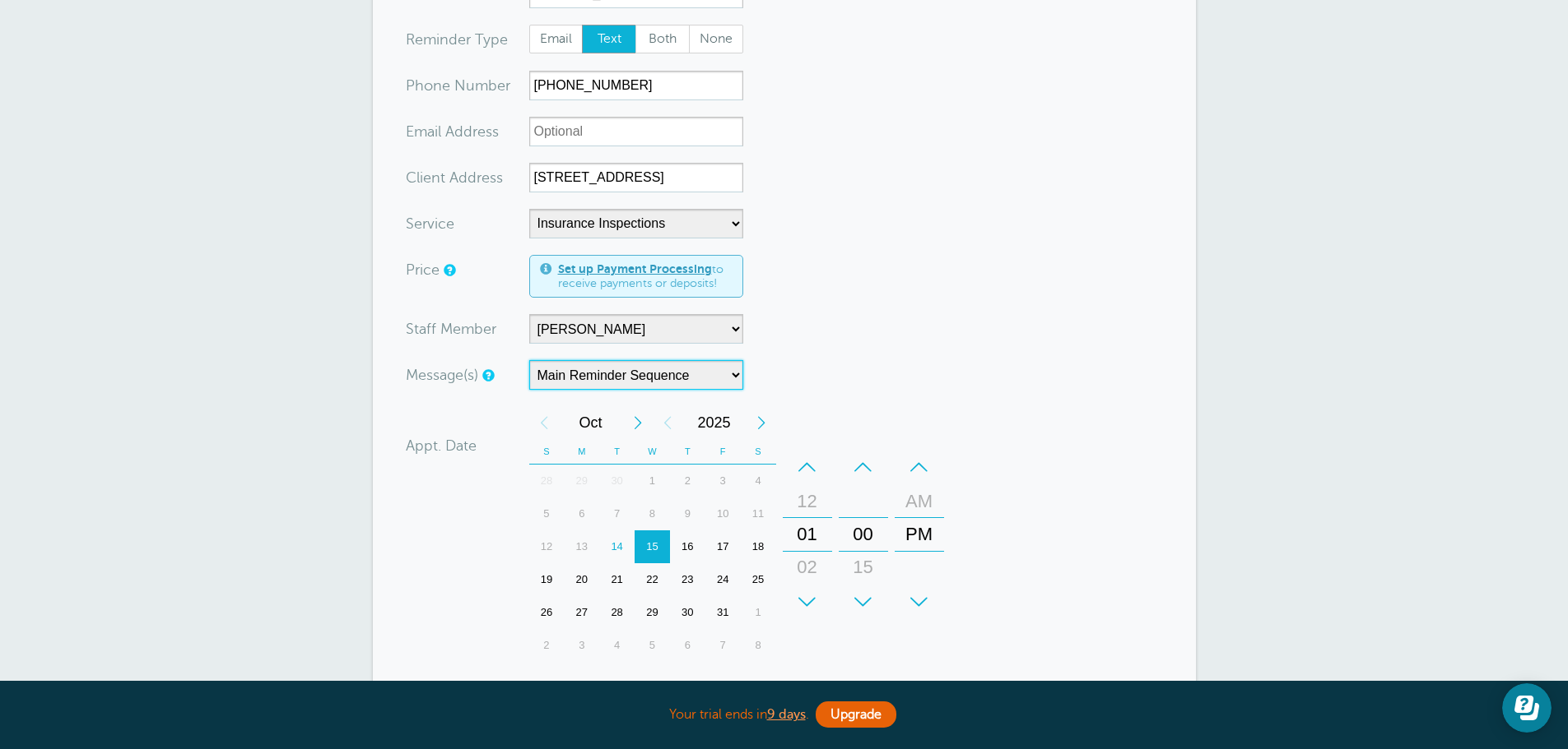
click at [529, 360] on select "Main Reminder Sequence" at bounding box center [636, 374] width 214 height 30
click at [685, 607] on div "30" at bounding box center [687, 612] width 35 height 33
drag, startPoint x: 813, startPoint y: 526, endPoint x: 812, endPoint y: 554, distance: 28.0
click at [812, 554] on div "01" at bounding box center [807, 560] width 40 height 33
drag, startPoint x: 865, startPoint y: 536, endPoint x: 866, endPoint y: 457, distance: 79.0
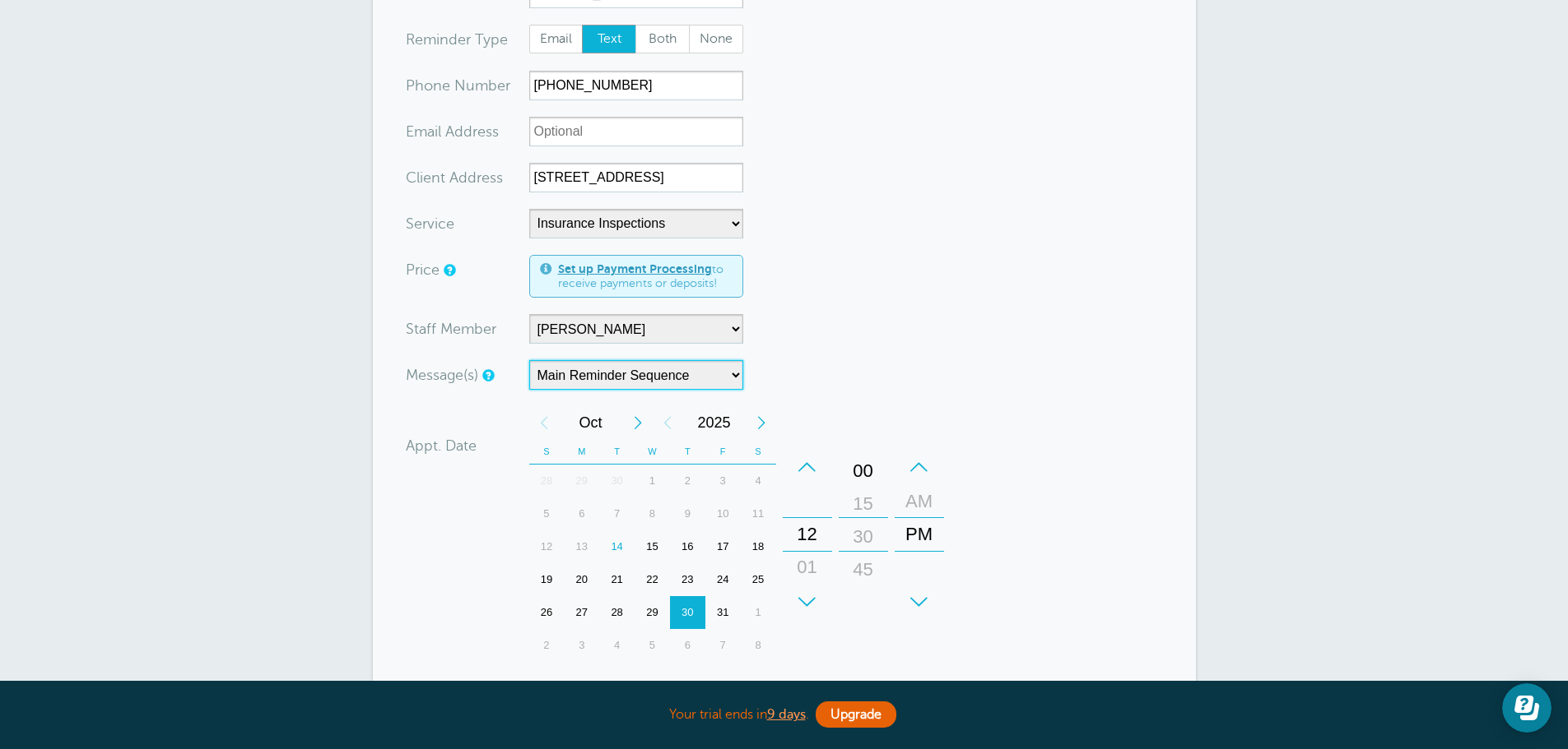
click at [867, 455] on div "+ – Minutes 00 15 30 45" at bounding box center [863, 534] width 49 height 168
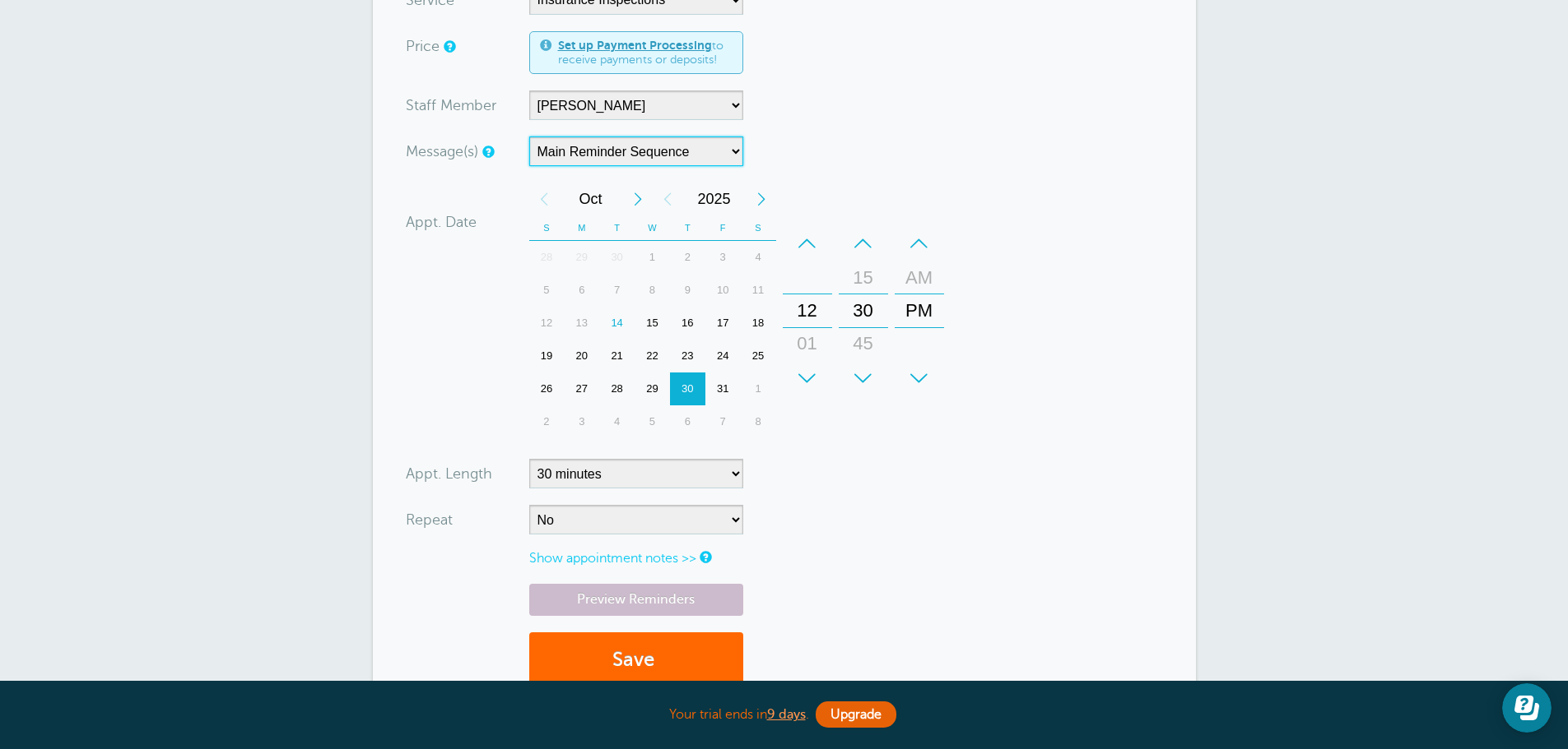
scroll to position [494, 0]
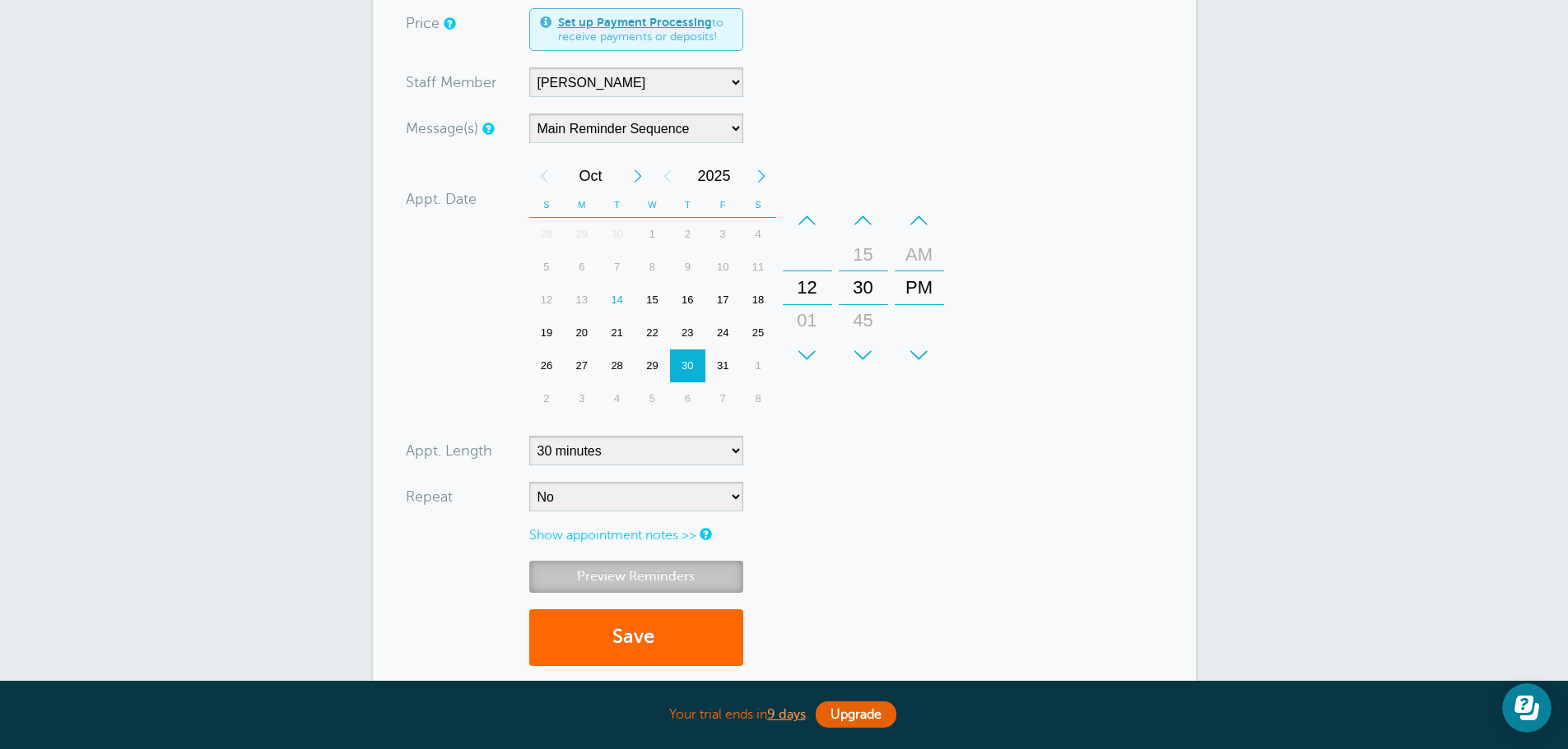
click at [616, 572] on link "Preview Reminders" at bounding box center [636, 577] width 214 height 32
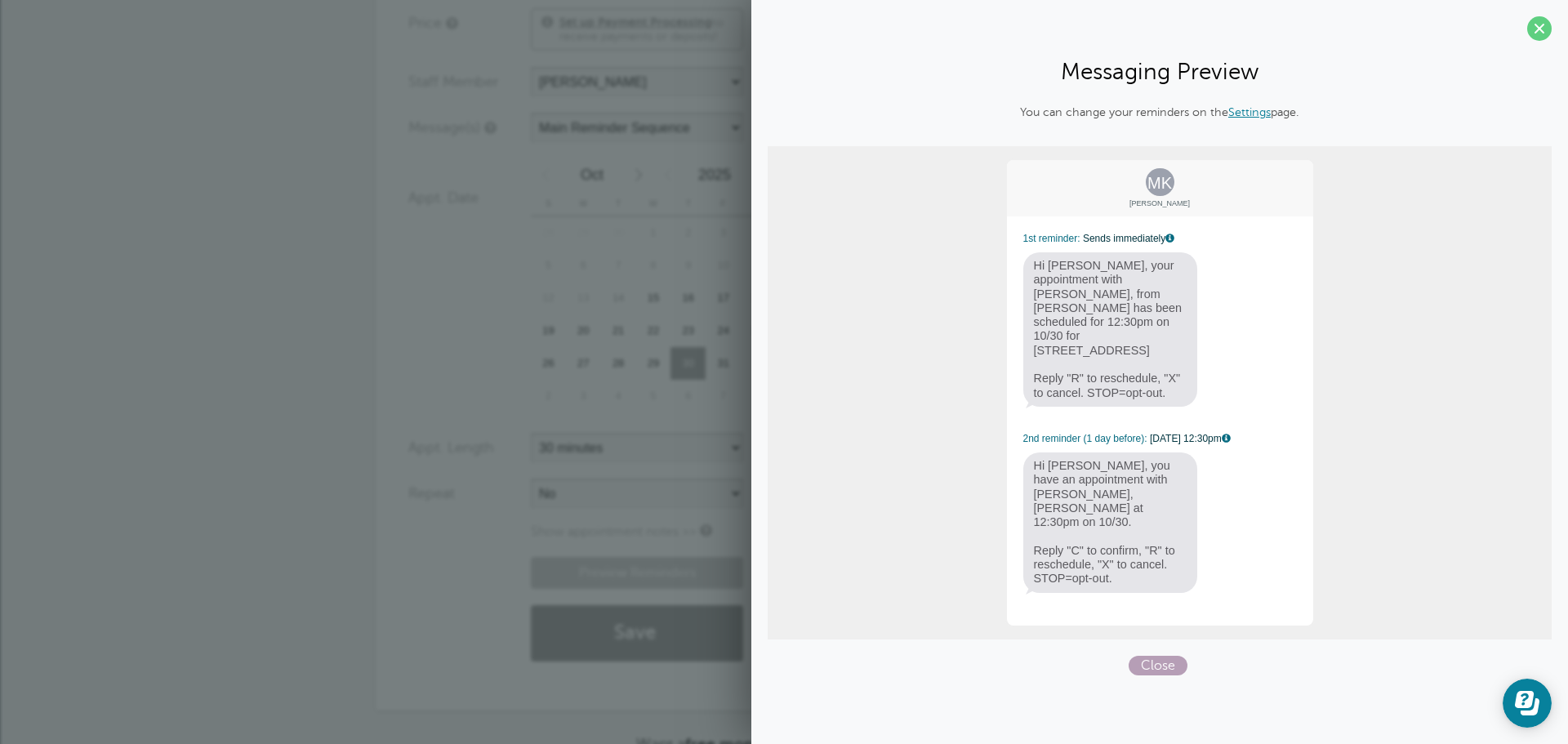
click at [1157, 656] on span "Close" at bounding box center [1159, 665] width 59 height 20
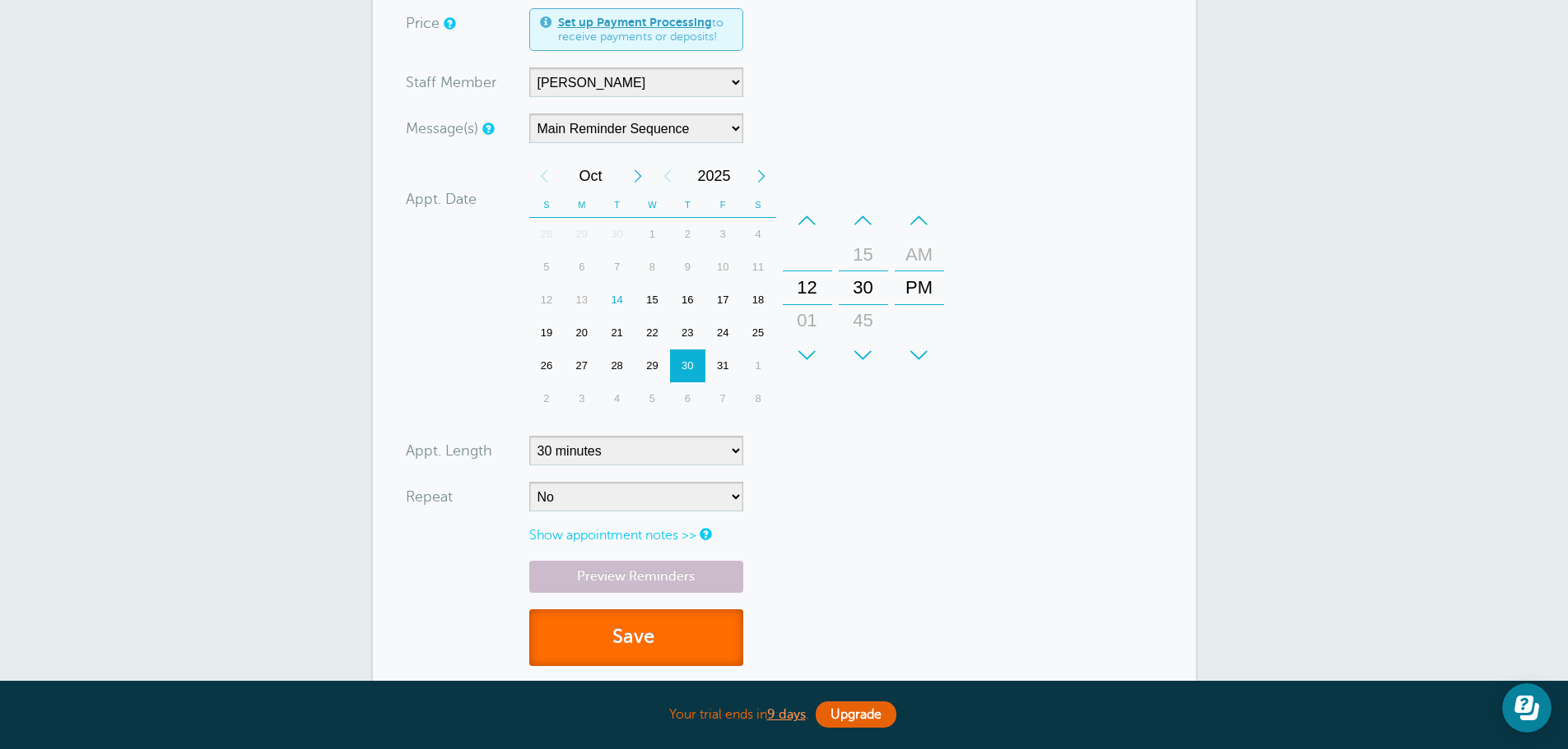
click at [650, 636] on button "Save" at bounding box center [636, 638] width 214 height 57
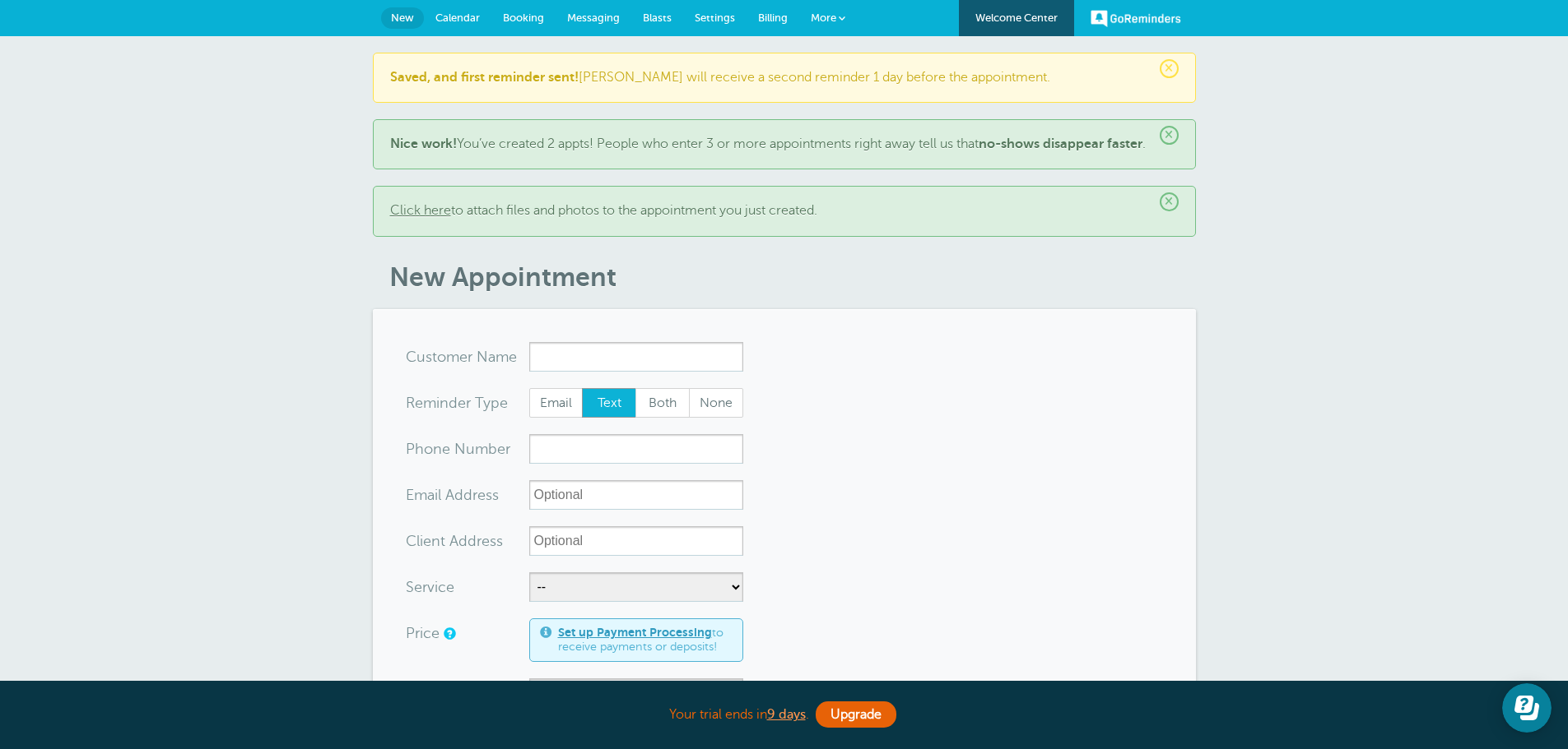
click at [590, 19] on span "Messaging" at bounding box center [593, 18] width 53 height 13
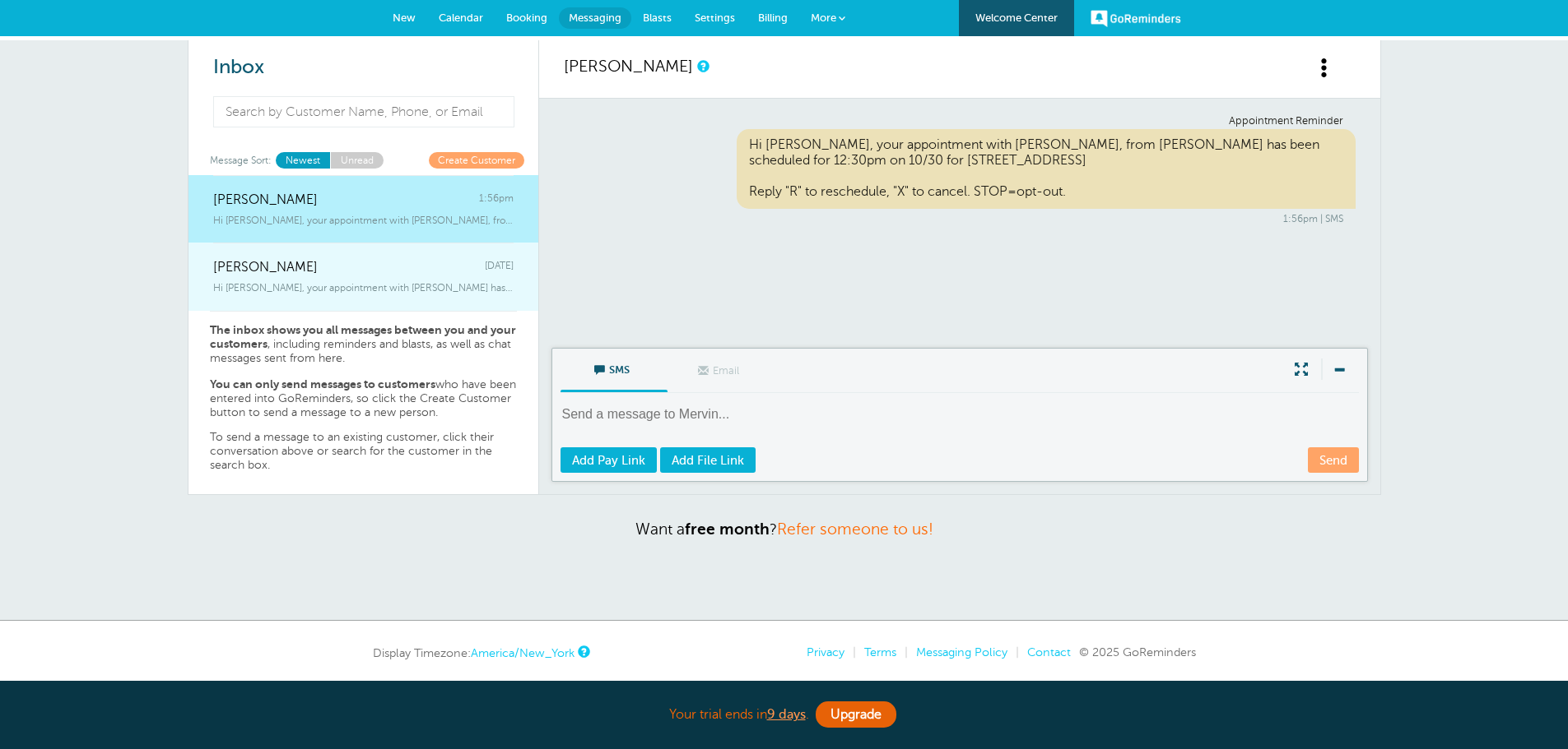
click at [215, 269] on span "[PERSON_NAME]" at bounding box center [265, 267] width 104 height 15
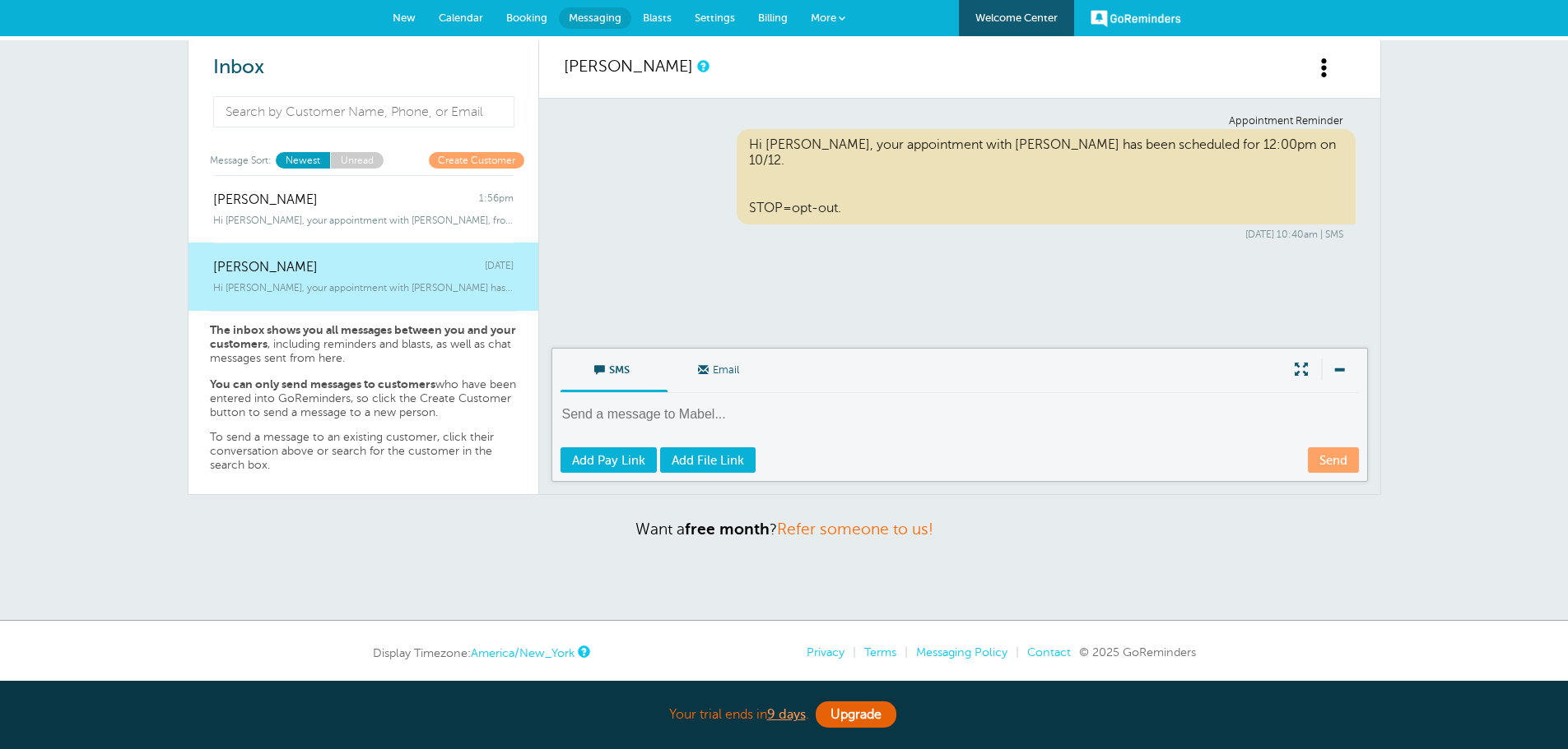
click at [1338, 368] on span at bounding box center [1338, 369] width 34 height 22
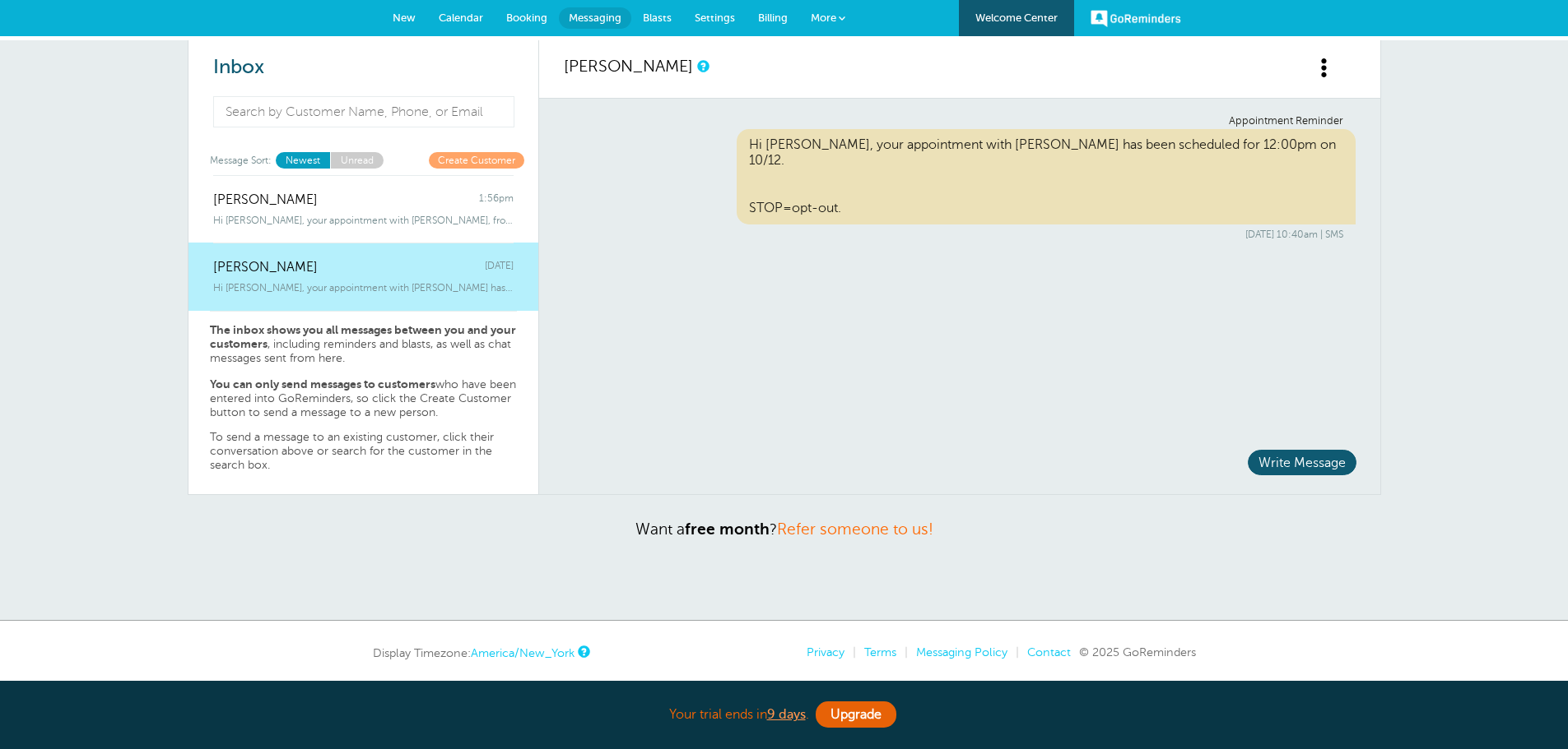
click at [464, 268] on div "[PERSON_NAME] [DATE]" at bounding box center [363, 259] width 300 height 33
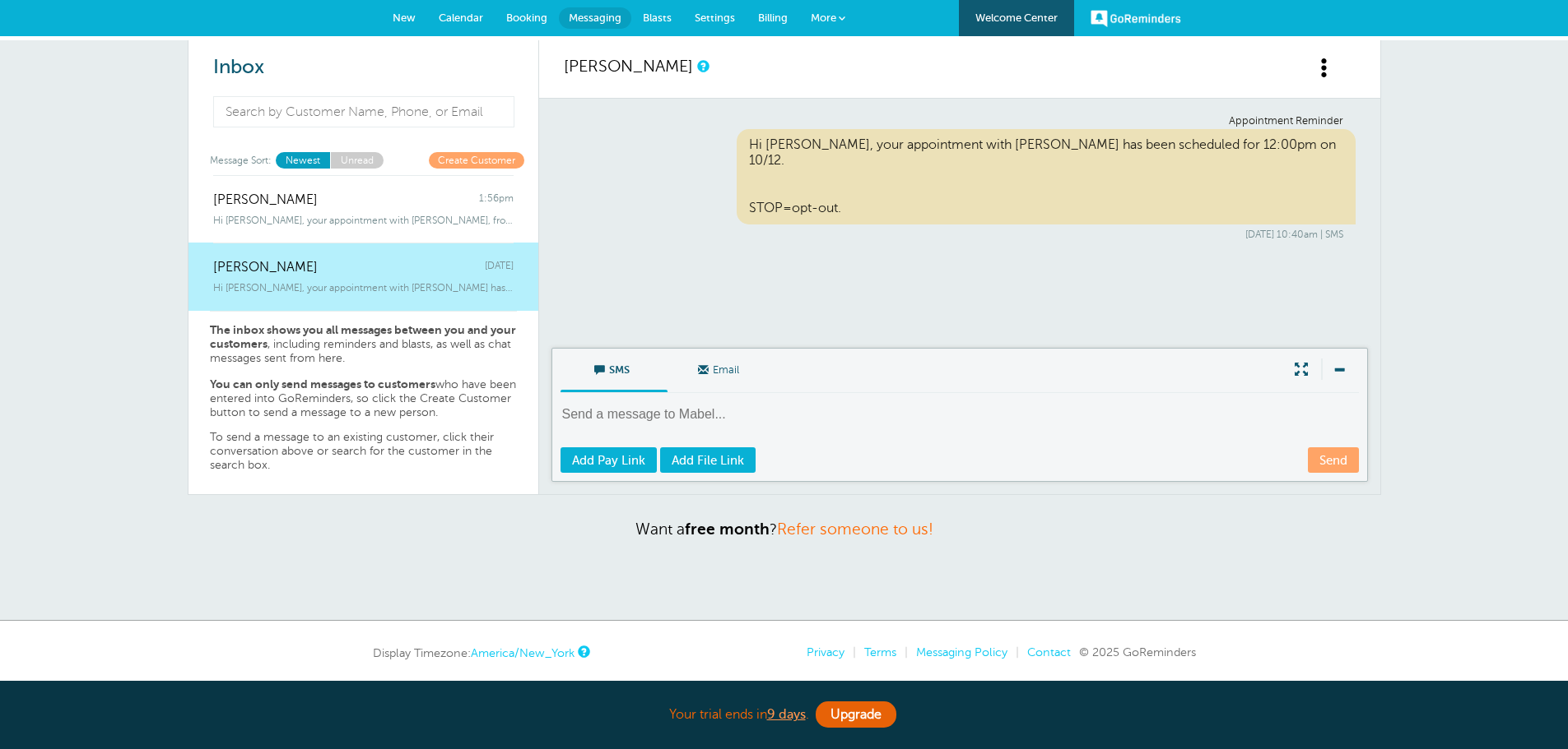
click at [1323, 66] on span at bounding box center [1324, 67] width 21 height 21
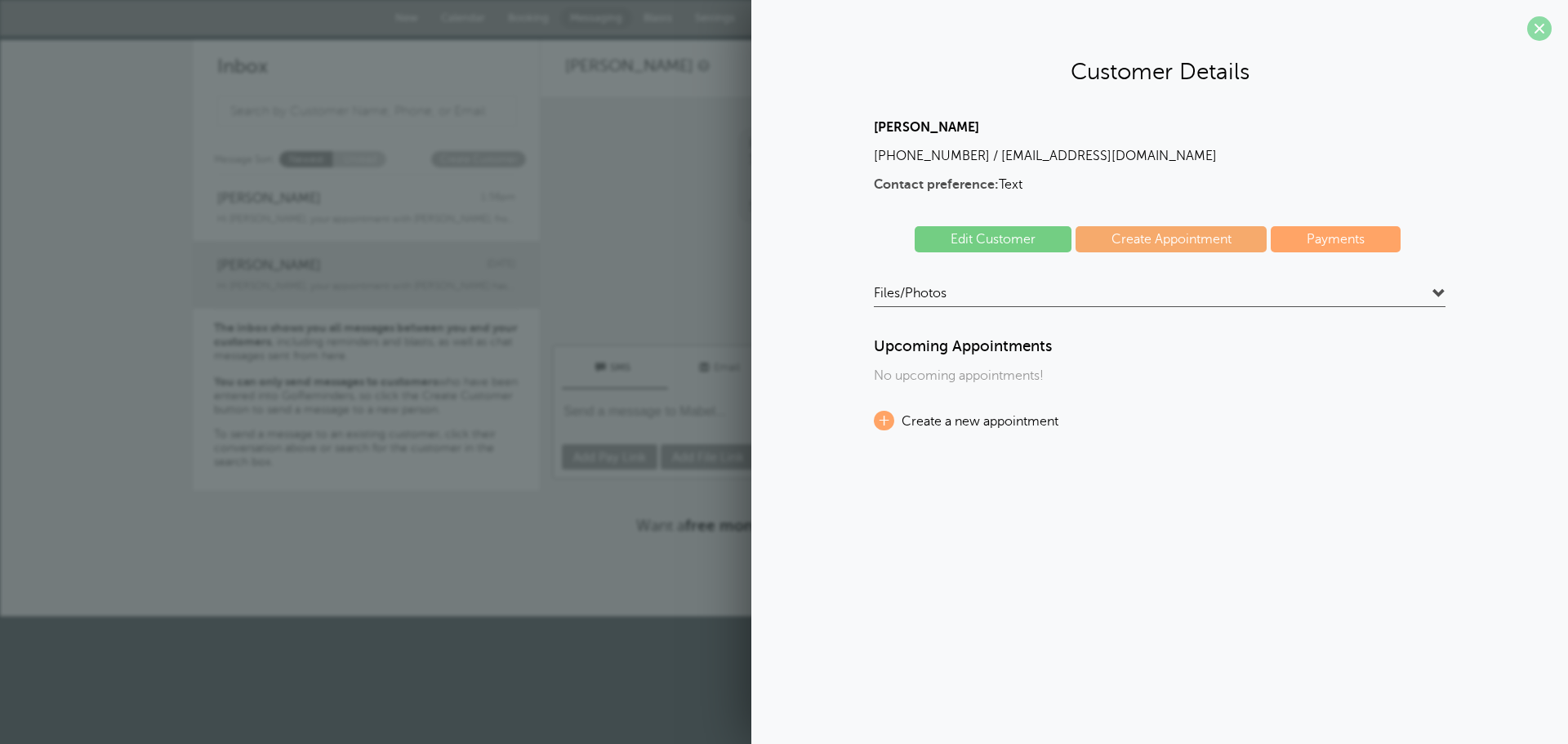
click at [1548, 22] on span at bounding box center [1539, 28] width 24 height 24
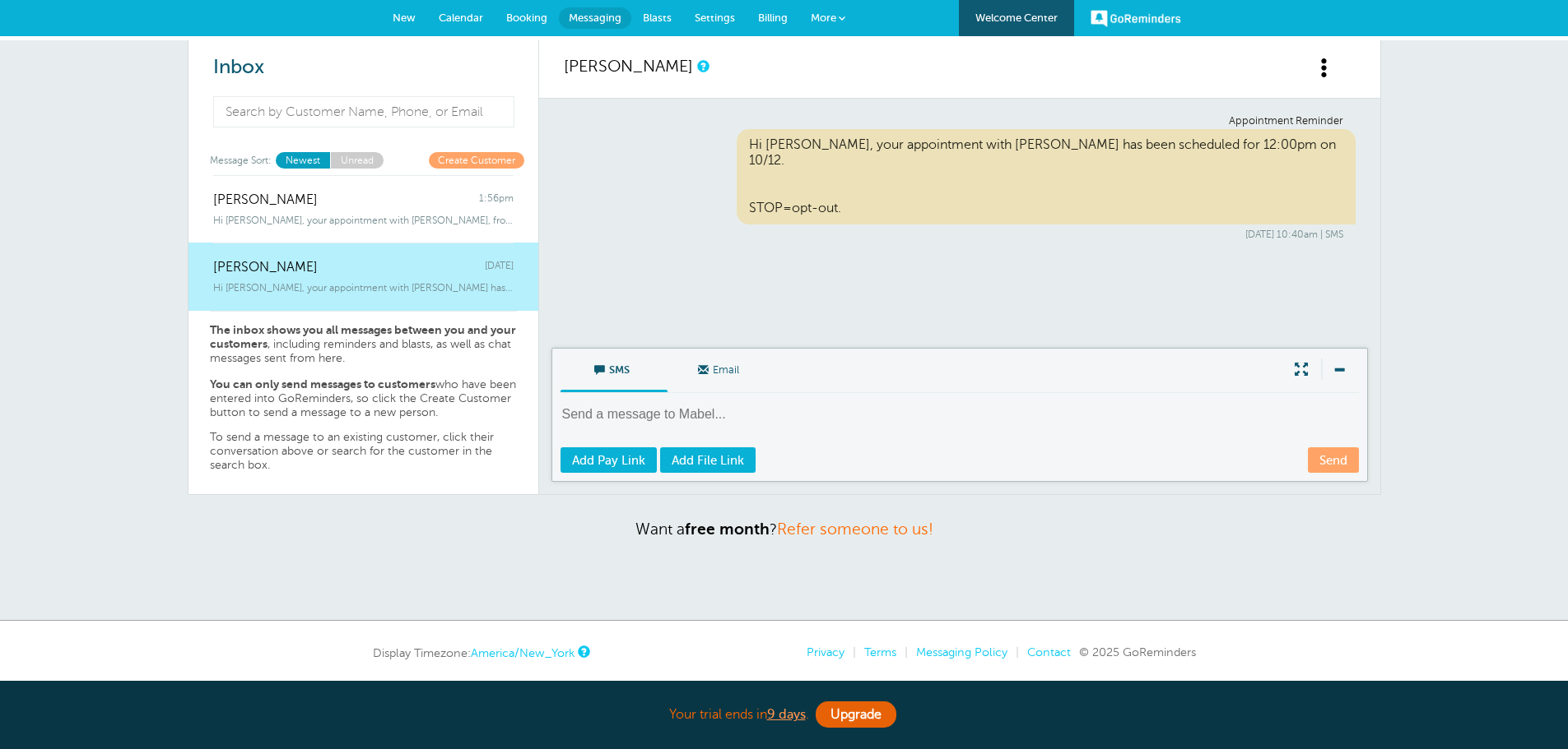
click at [455, 13] on span "Calendar" at bounding box center [460, 18] width 44 height 13
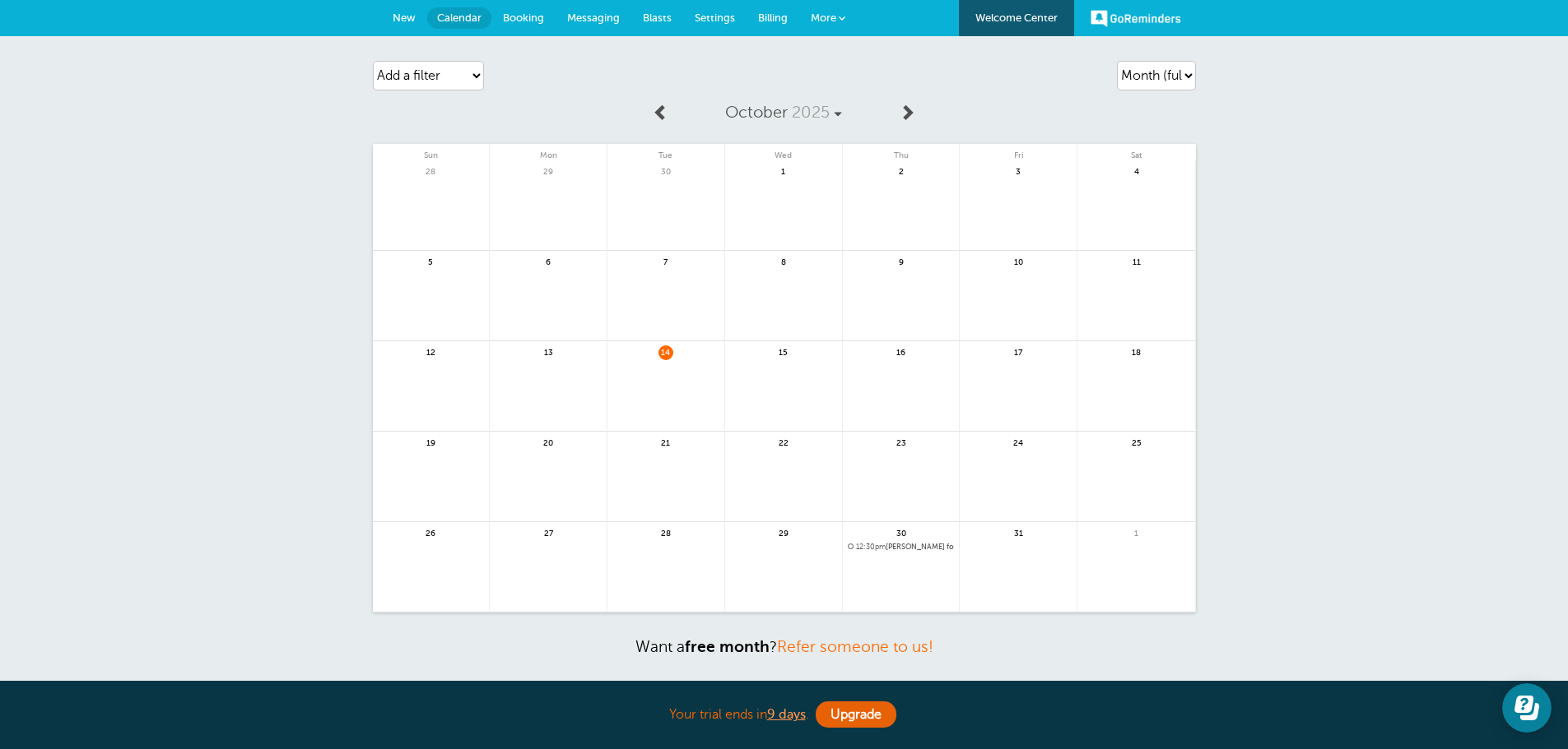
click at [879, 549] on span "12:30pm" at bounding box center [870, 546] width 30 height 8
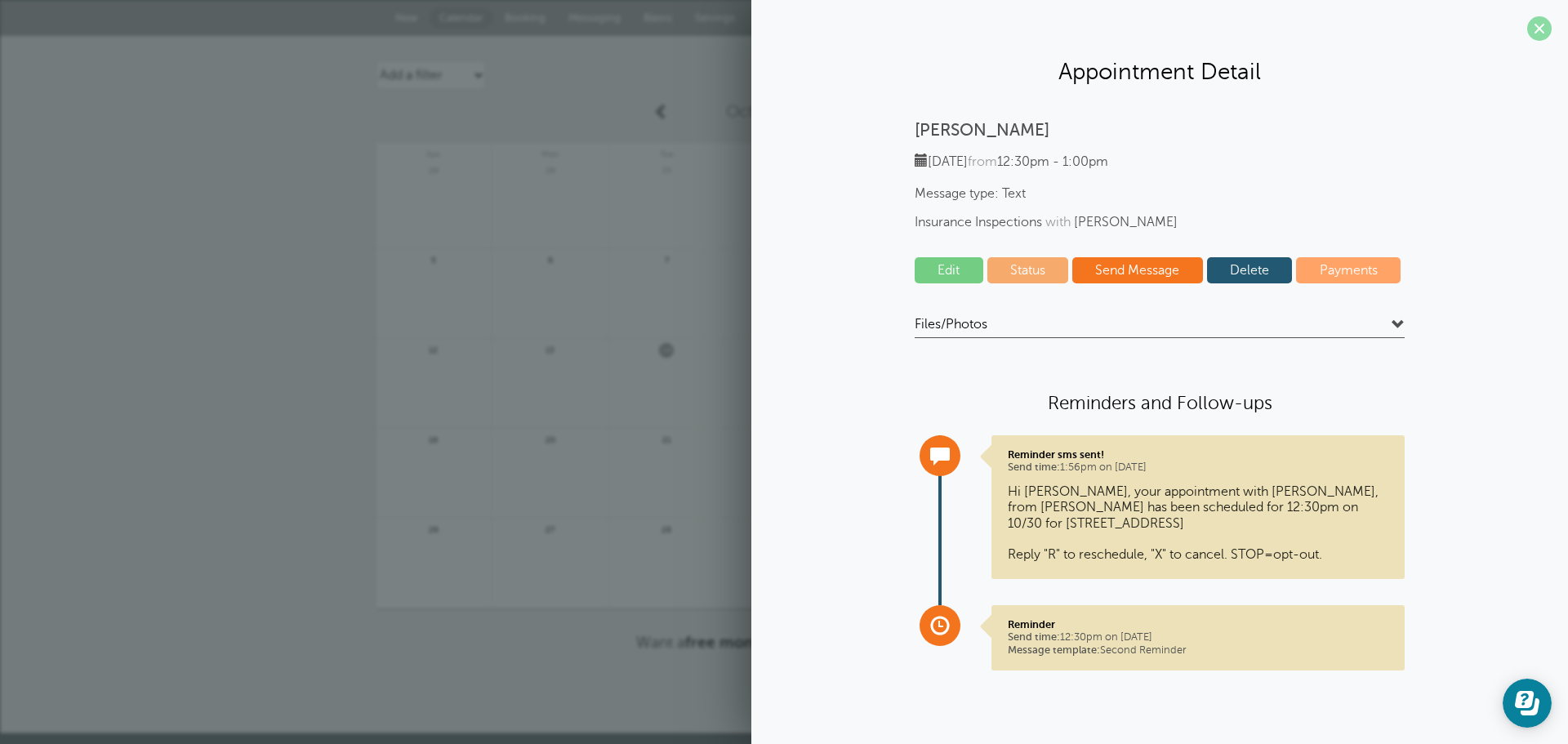
click at [1542, 28] on span at bounding box center [1539, 28] width 24 height 24
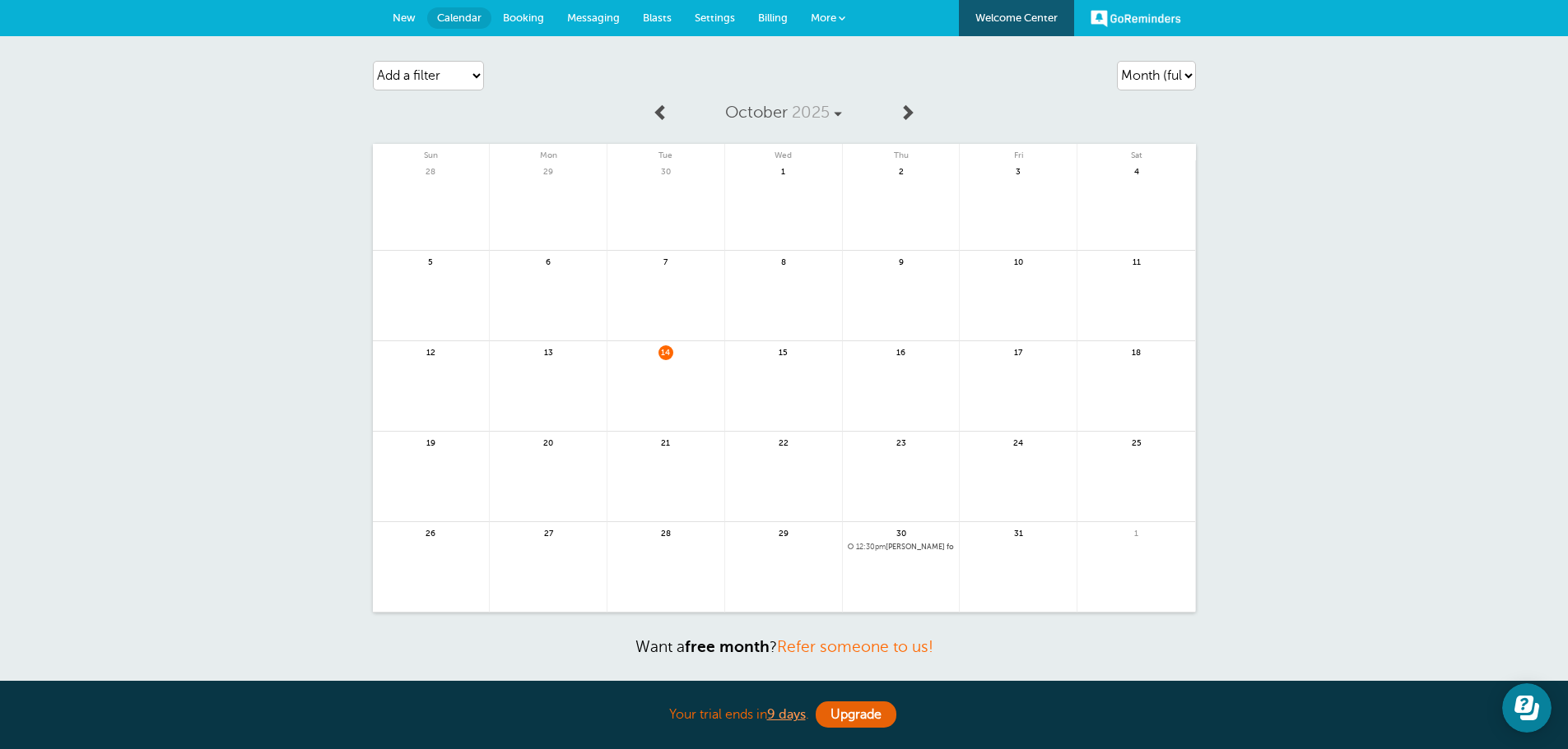
click at [403, 13] on span "New" at bounding box center [404, 18] width 23 height 13
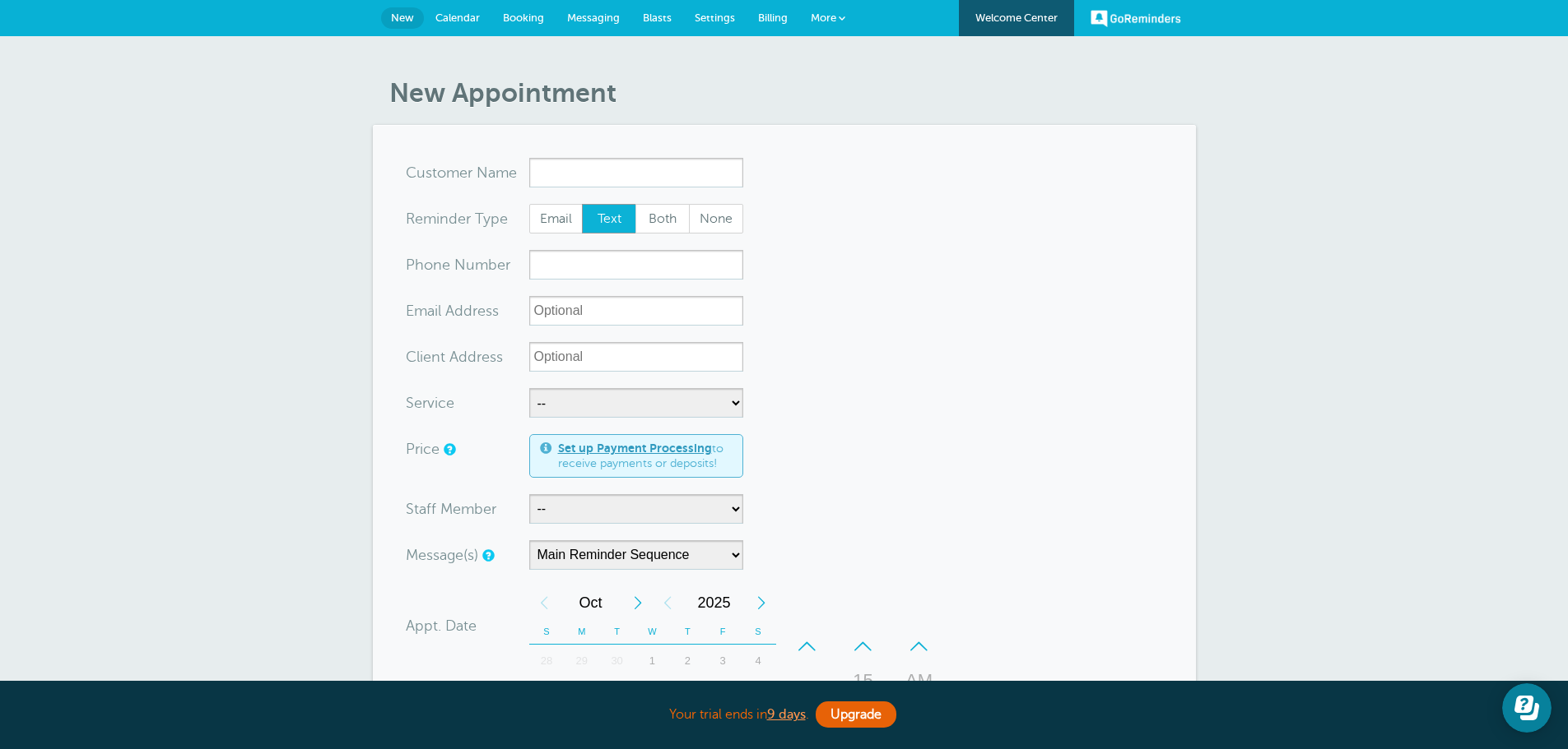
click at [581, 13] on span "Messaging" at bounding box center [593, 18] width 53 height 13
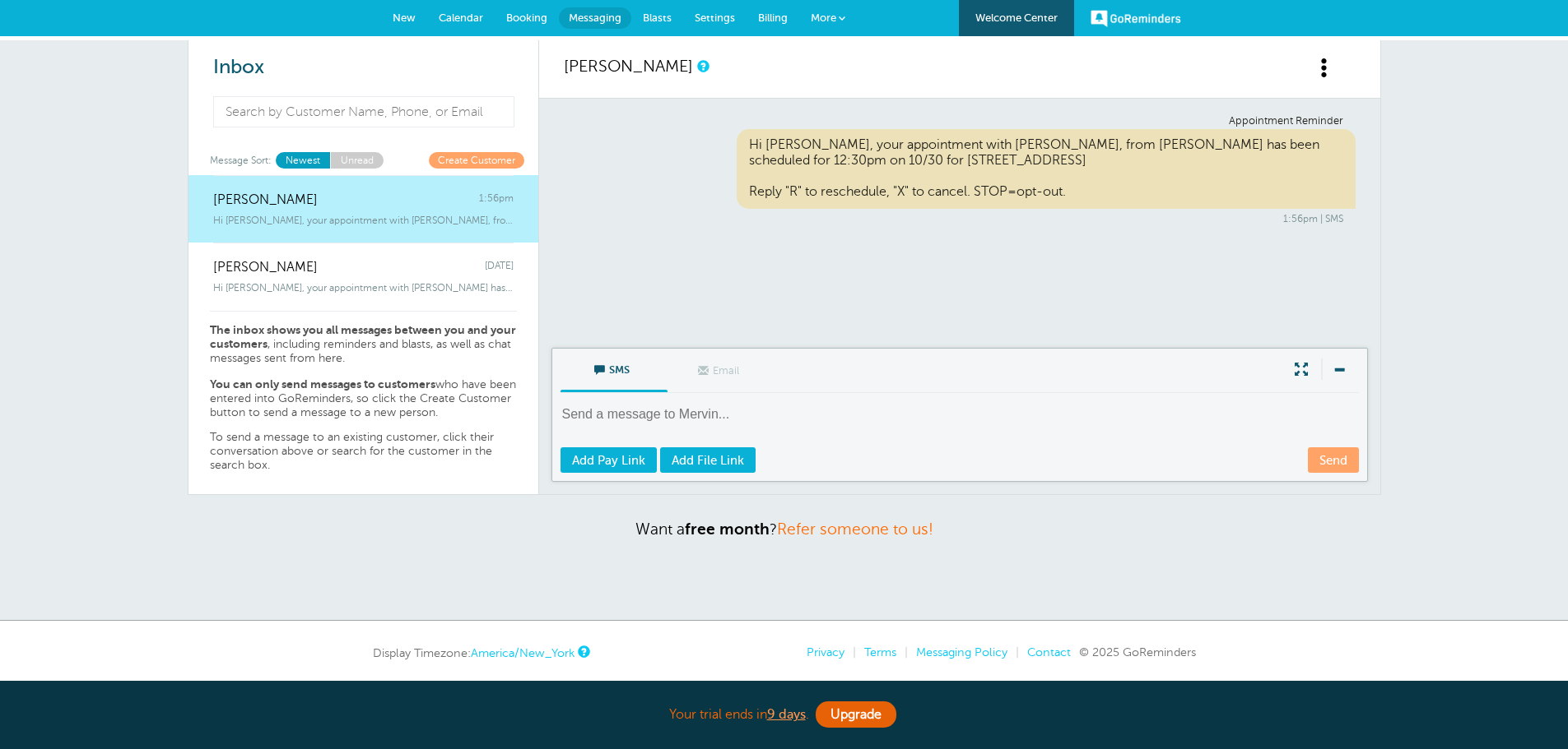
click at [775, 11] on link "Billing" at bounding box center [773, 18] width 53 height 36
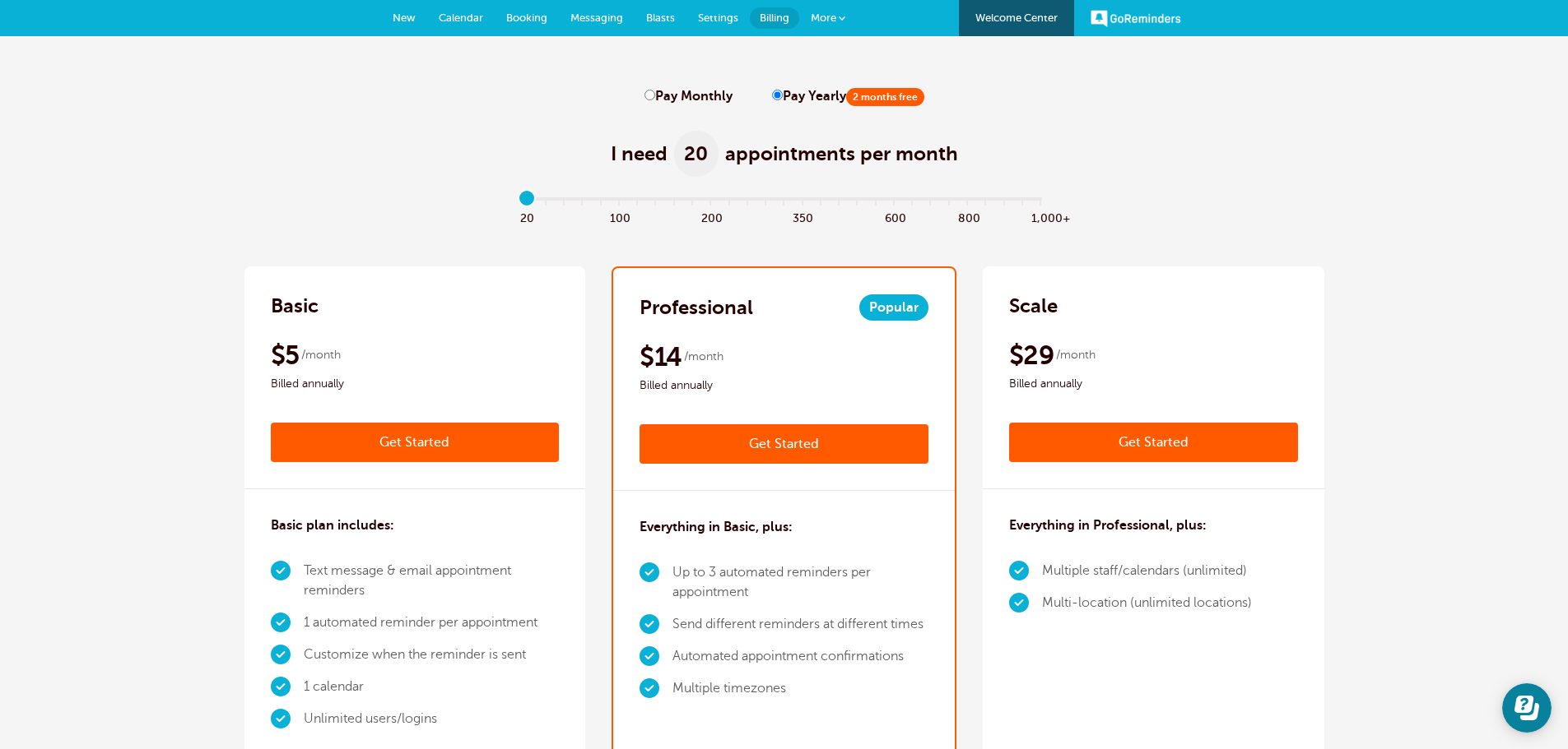
click at [534, 200] on input "range" at bounding box center [784, 202] width 533 height 4
drag, startPoint x: 524, startPoint y: 195, endPoint x: 545, endPoint y: 196, distance: 21.0
type input "1"
click at [545, 200] on input "range" at bounding box center [784, 202] width 533 height 4
click at [394, 15] on span "New" at bounding box center [404, 18] width 23 height 13
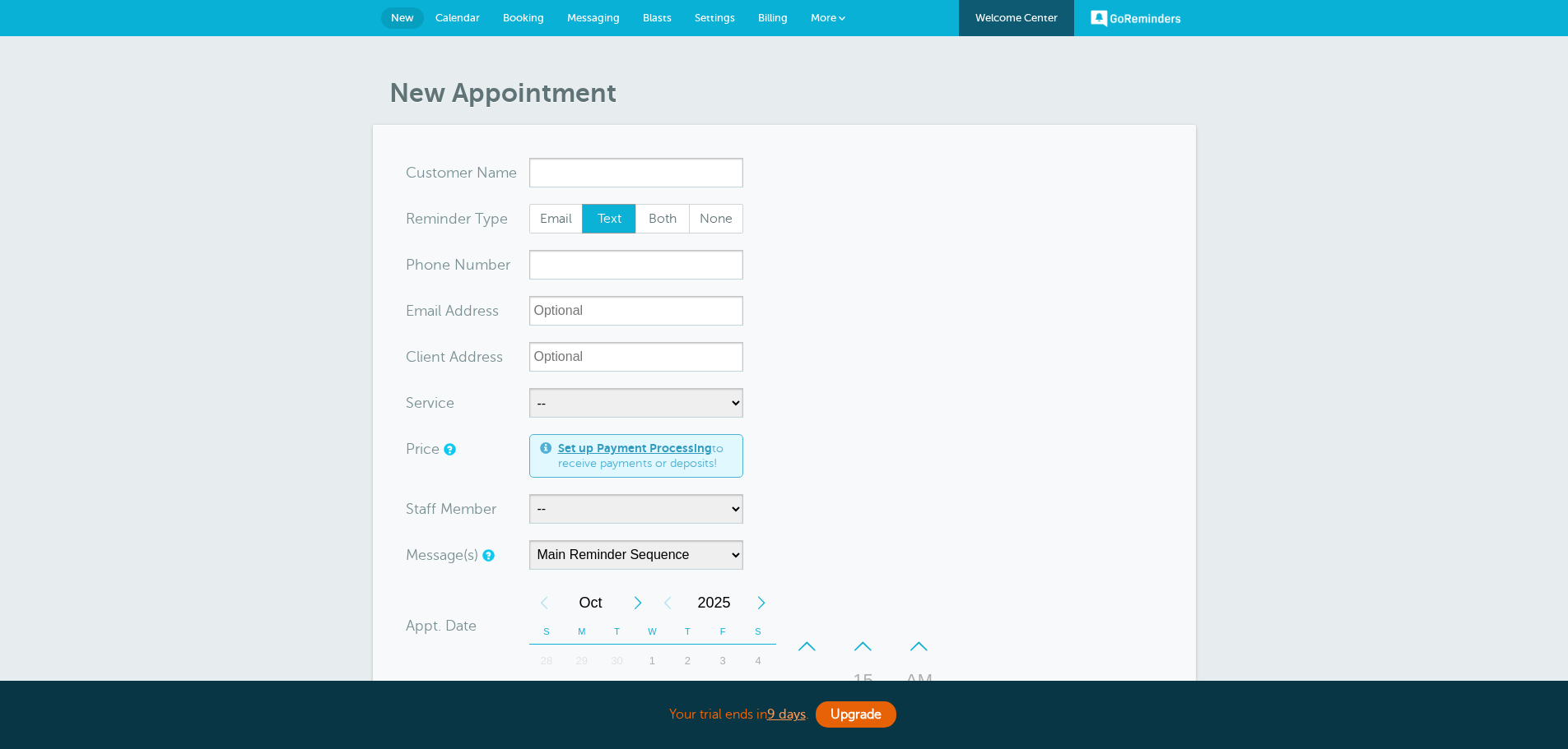
click at [578, 171] on input "x-no-autofill" at bounding box center [636, 172] width 214 height 30
click at [563, 171] on input "x-no-autofill" at bounding box center [636, 172] width 214 height 30
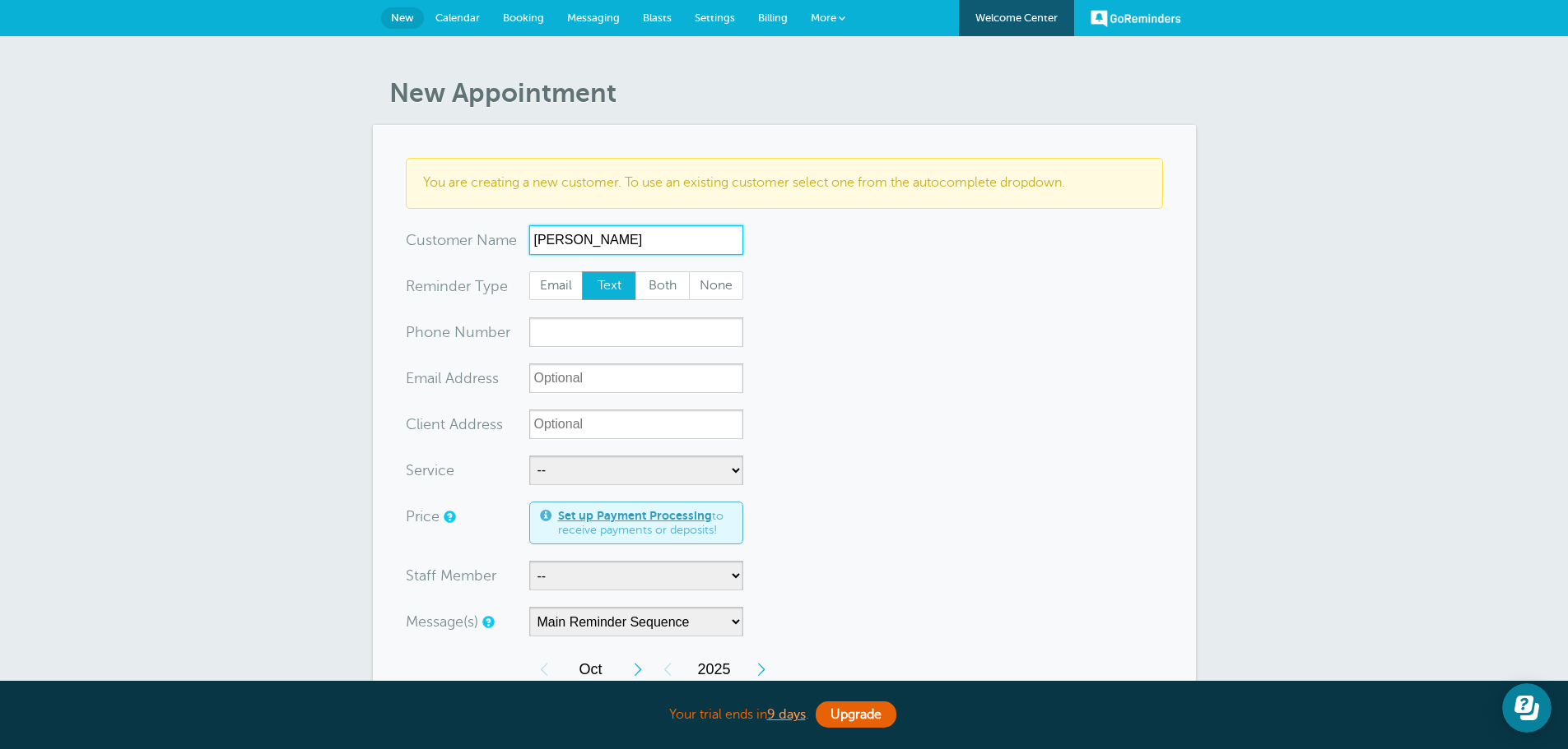
type input "[PERSON_NAME]"
click at [600, 337] on input "xxx-no-autofill" at bounding box center [636, 332] width 214 height 30
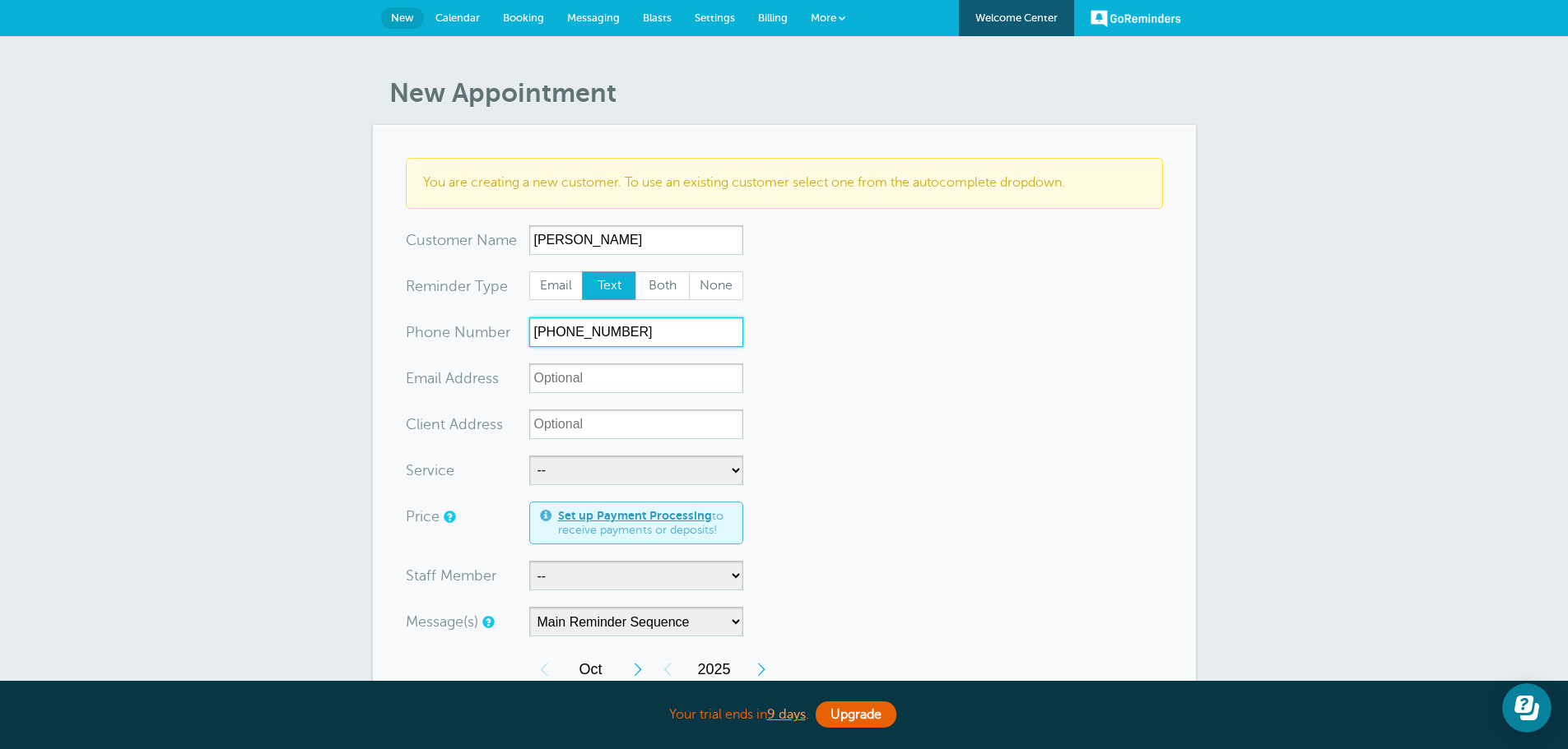
type input "717-682-8815"
click at [578, 434] on input "Client Address" at bounding box center [636, 424] width 214 height 30
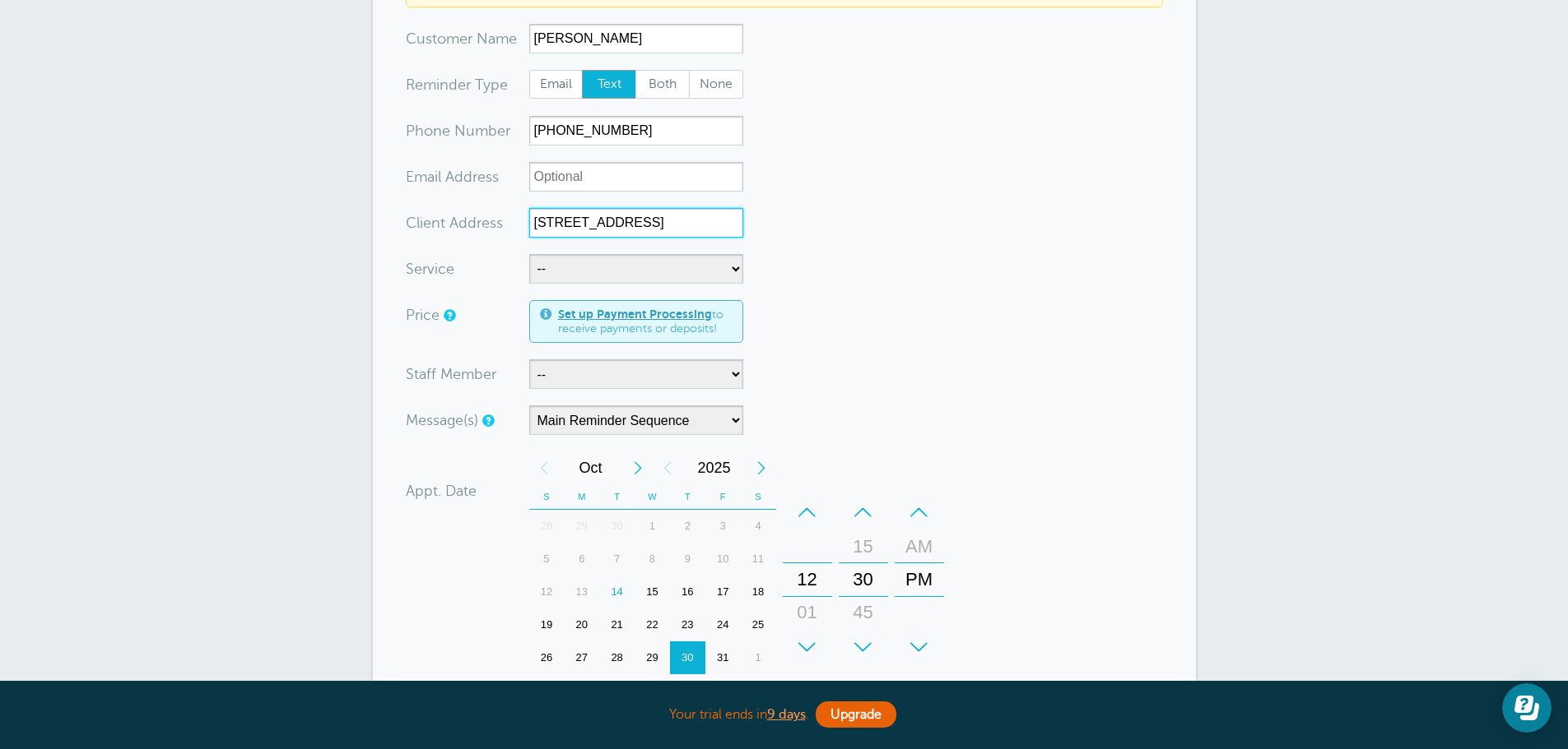
scroll to position [247, 0]
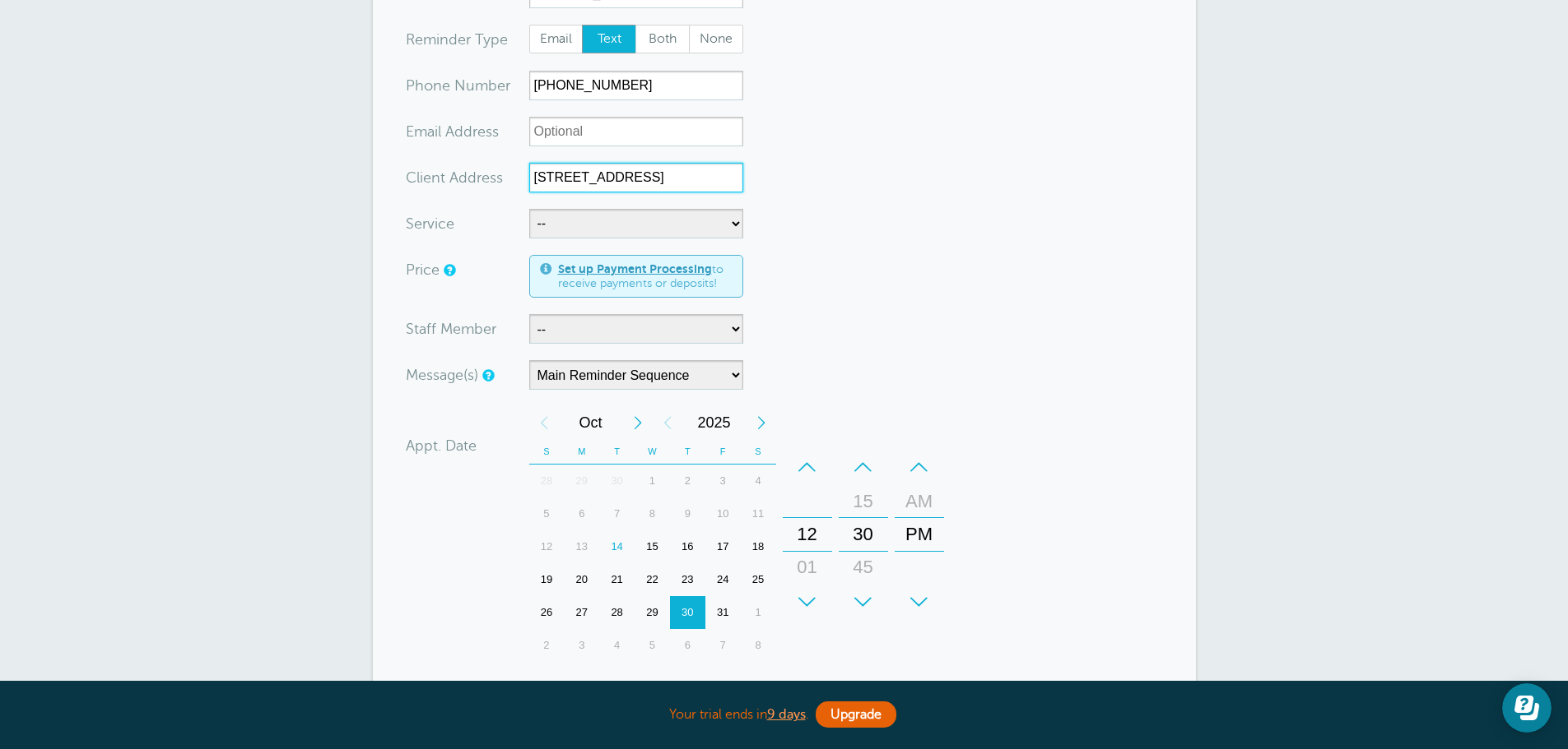
type input "[STREET_ADDRESS]"
click at [585, 221] on select "-- Insurance Inspections" at bounding box center [636, 224] width 214 height 30
select select "28467"
click at [529, 209] on select "-- Insurance Inspections" at bounding box center [636, 224] width 214 height 30
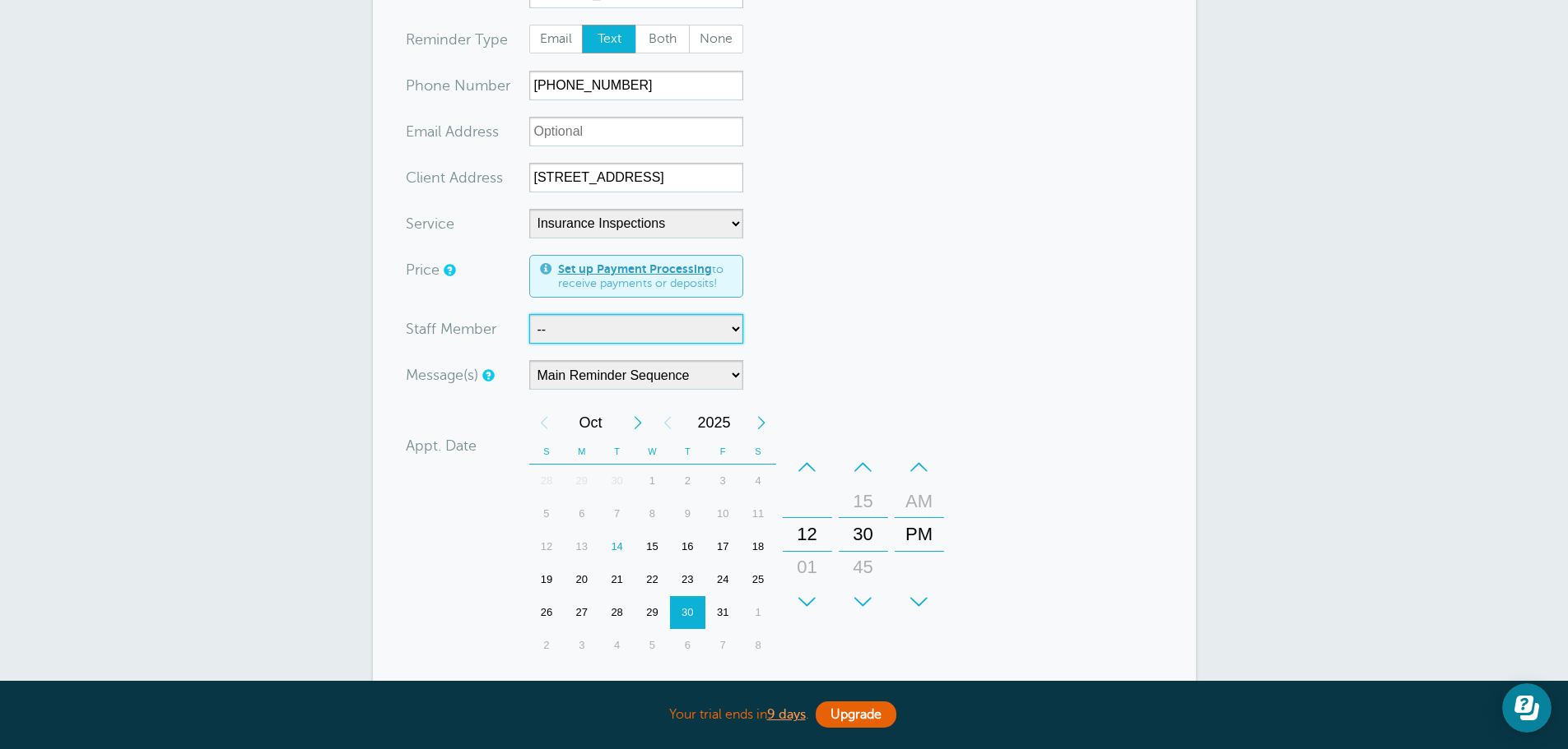
click at [727, 331] on select "-- [PERSON_NAME]" at bounding box center [636, 329] width 214 height 30
select select "21754"
click at [529, 314] on select "-- [PERSON_NAME]" at bounding box center [636, 329] width 214 height 30
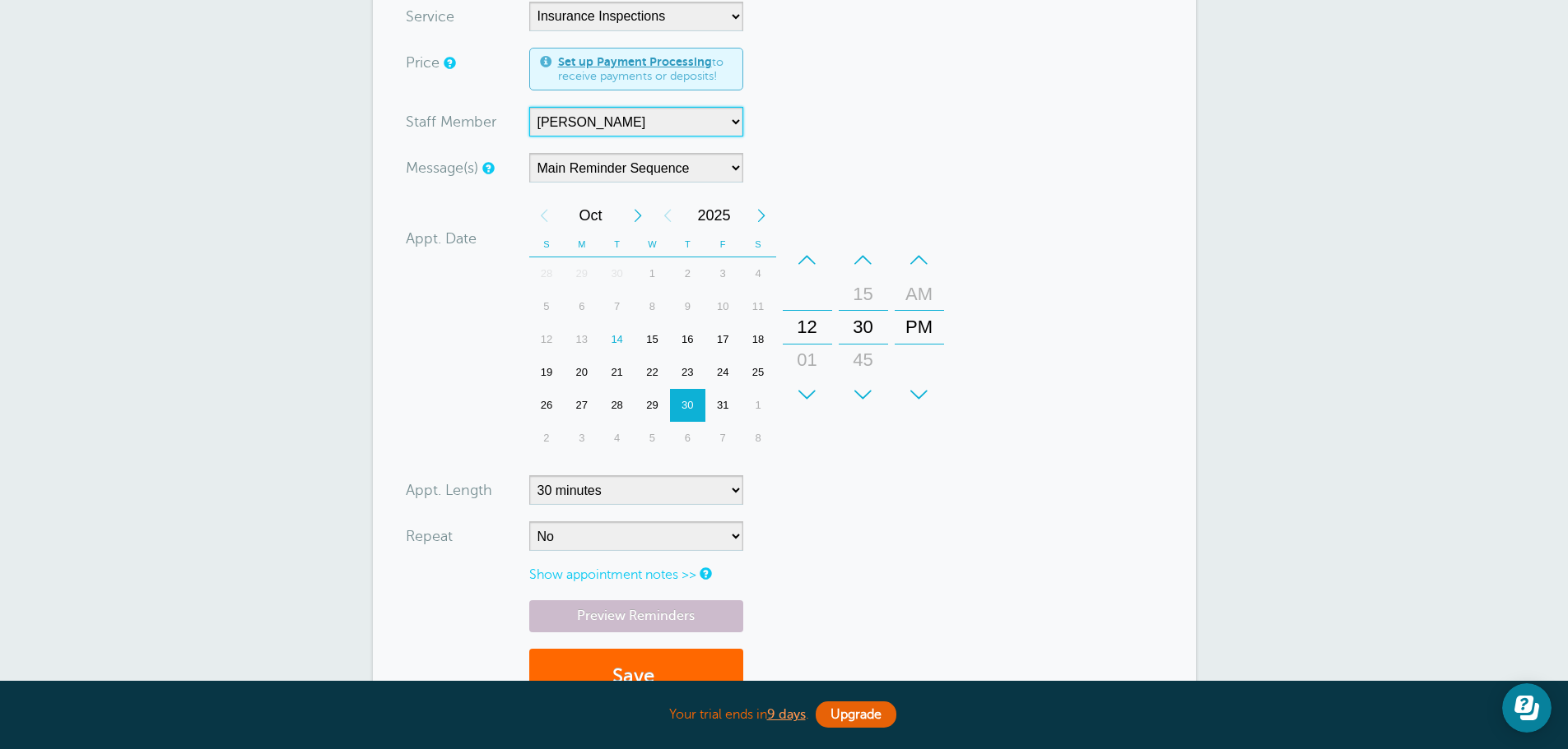
scroll to position [494, 0]
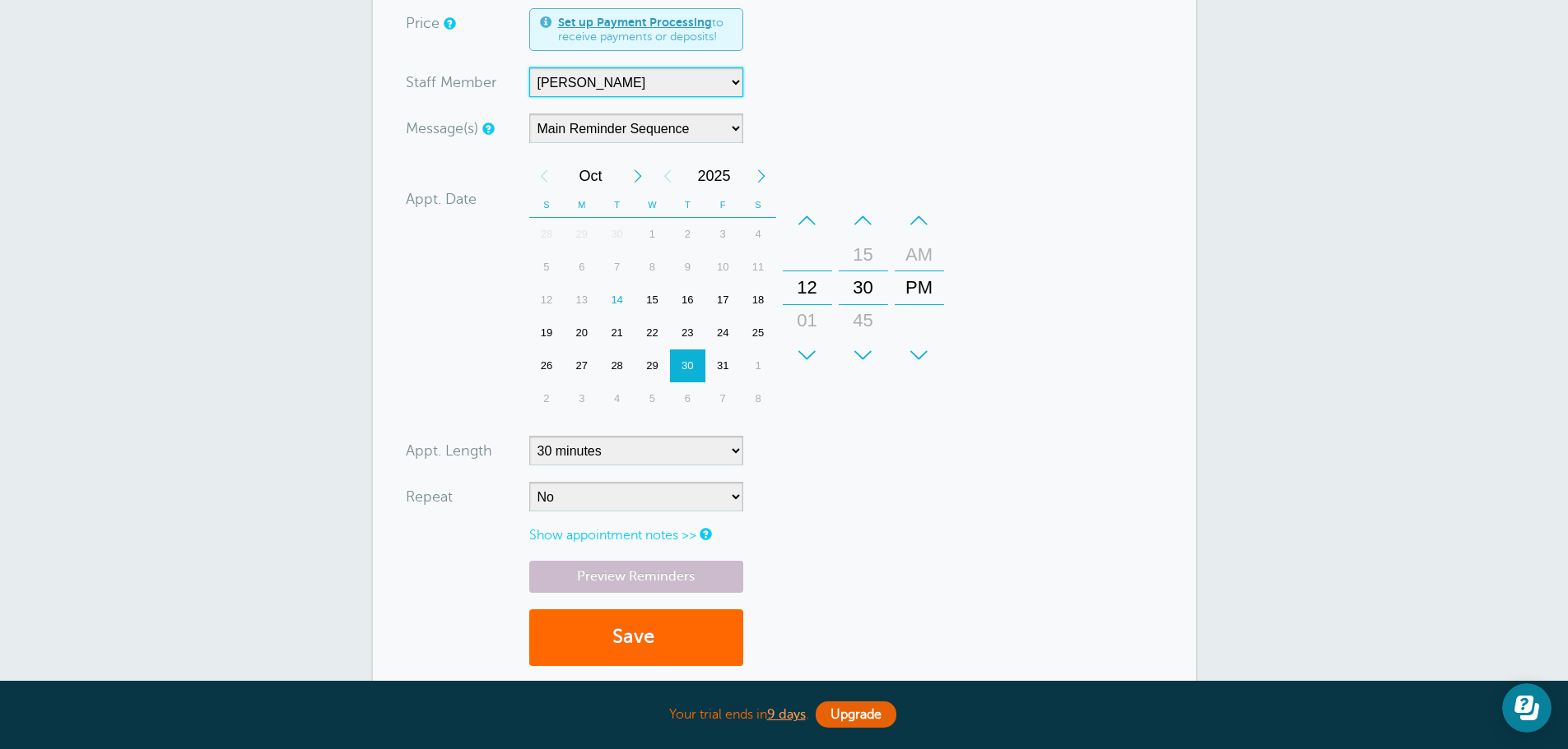
click at [681, 366] on div "30" at bounding box center [687, 366] width 35 height 33
drag, startPoint x: 809, startPoint y: 305, endPoint x: 812, endPoint y: 242, distance: 63.1
click at [812, 242] on div "01" at bounding box center [807, 258] width 40 height 33
drag, startPoint x: 808, startPoint y: 293, endPoint x: 811, endPoint y: 249, distance: 44.1
click at [811, 249] on div "02" at bounding box center [807, 254] width 40 height 33
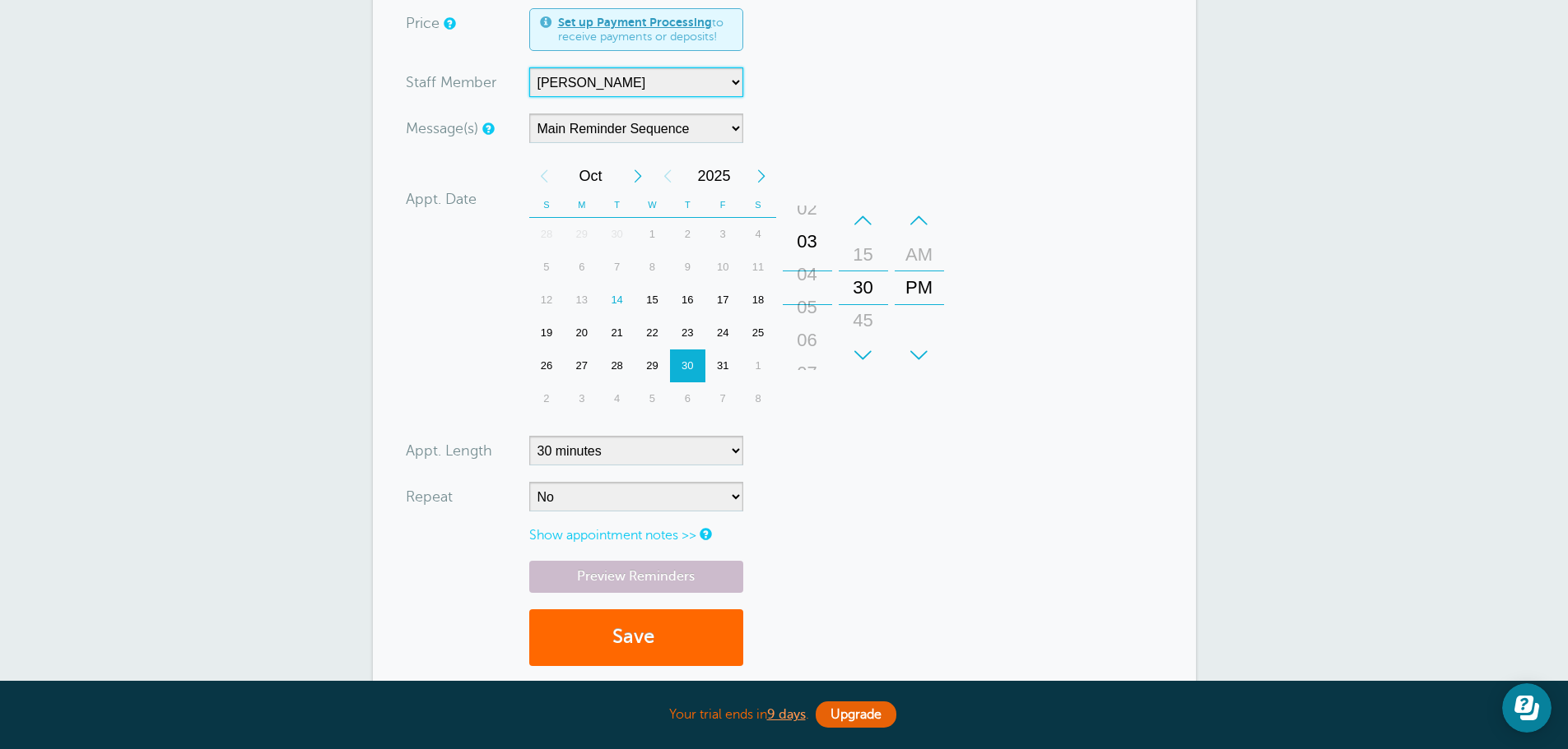
drag, startPoint x: 807, startPoint y: 304, endPoint x: 809, endPoint y: 259, distance: 45.0
click at [809, 259] on div "04" at bounding box center [807, 275] width 40 height 33
drag, startPoint x: 810, startPoint y: 316, endPoint x: 813, endPoint y: 260, distance: 56.1
click at [813, 304] on div "05" at bounding box center [807, 321] width 40 height 33
drag, startPoint x: 811, startPoint y: 322, endPoint x: 813, endPoint y: 258, distance: 64.0
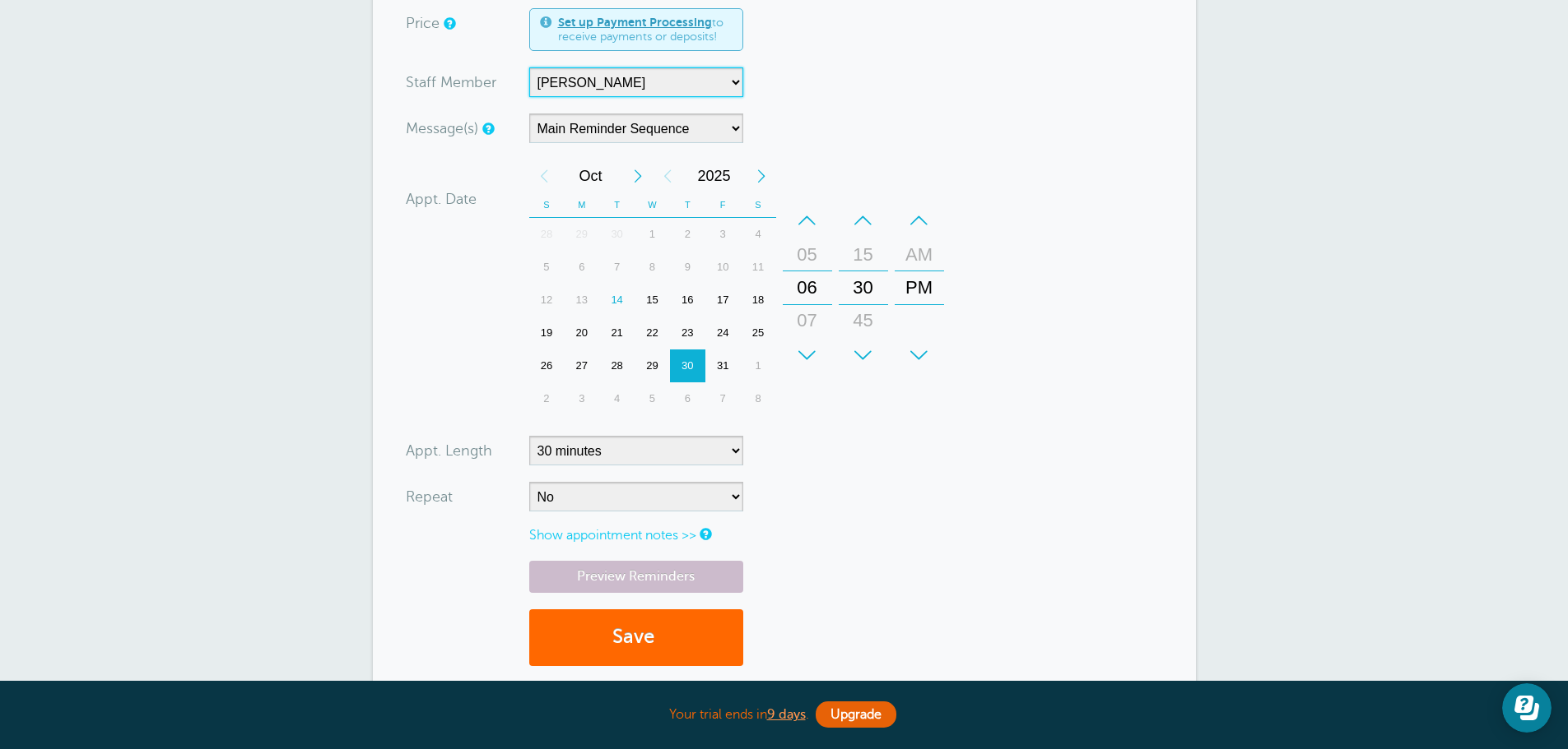
click at [813, 304] on div "07" at bounding box center [807, 321] width 40 height 33
drag, startPoint x: 807, startPoint y: 295, endPoint x: 811, endPoint y: 270, distance: 25.3
click at [811, 270] on div "09" at bounding box center [807, 269] width 40 height 33
drag, startPoint x: 811, startPoint y: 319, endPoint x: 811, endPoint y: 256, distance: 63.0
click at [811, 256] on div "10" at bounding box center [807, 261] width 40 height 33
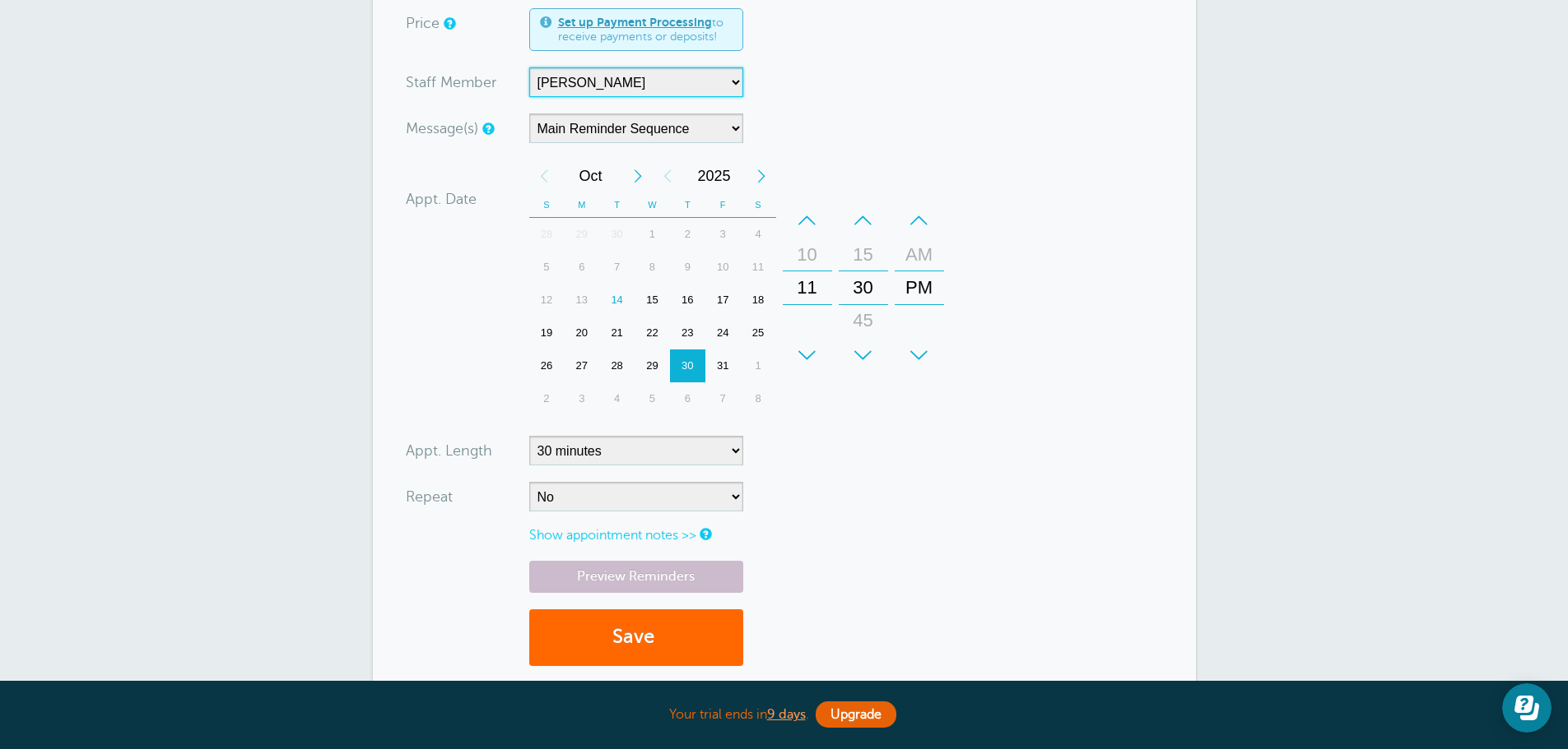
click at [802, 252] on div "10" at bounding box center [807, 255] width 40 height 33
click at [923, 253] on div "AM" at bounding box center [919, 255] width 40 height 33
drag, startPoint x: 861, startPoint y: 289, endPoint x: 867, endPoint y: 354, distance: 65.3
click at [867, 354] on div "+ – Minutes 00 15 30 45" at bounding box center [863, 287] width 49 height 168
drag, startPoint x: 867, startPoint y: 288, endPoint x: 866, endPoint y: 336, distance: 48.0
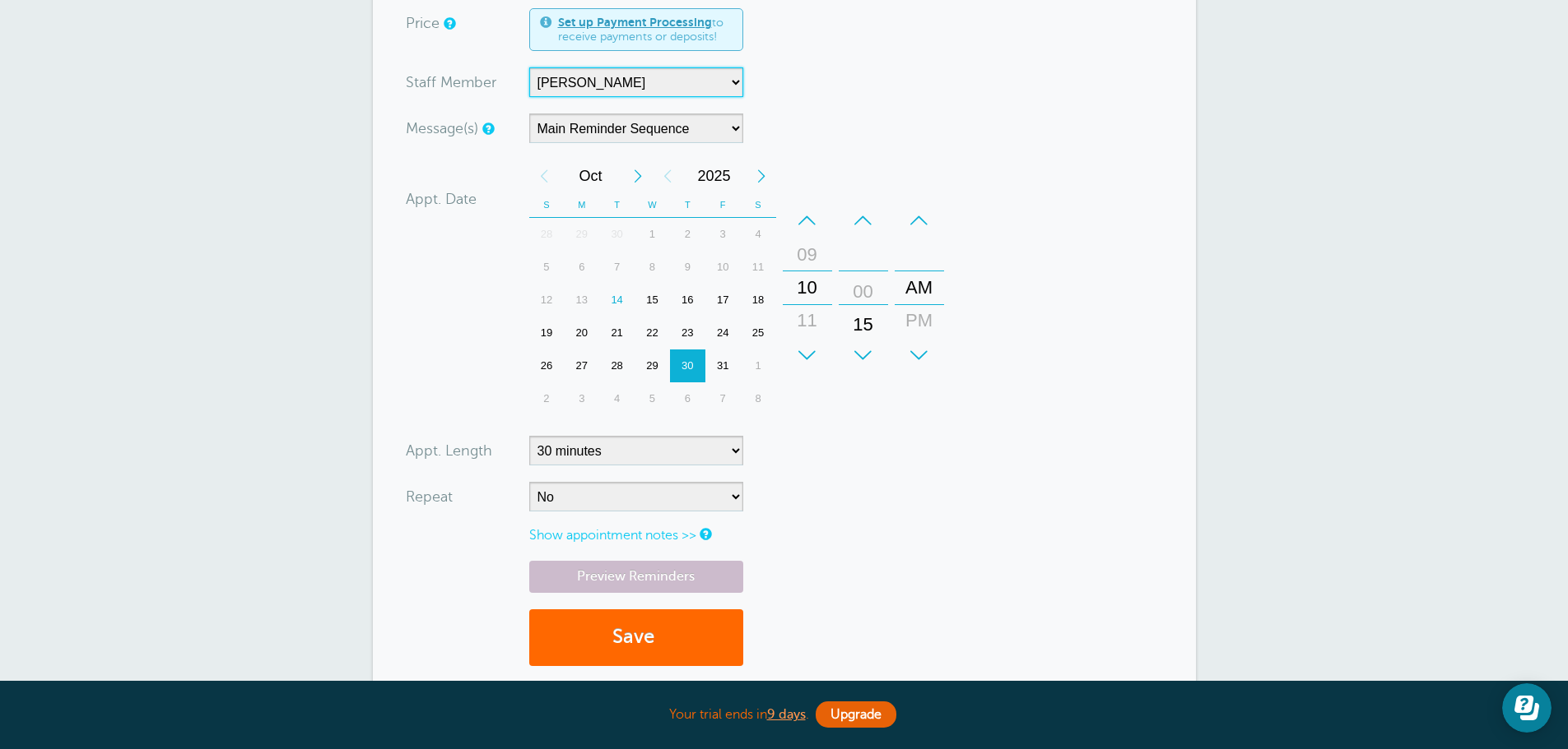
click at [866, 336] on div "15" at bounding box center [864, 324] width 40 height 33
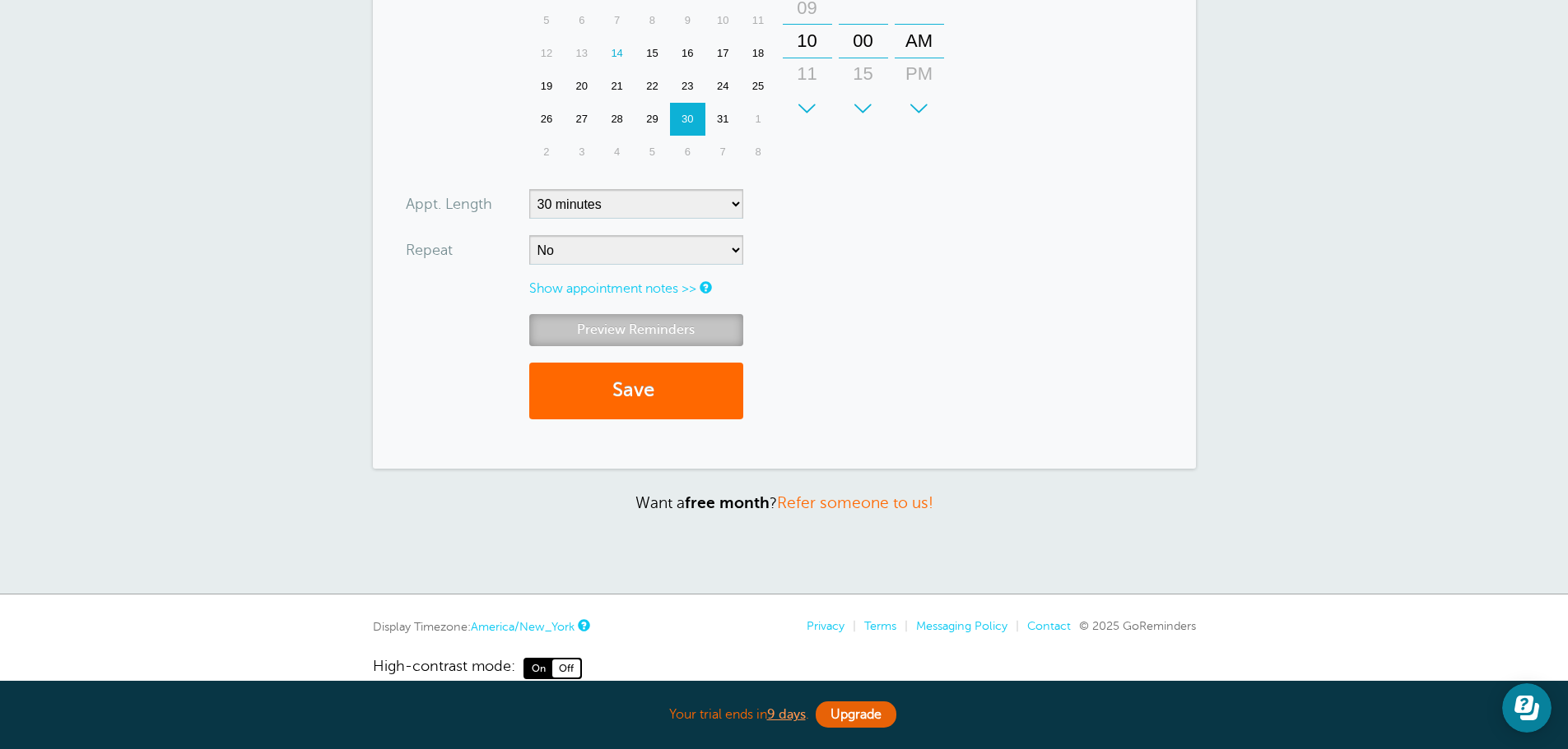
click at [601, 329] on link "Preview Reminders" at bounding box center [636, 330] width 214 height 32
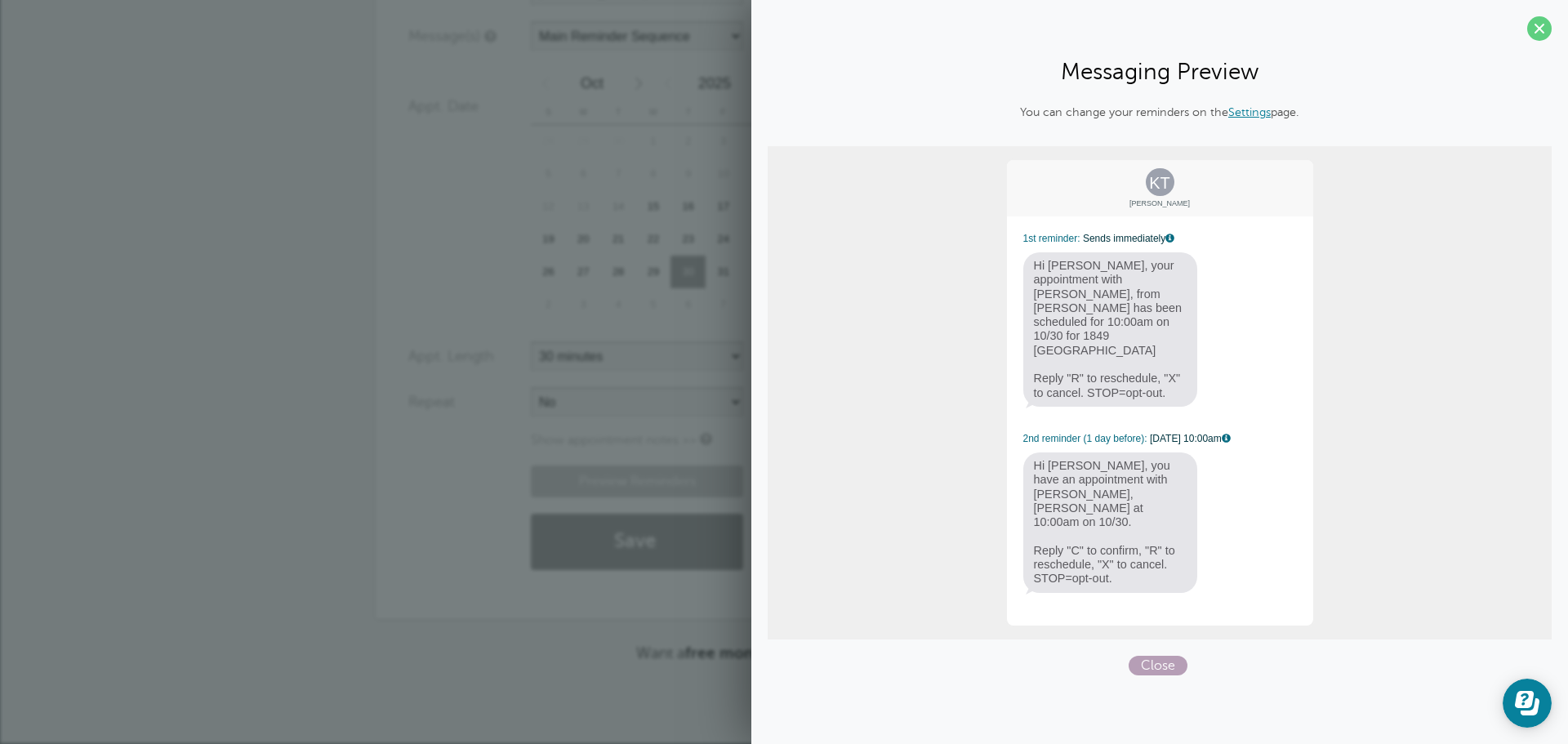
click at [1148, 656] on span "Close" at bounding box center [1159, 665] width 59 height 20
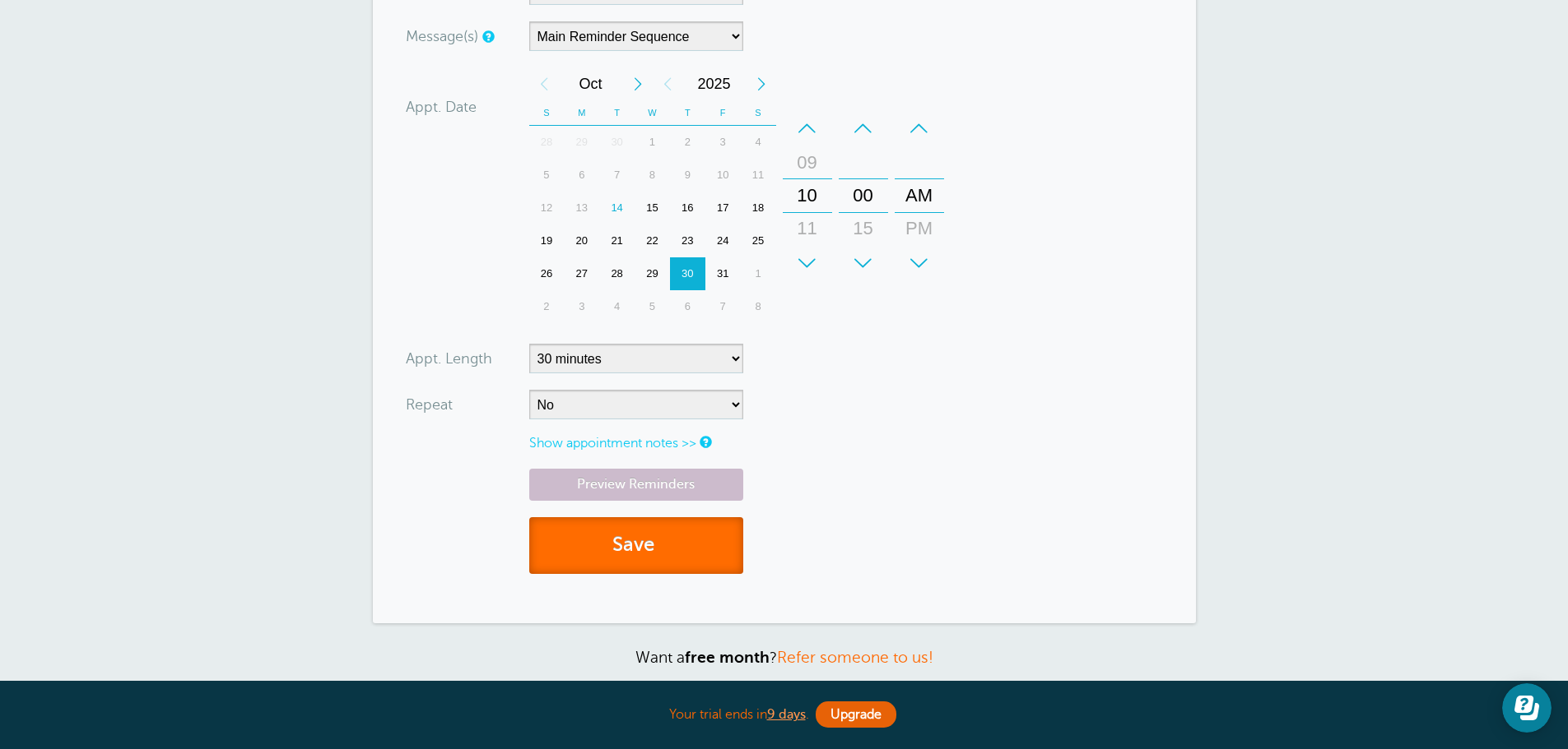
click at [649, 536] on button "Save" at bounding box center [636, 545] width 214 height 57
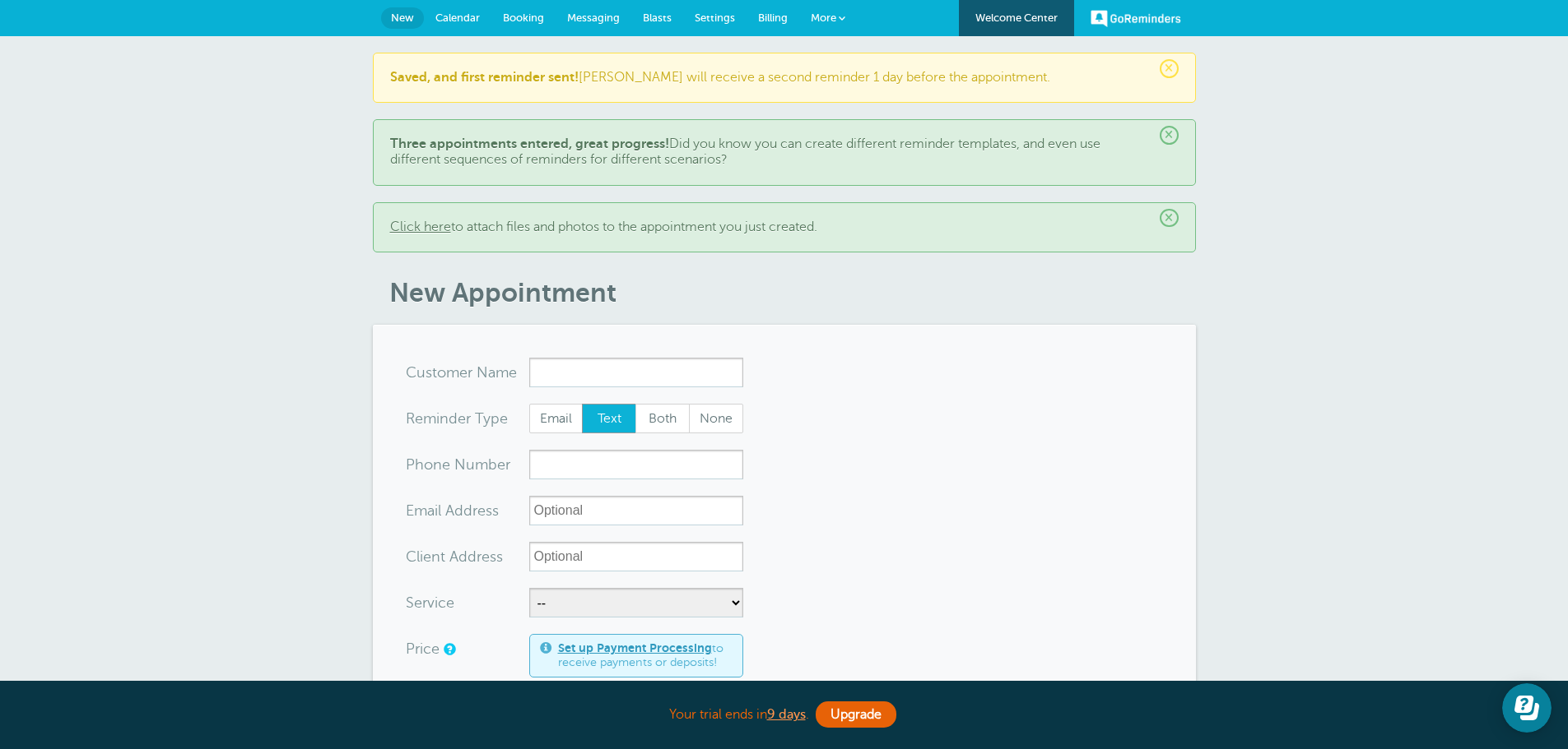
click at [585, 372] on input "x-no-autofill" at bounding box center [636, 372] width 214 height 30
click at [591, 401] on span "[PERSON_NAME]" at bounding box center [636, 406] width 198 height 21
type input "KusaTolla7176828815"
type input "[PERSON_NAME]"
type input "[PHONE_NUMBER]"
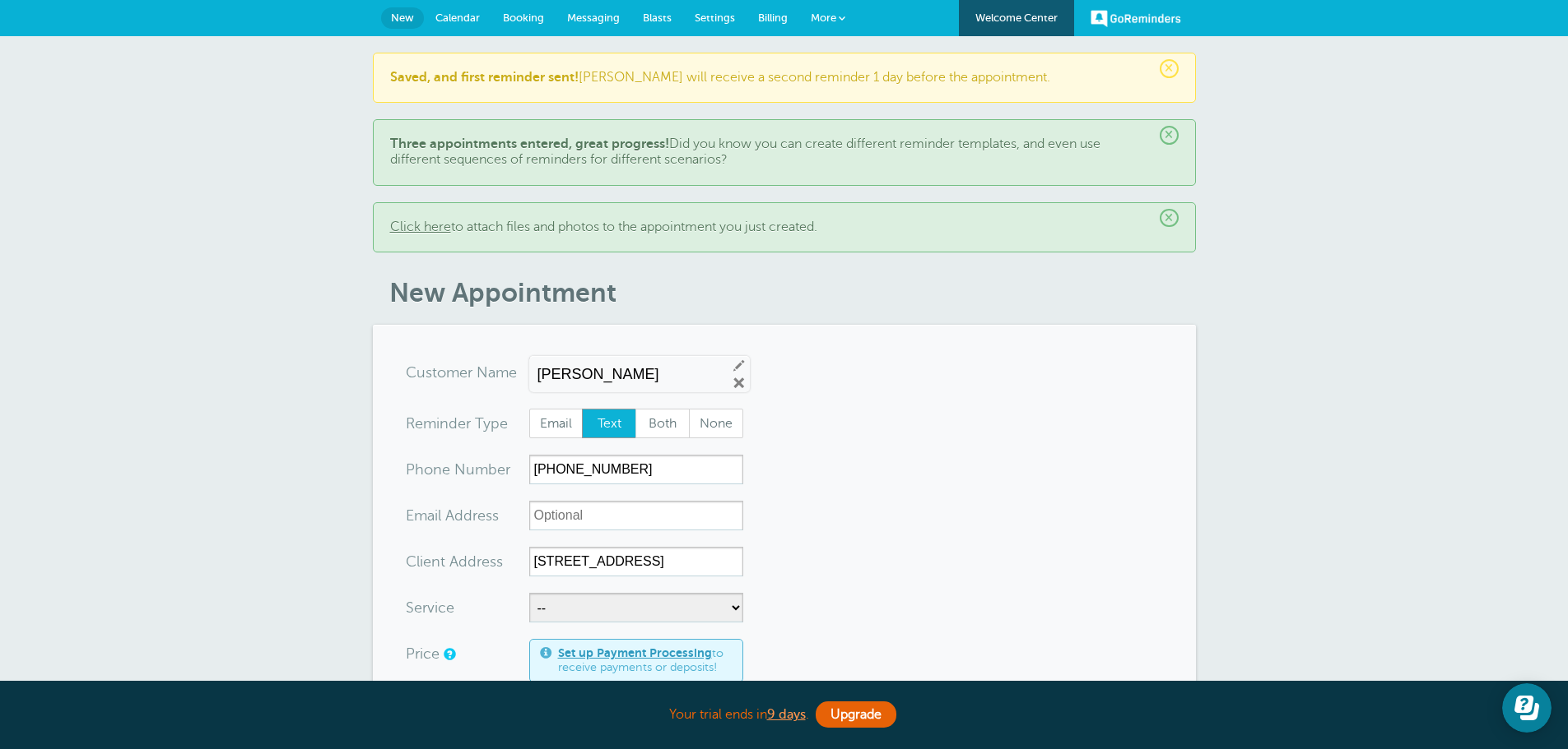
scroll to position [247, 0]
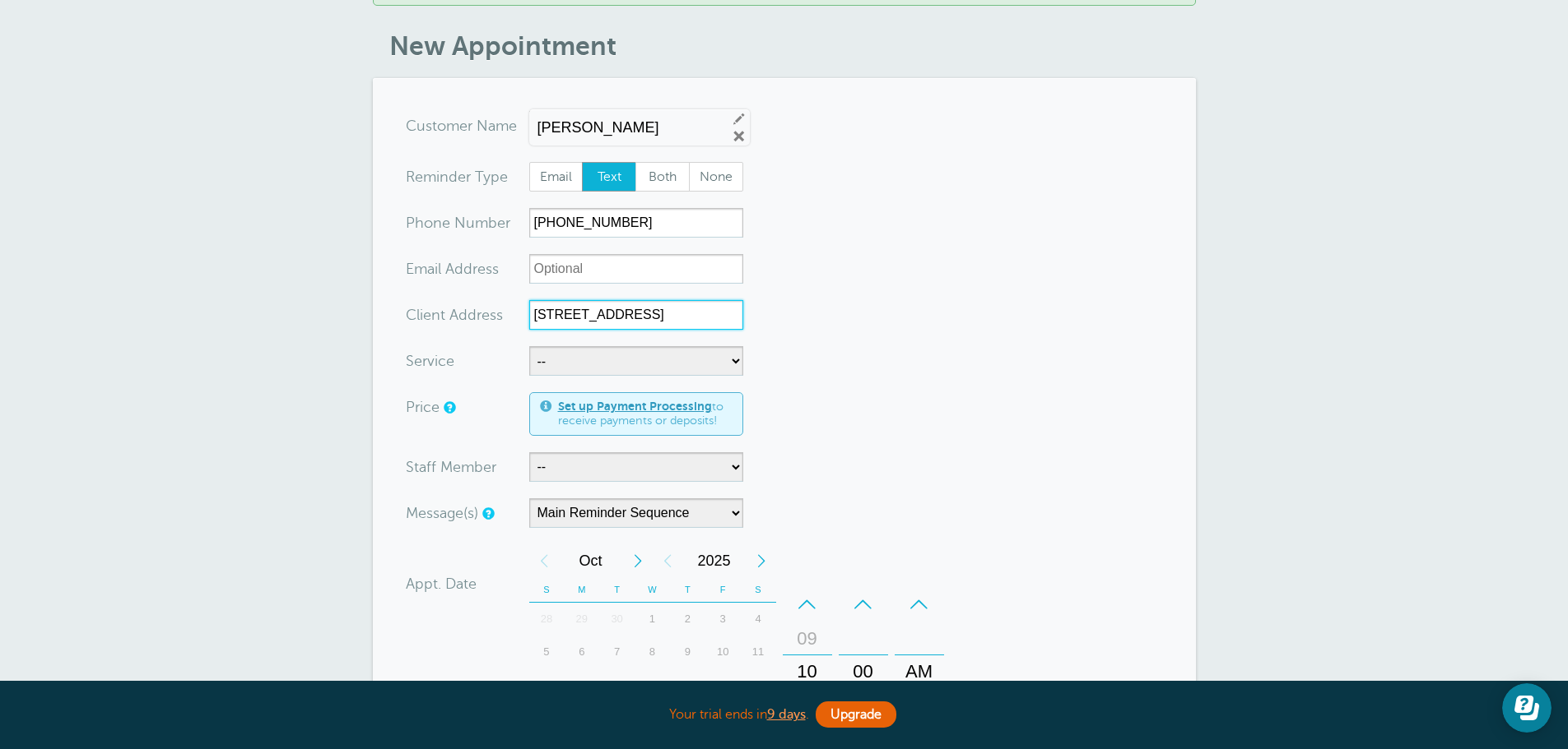
drag, startPoint x: 534, startPoint y: 310, endPoint x: 775, endPoint y: 316, distance: 241.1
click at [775, 316] on form "You are creating a new customer. To use an existing customer select one from th…" at bounding box center [784, 589] width 757 height 956
type input "[STREET_ADDRESS]"
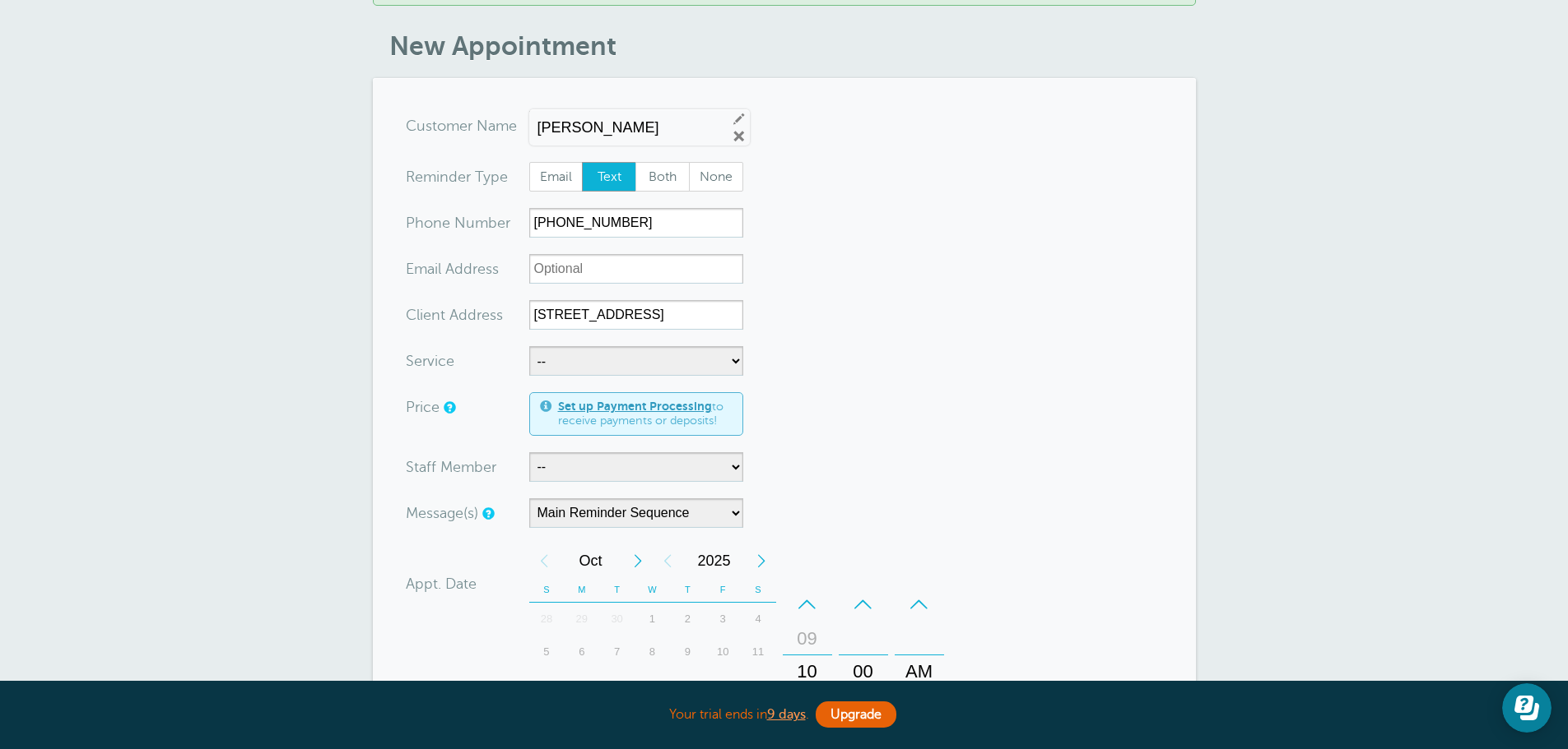
click at [678, 346] on form "You are creating a new customer. To use an existing customer select one from th…" at bounding box center [784, 589] width 757 height 956
click at [660, 354] on select "-- Insurance Inspections" at bounding box center [636, 361] width 214 height 30
select select "28467"
click at [529, 347] on select "-- Insurance Inspections" at bounding box center [636, 361] width 214 height 30
click at [704, 468] on select "-- [PERSON_NAME]" at bounding box center [636, 467] width 214 height 30
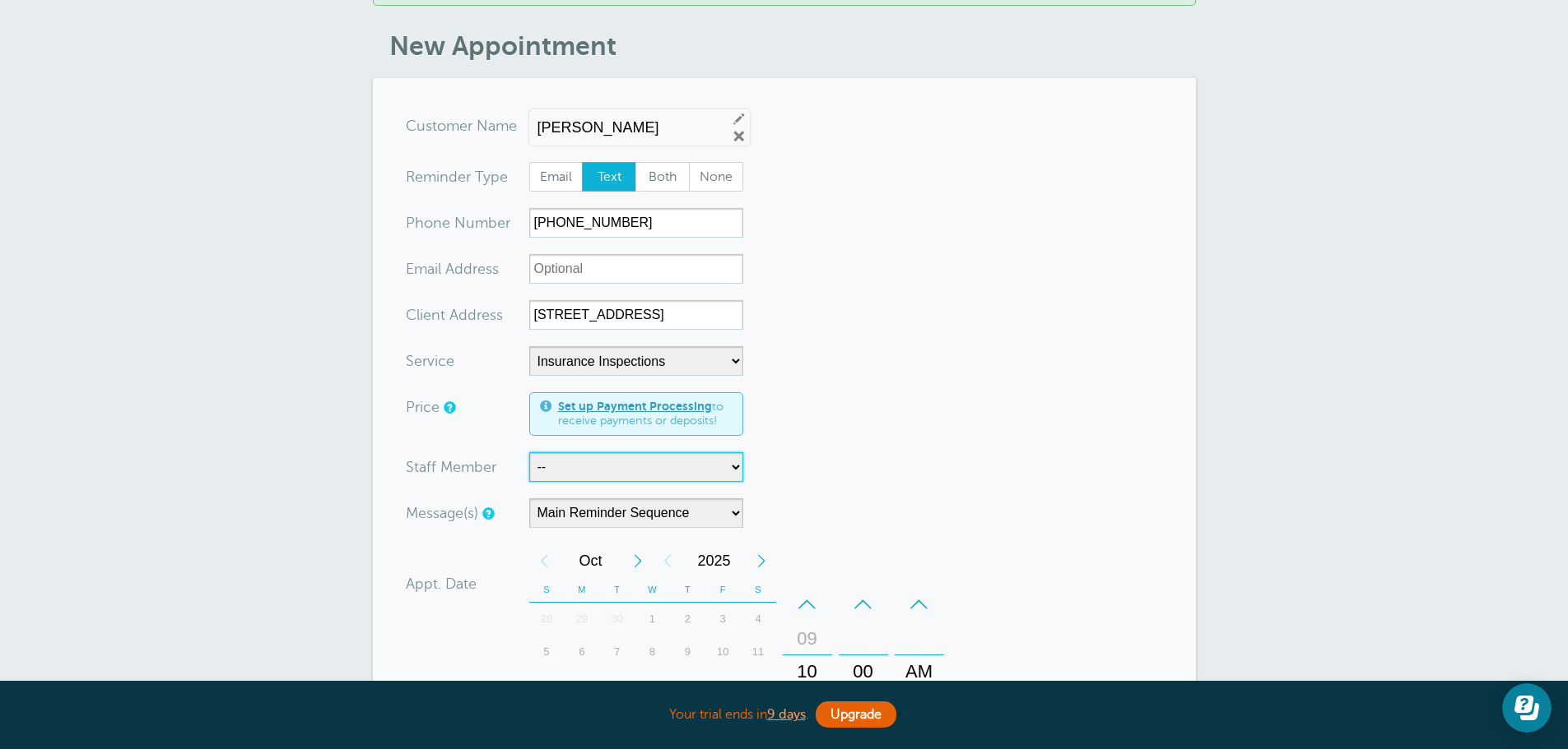
select select "21754"
click at [529, 453] on select "-- [PERSON_NAME]" at bounding box center [636, 467] width 214 height 30
click at [871, 472] on form "You are creating a new customer. To use an existing customer select one from th…" at bounding box center [784, 589] width 757 height 956
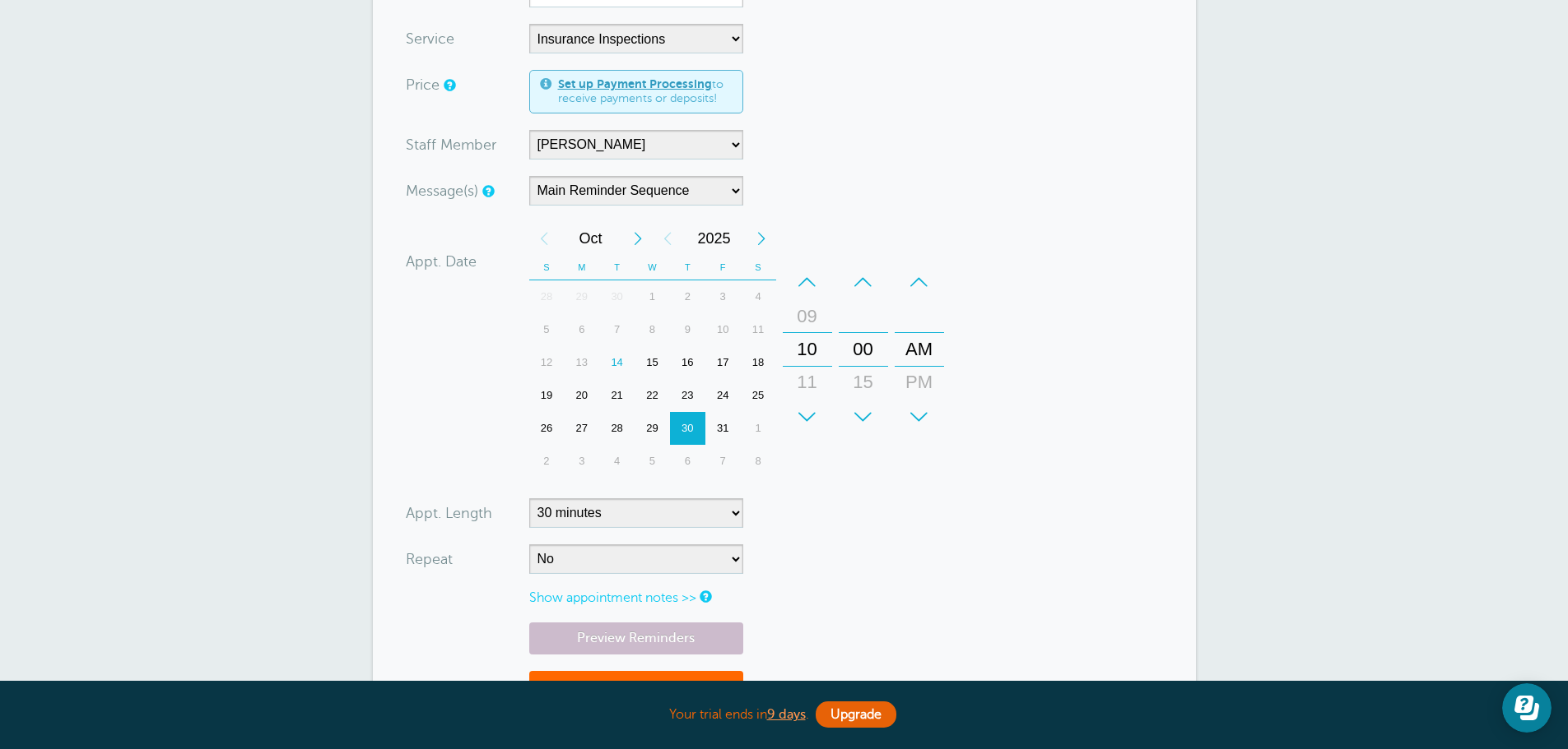
scroll to position [740, 0]
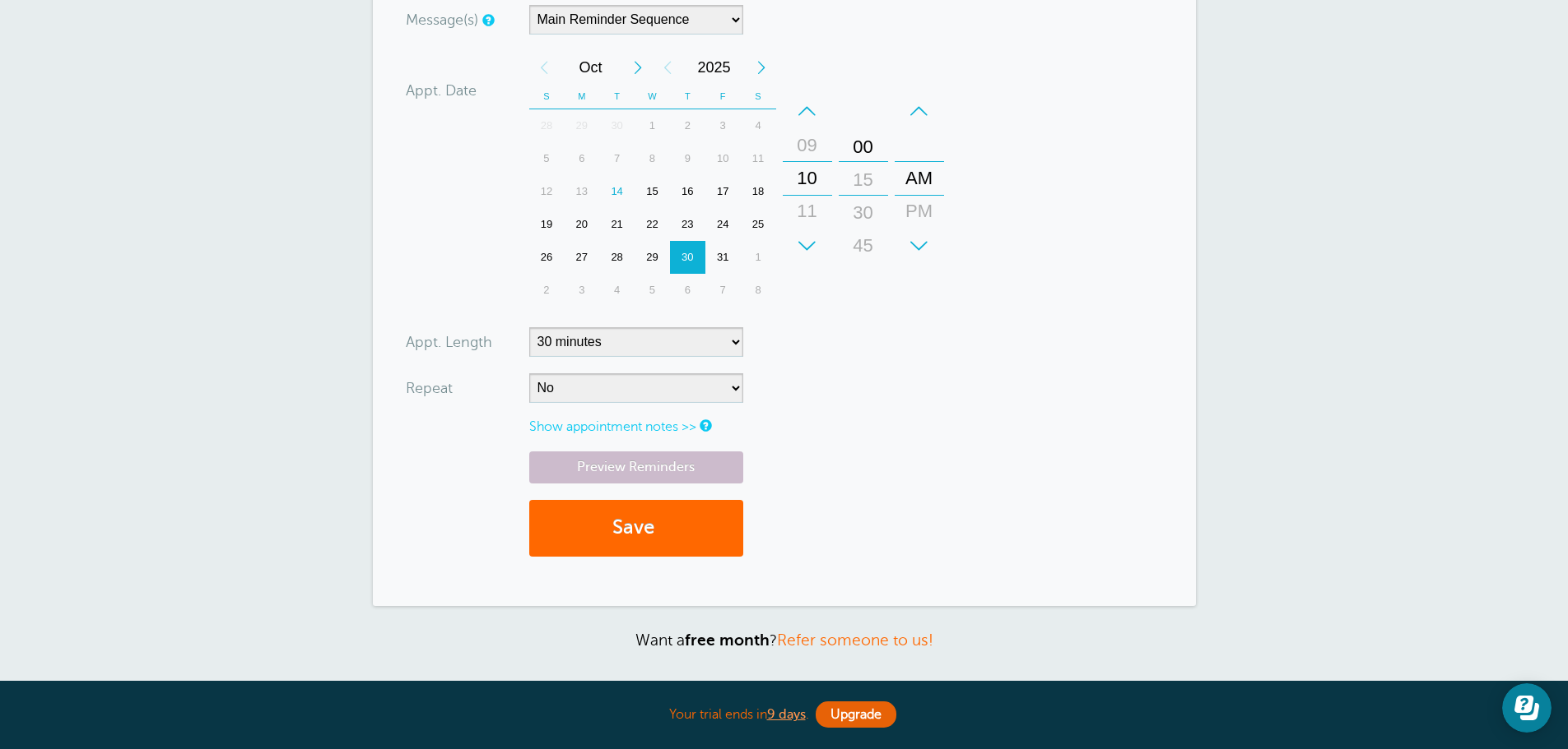
drag, startPoint x: 857, startPoint y: 181, endPoint x: 859, endPoint y: 138, distance: 43.0
click at [859, 138] on div "00" at bounding box center [864, 147] width 40 height 33
drag, startPoint x: 858, startPoint y: 186, endPoint x: 859, endPoint y: 154, distance: 32.0
click at [859, 154] on div "15" at bounding box center [864, 146] width 40 height 33
click at [611, 467] on link "Preview Reminders" at bounding box center [636, 468] width 214 height 32
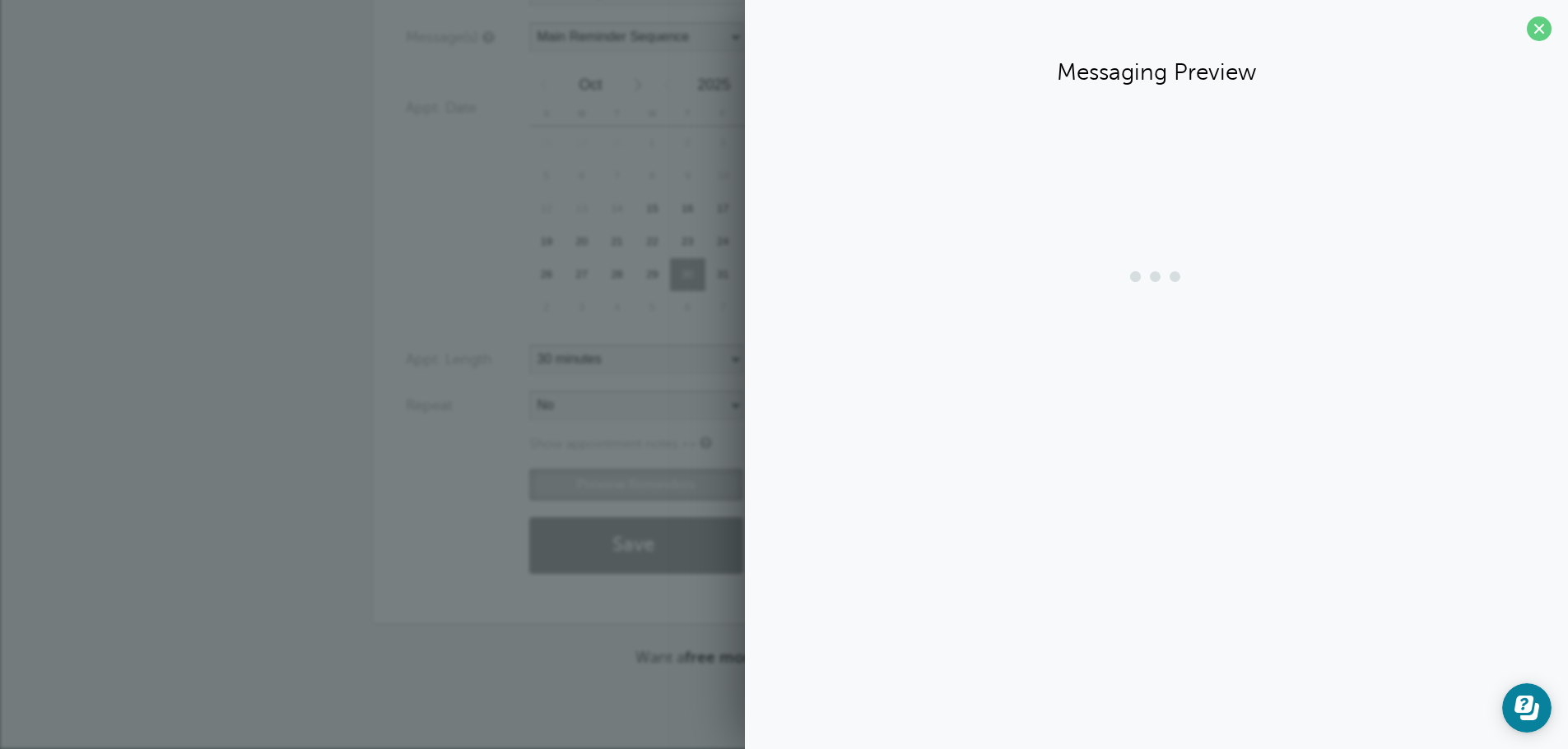
scroll to position [723, 0]
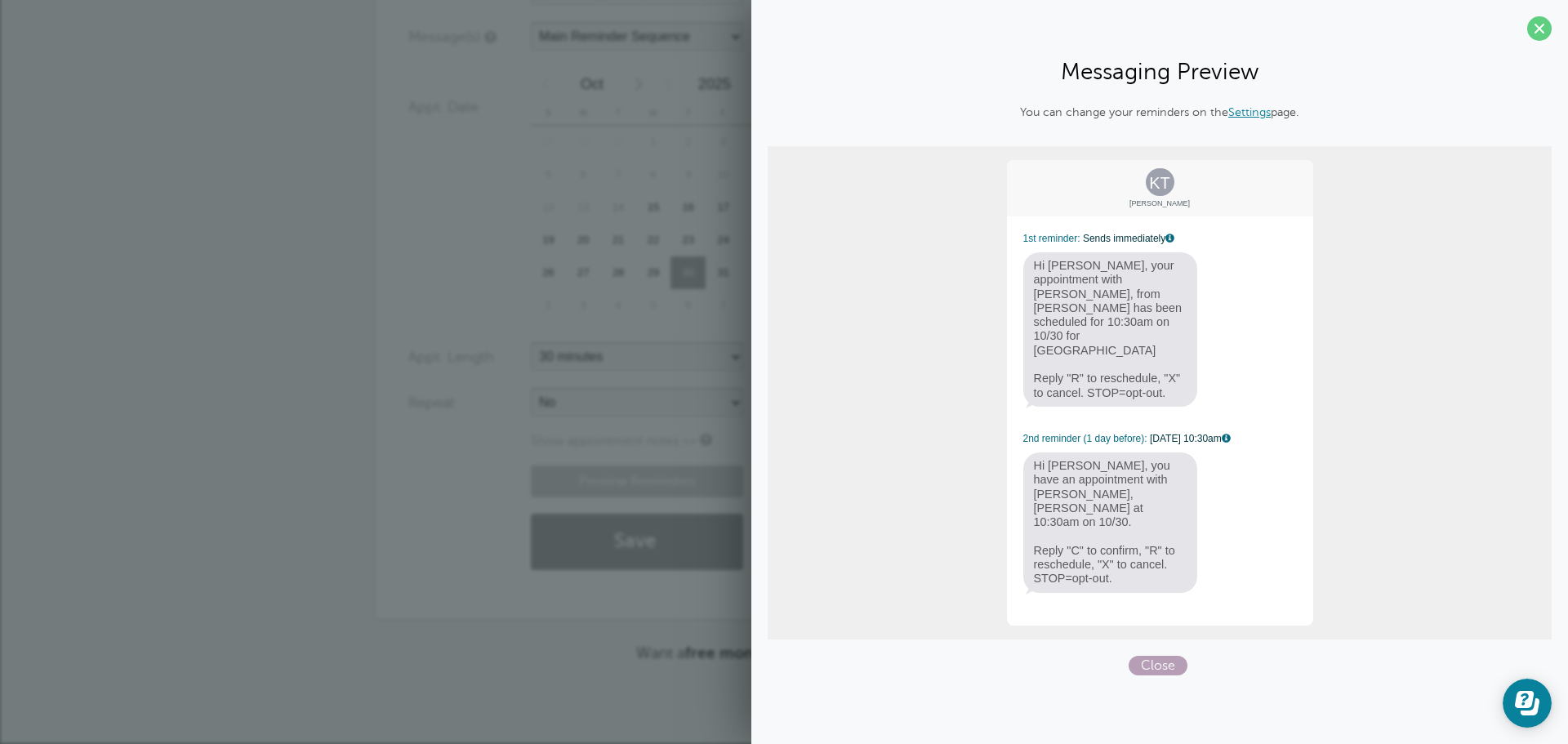
click at [1158, 656] on span "Close" at bounding box center [1159, 665] width 59 height 20
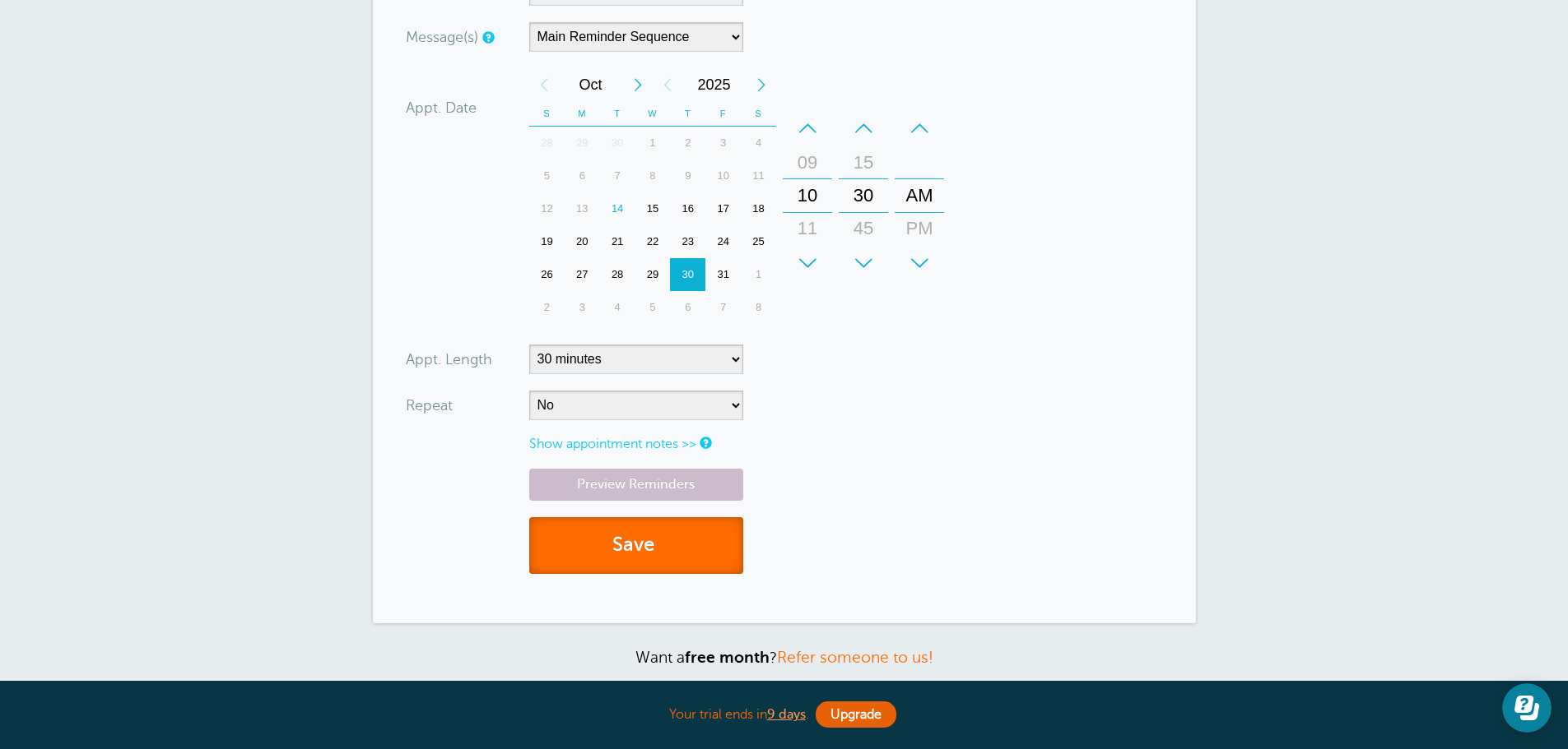
click at [617, 544] on button "Save" at bounding box center [636, 545] width 214 height 57
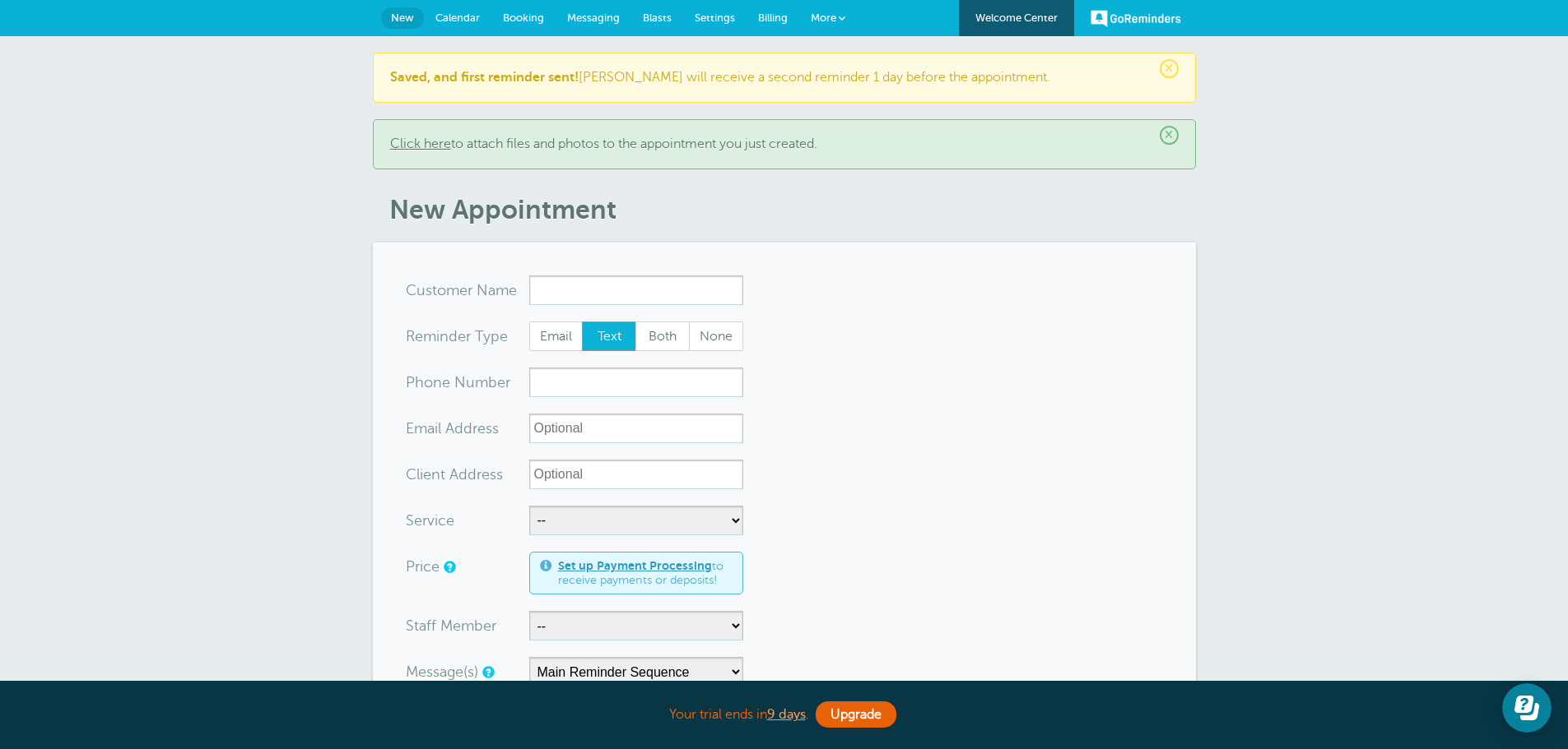
click at [589, 24] on link "Messaging" at bounding box center [593, 18] width 75 height 36
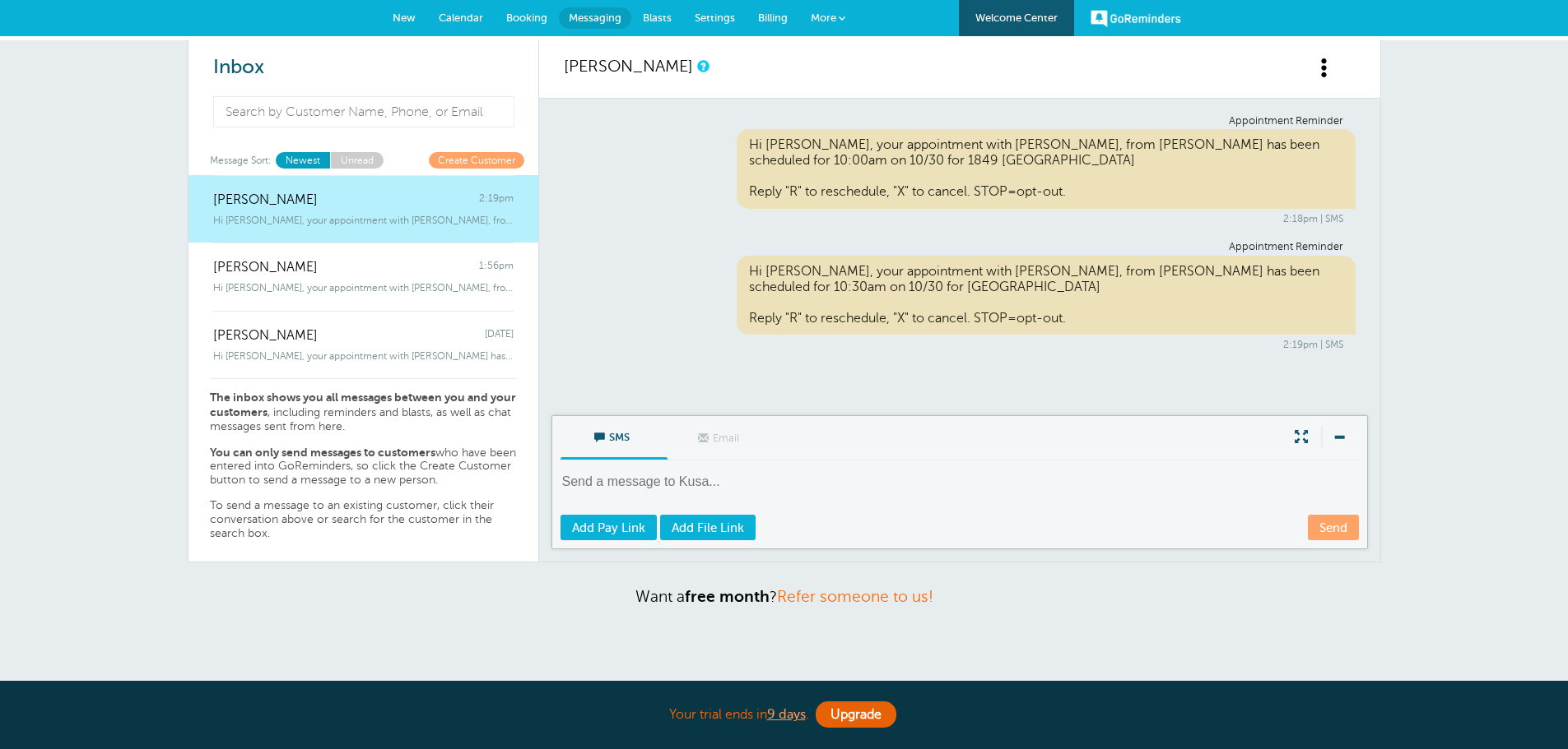
click at [720, 16] on span "Settings" at bounding box center [714, 18] width 40 height 13
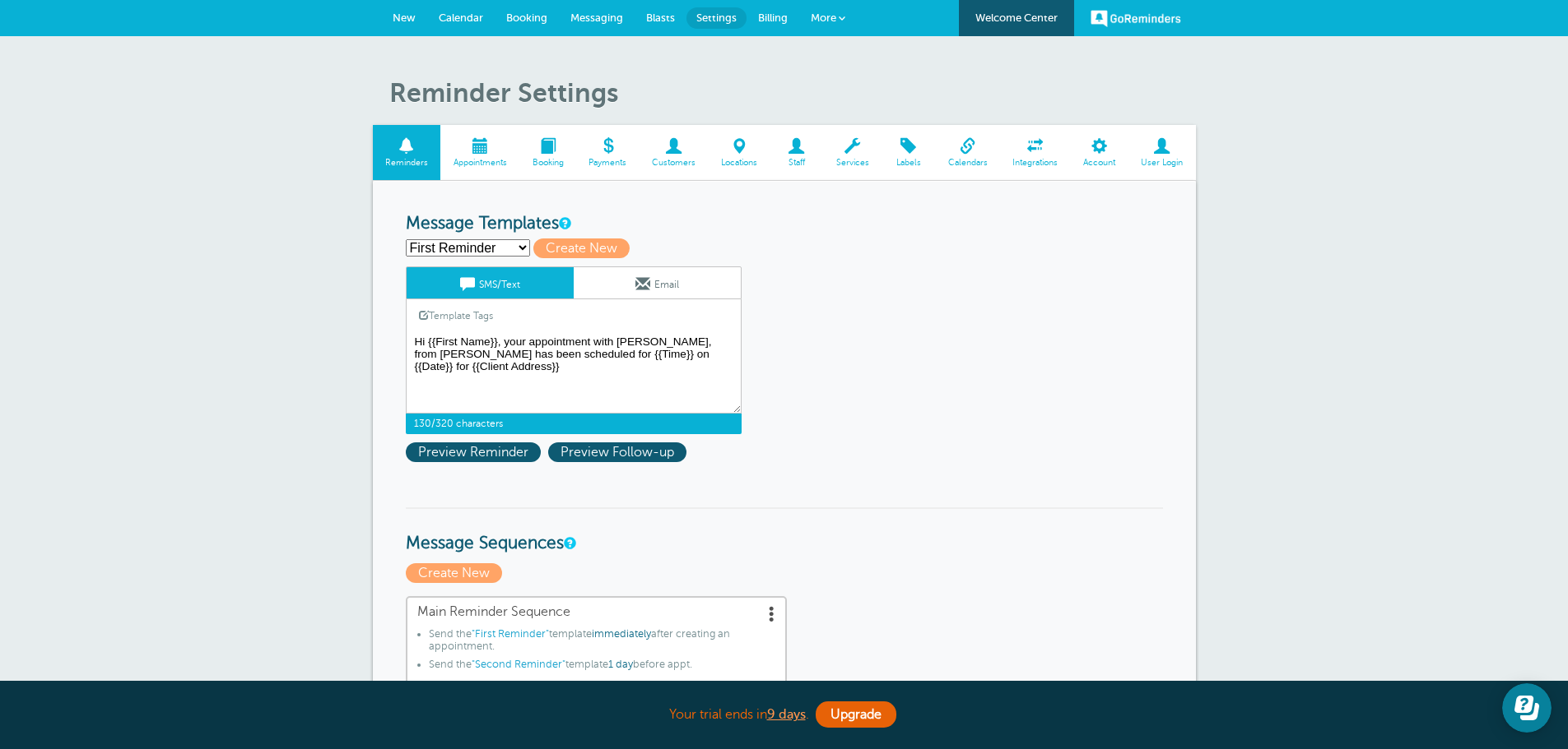
click at [529, 343] on textarea "Hi {{First Name}}, your appointment with Mabel Davis, from NEIS has been schedu…" at bounding box center [574, 373] width 336 height 83
click at [529, 338] on textarea "Hi {{First Name}}, your appointment with Mabel Davis, from NEIS has been schedu…" at bounding box center [574, 373] width 336 height 83
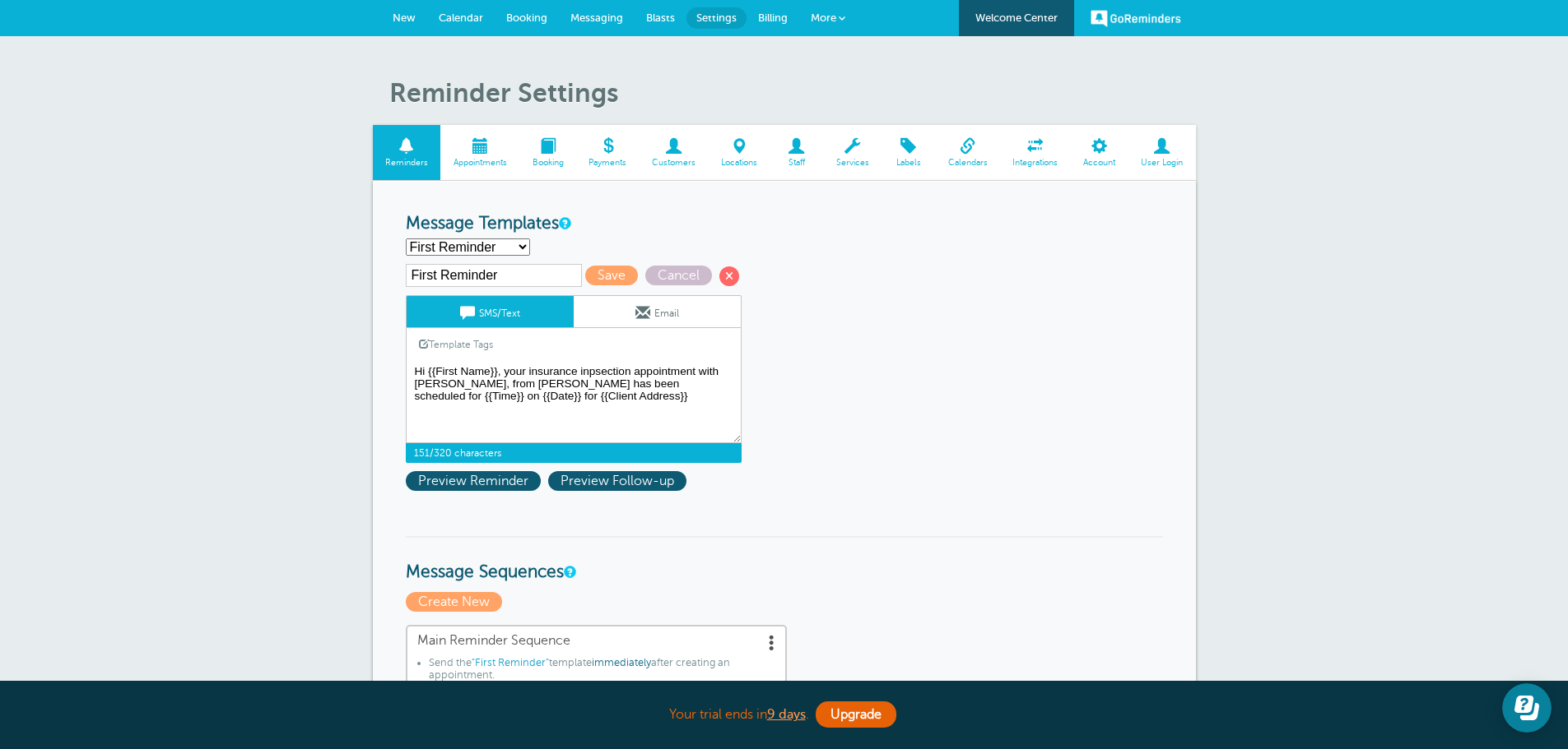
click at [608, 411] on textarea "Hi {{First Name}}, your appointment with Mabel Davis, from NEIS has been schedu…" at bounding box center [574, 402] width 336 height 83
type textarea "Hi {{First Name}}, your insurance inspection appointment with [PERSON_NAME], fr…"
click at [613, 277] on span "Save" at bounding box center [611, 276] width 53 height 20
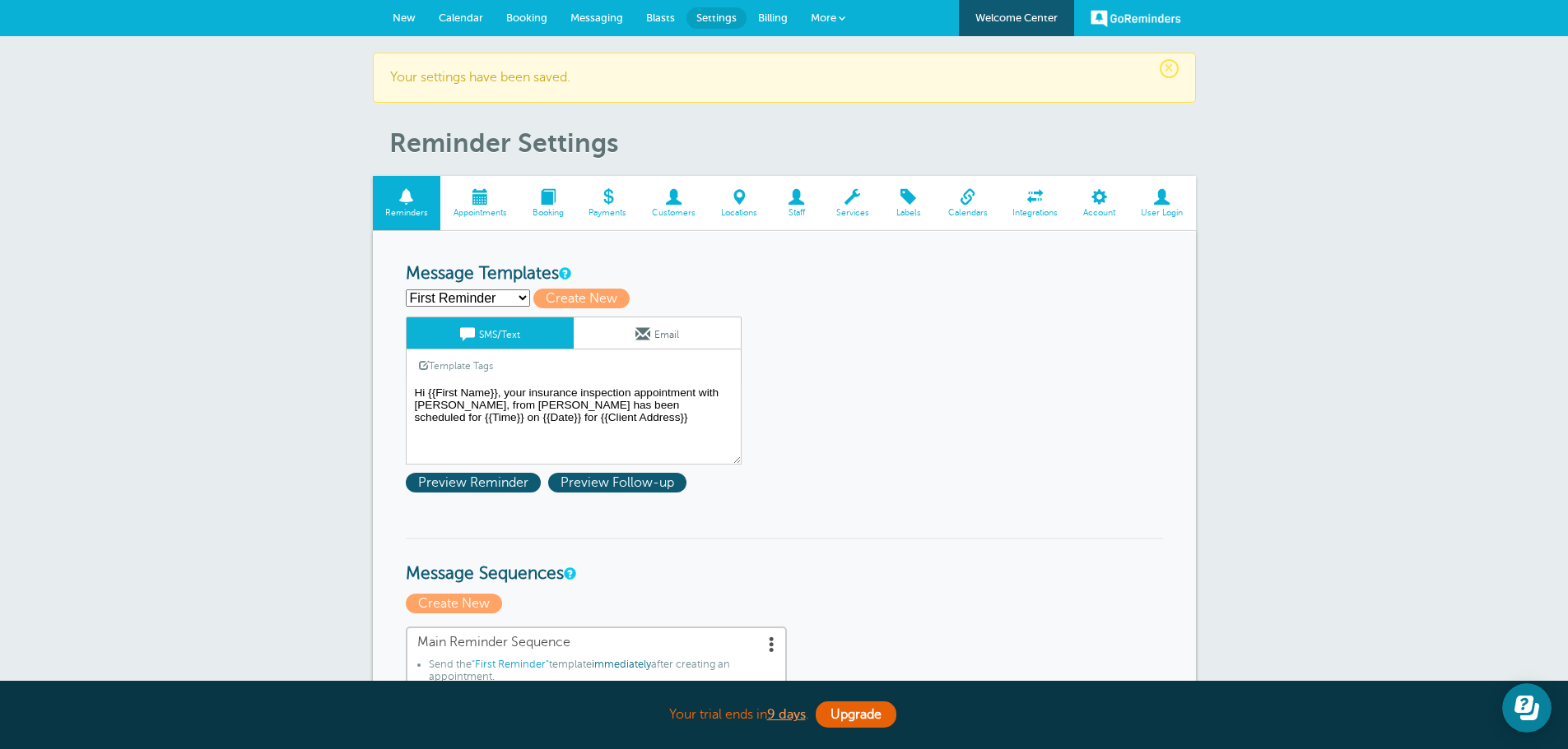
click at [472, 295] on select "First Reminder Second Reminder Third Reminder Create new..." at bounding box center [468, 297] width 124 height 17
select select "163648"
click at [406, 289] on select "First Reminder Second Reminder Third Reminder Create new..." at bounding box center [468, 297] width 124 height 17
type input "Second Reminder"
type textarea "Hi {{First Name}}, you have an appointment with [PERSON_NAME], [PERSON_NAME] at…"
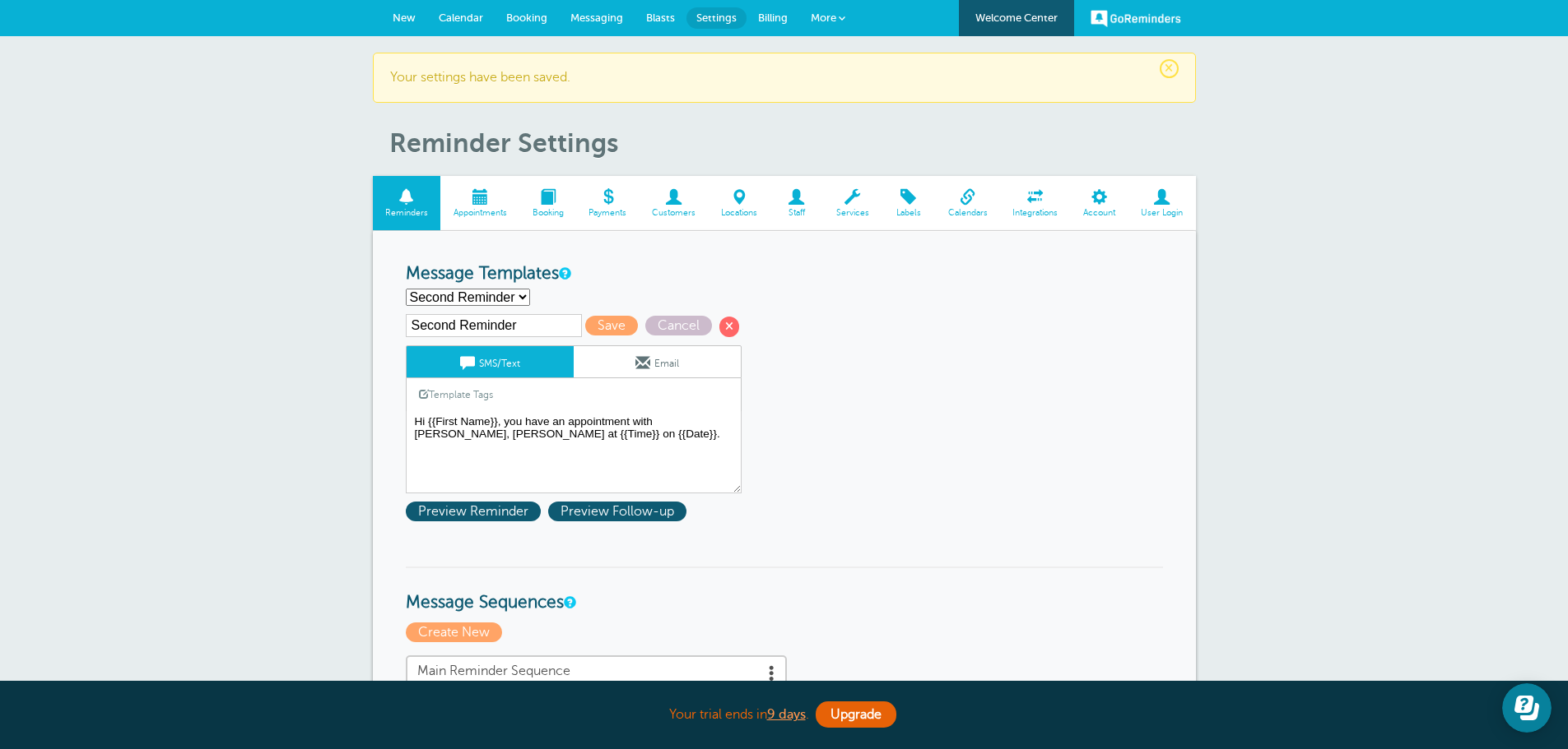
click at [496, 292] on select "First Reminder Second Reminder Third Reminder Create new..." at bounding box center [468, 296] width 124 height 17
select select "163646"
click at [406, 288] on select "First Reminder Second Reminder Third Reminder Create new..." at bounding box center [468, 296] width 124 height 17
type input "First Reminder"
type textarea "Hi {{First Name}}, your insurance inspection appointment with [PERSON_NAME], fr…"
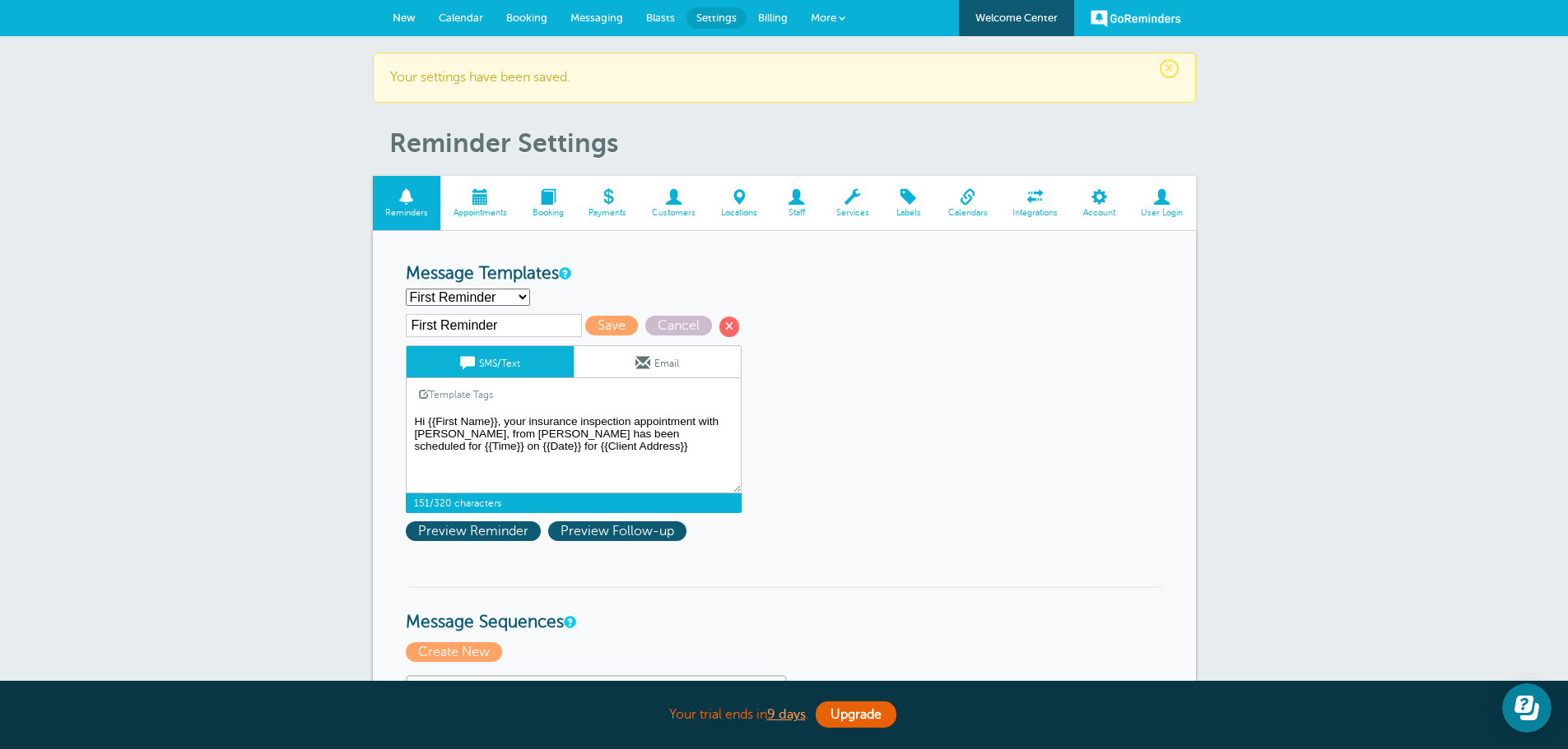
drag, startPoint x: 581, startPoint y: 449, endPoint x: 396, endPoint y: 421, distance: 187.1
drag, startPoint x: 270, startPoint y: 345, endPoint x: 269, endPoint y: 360, distance: 15.0
click at [506, 297] on select "First Reminder Second Reminder Third Reminder Create new..." at bounding box center [468, 296] width 124 height 17
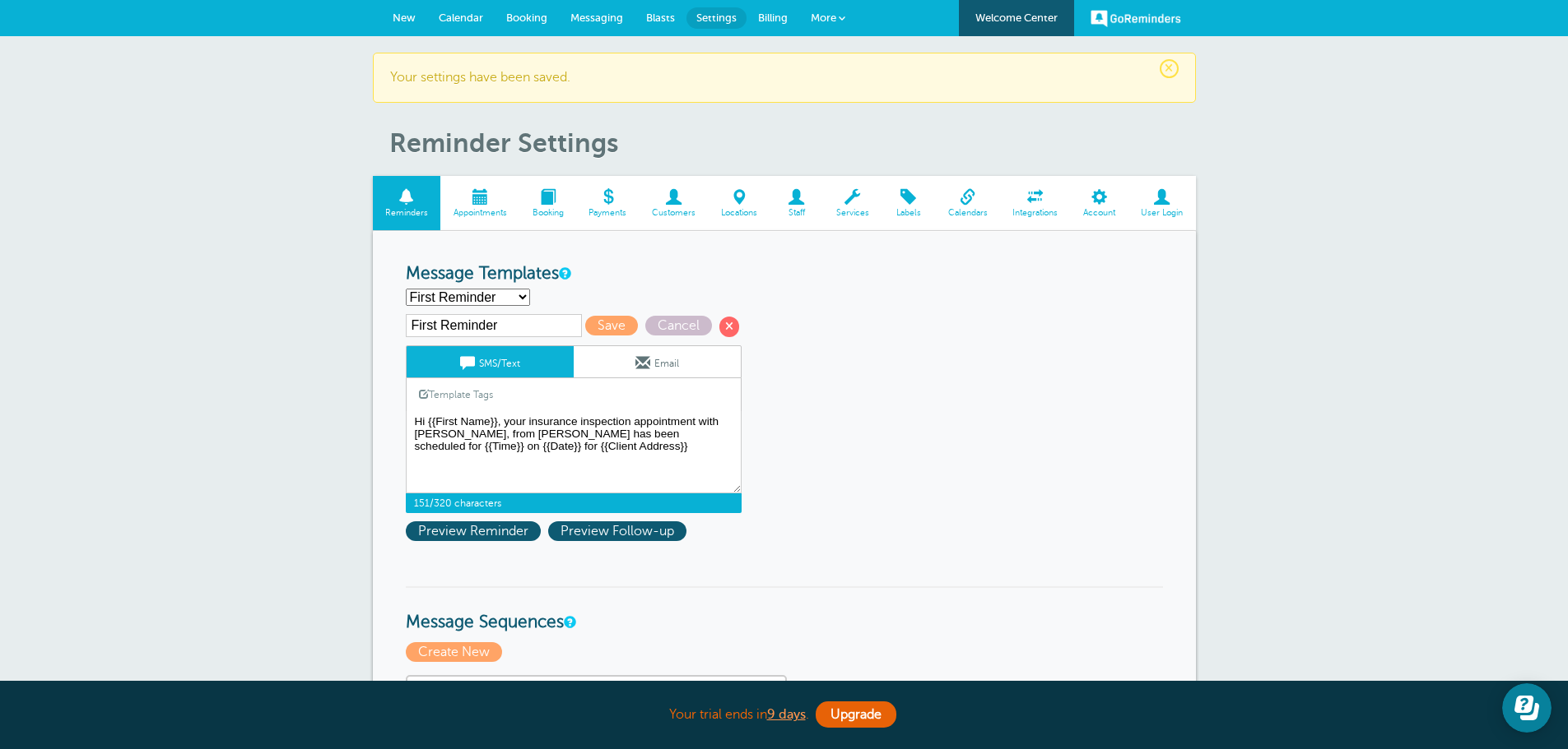
select select "163648"
click at [406, 288] on select "First Reminder Second Reminder Third Reminder Create new..." at bounding box center [468, 296] width 124 height 17
type input "Second Reminder"
drag, startPoint x: 560, startPoint y: 438, endPoint x: 397, endPoint y: 420, distance: 164.0
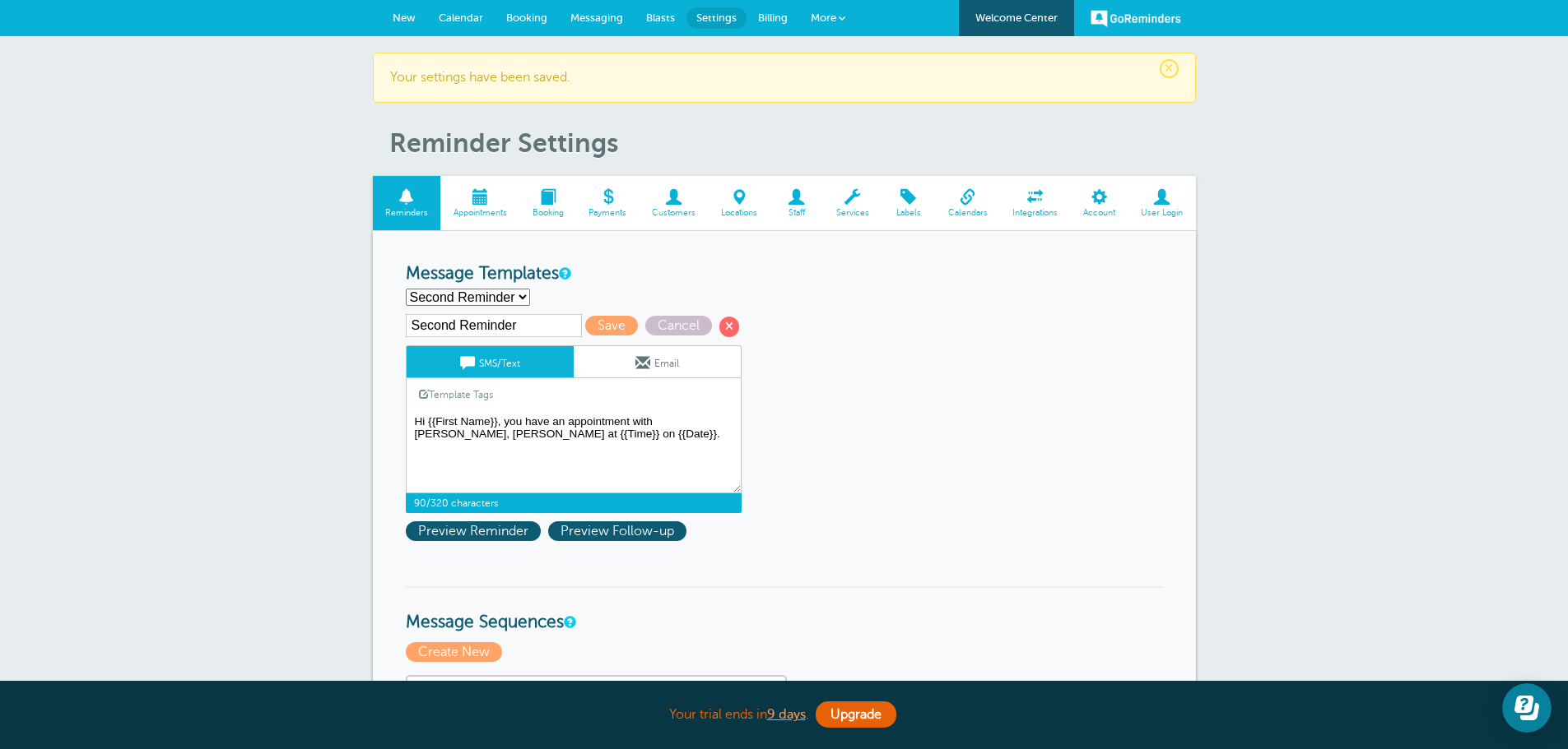
paste textarea "r insurance inspection appointment with Mabel Davis, from NEIS has been schedul…"
type textarea "Hi {{First Name}}, your insurance inspection appointment with Mabel Davis, from…"
click at [607, 326] on span "Save" at bounding box center [611, 326] width 53 height 20
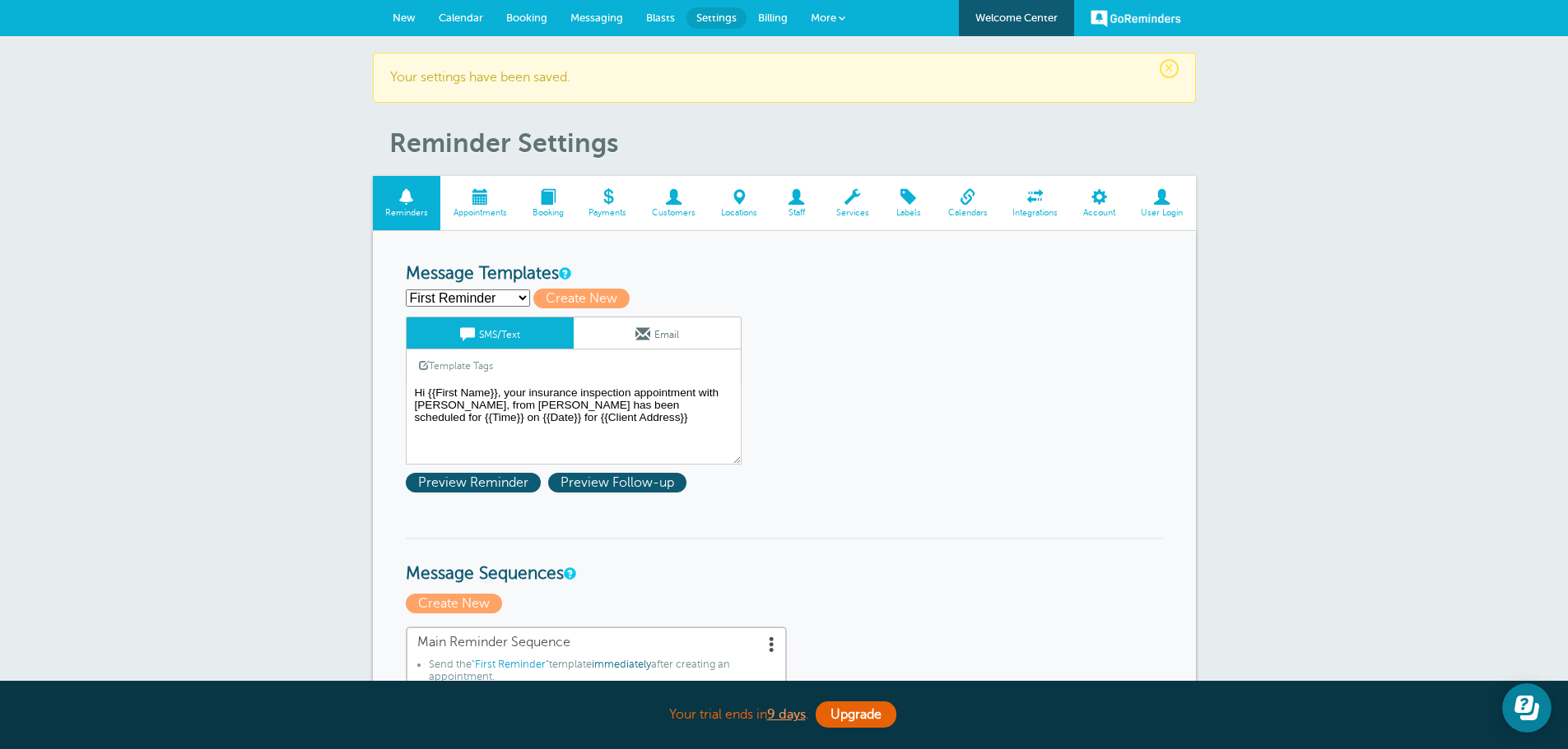
click at [501, 302] on select "First Reminder Second Reminder Third Reminder Create new..." at bounding box center [468, 297] width 124 height 17
select select "163649"
click at [406, 289] on select "First Reminder Second Reminder Third Reminder Create new..." at bounding box center [468, 297] width 124 height 17
type input "Third Reminder"
type textarea "Hi {{First Name}}, you have an appointment with [PERSON_NAME] [DATE] at {{Time}…"
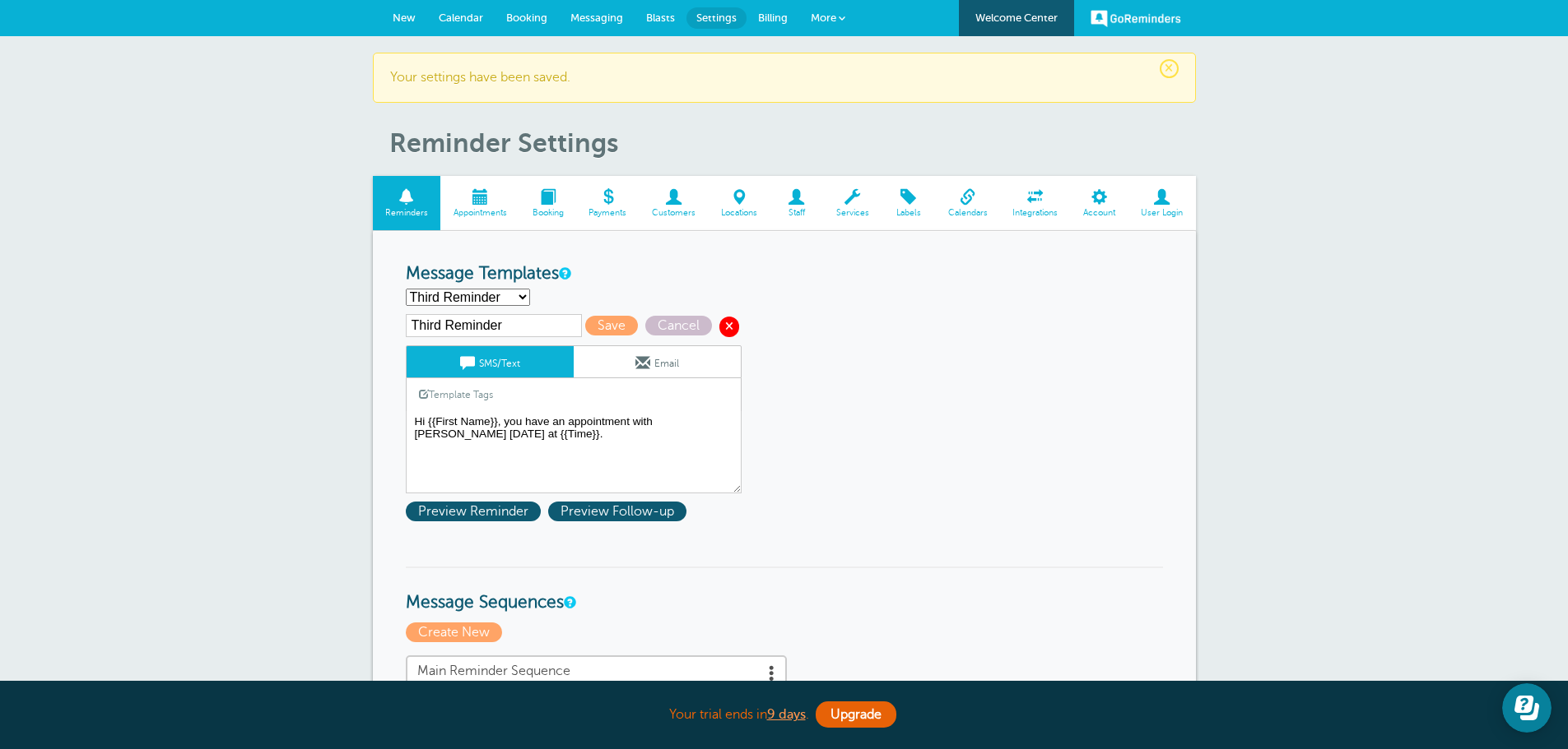
click at [724, 321] on span at bounding box center [729, 327] width 20 height 20
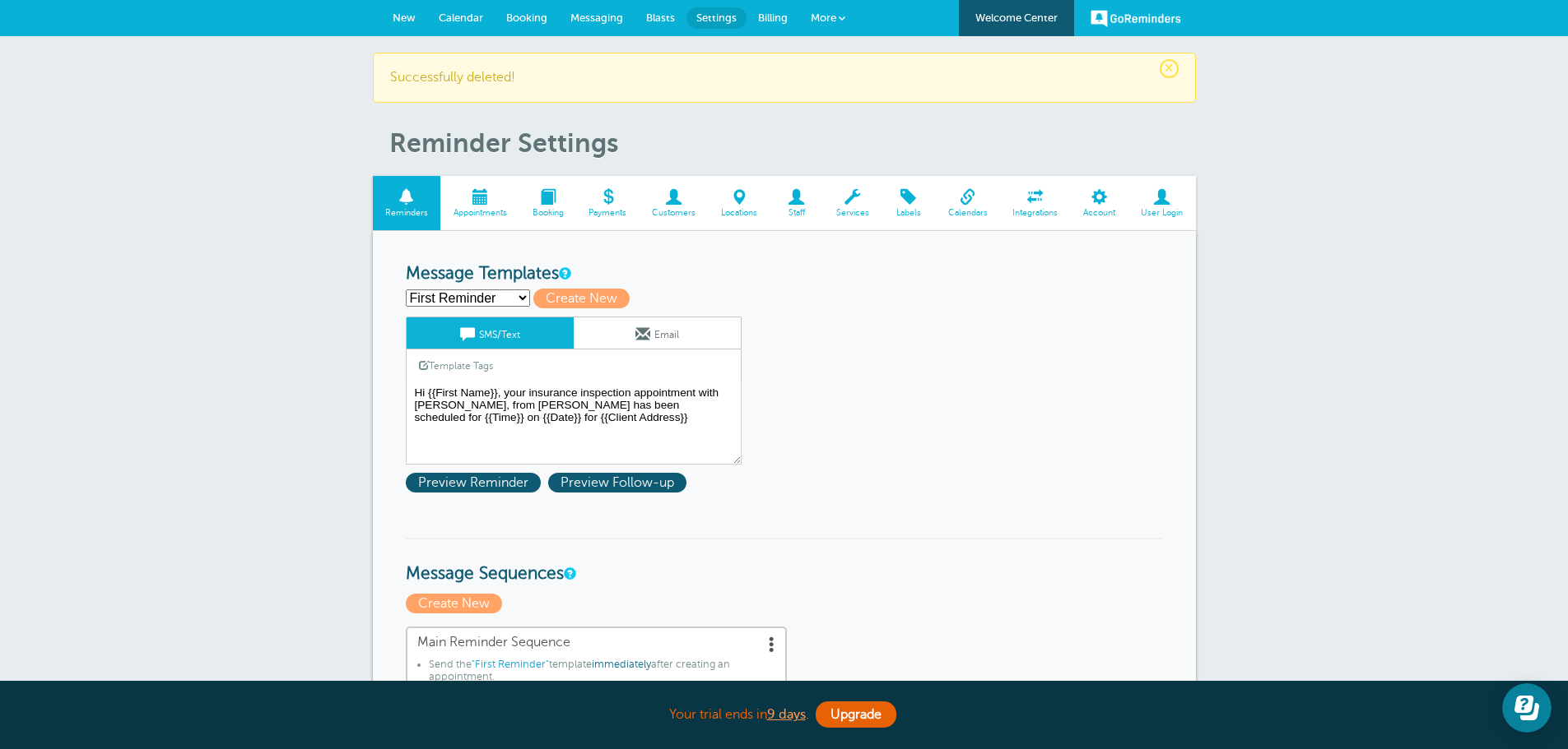
click at [444, 298] on select "First Reminder Second Reminder Create new..." at bounding box center [468, 297] width 124 height 17
click at [587, 13] on span "Messaging" at bounding box center [597, 18] width 53 height 13
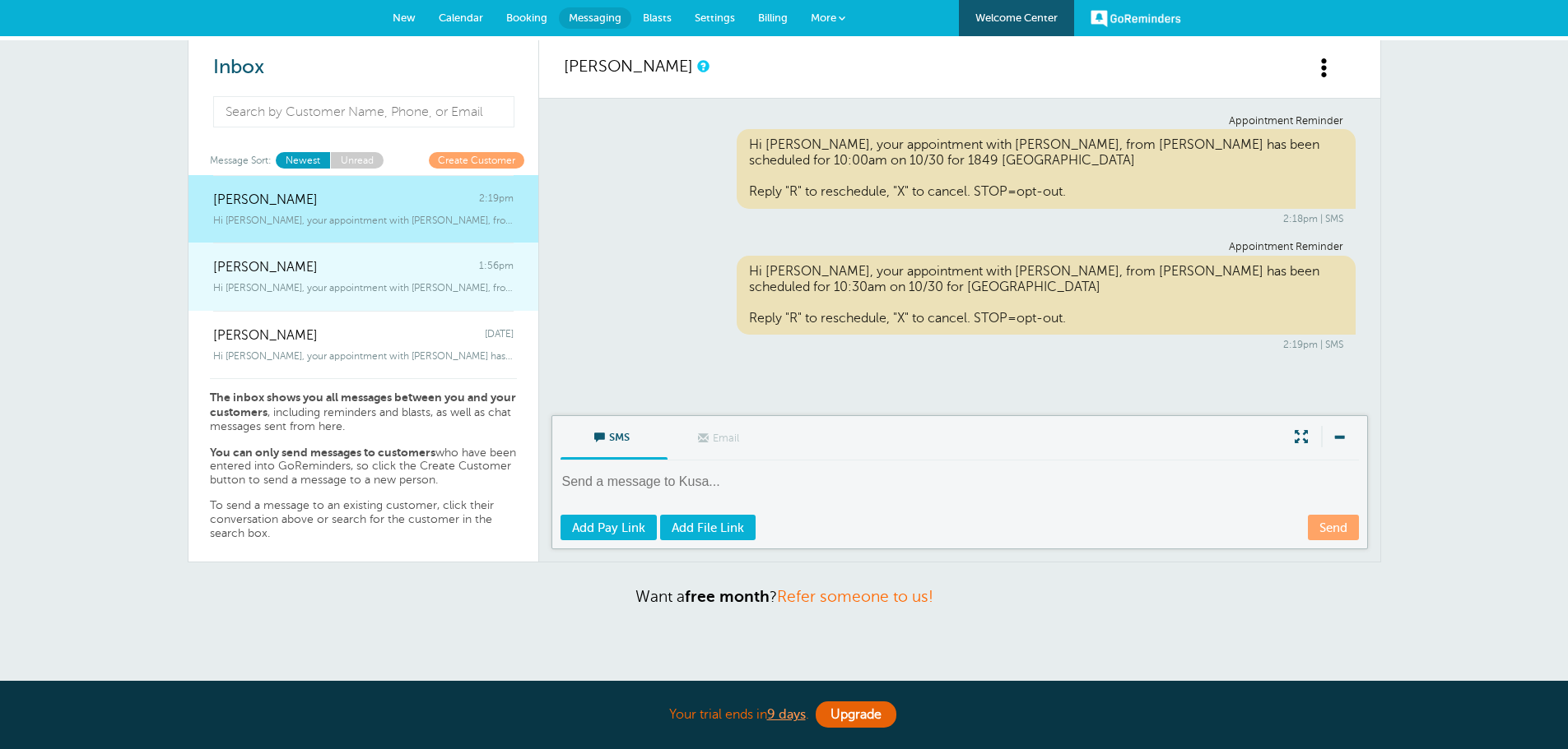
click at [269, 278] on div "Hi [PERSON_NAME], your appointment with [PERSON_NAME], from [PERSON_NAME] has b…" at bounding box center [363, 285] width 300 height 18
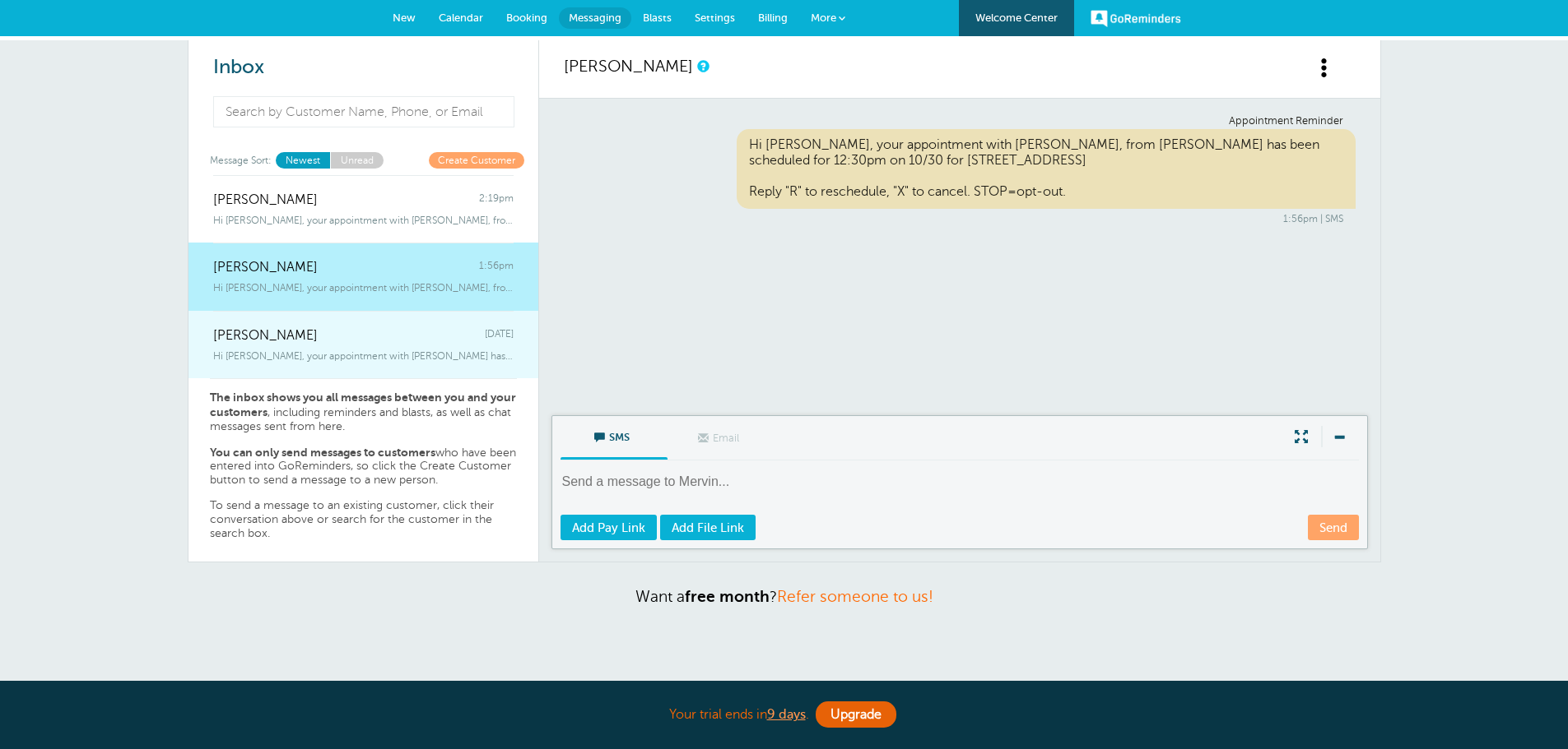
click at [267, 338] on span "[PERSON_NAME]" at bounding box center [265, 335] width 104 height 15
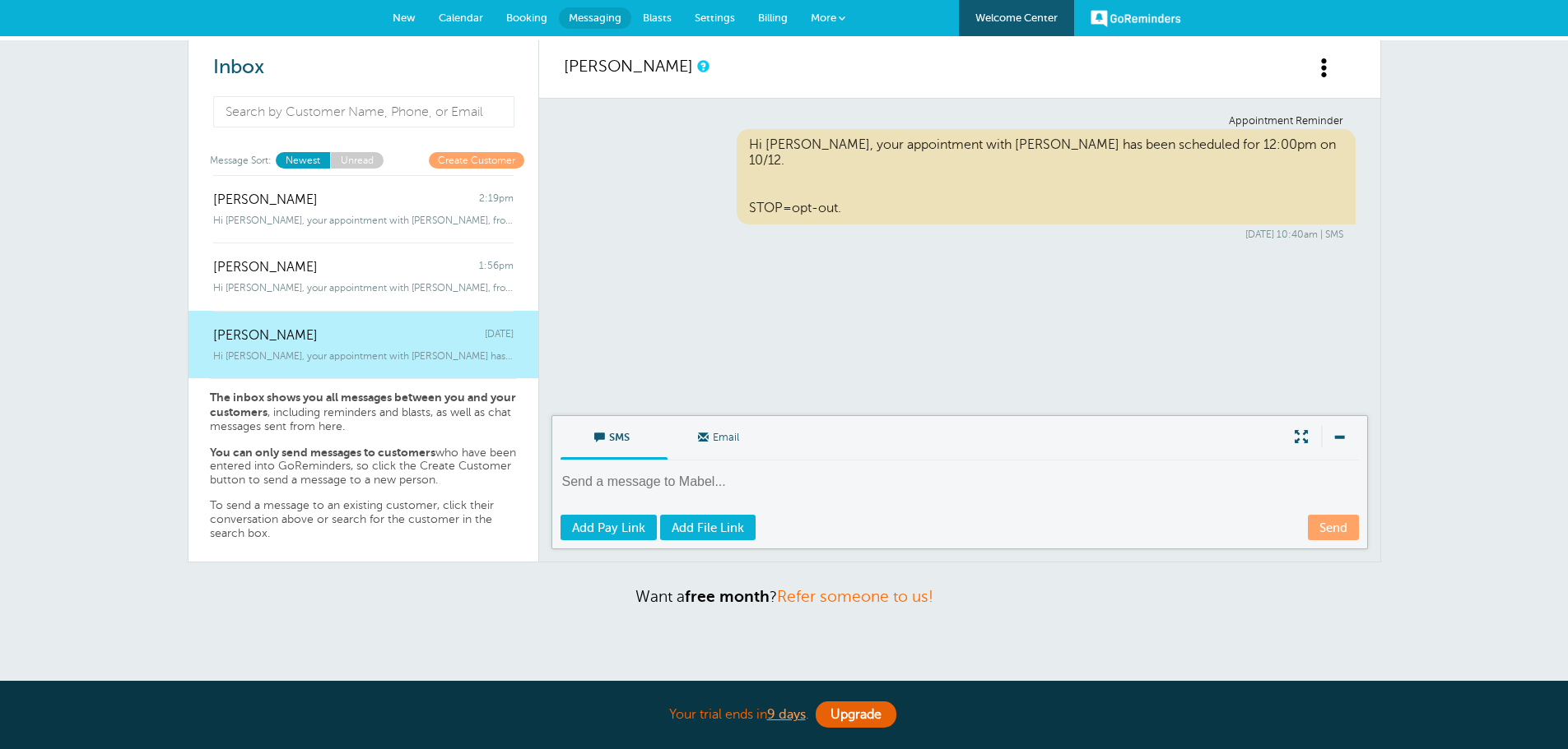
click at [412, 14] on span "New" at bounding box center [404, 18] width 23 height 13
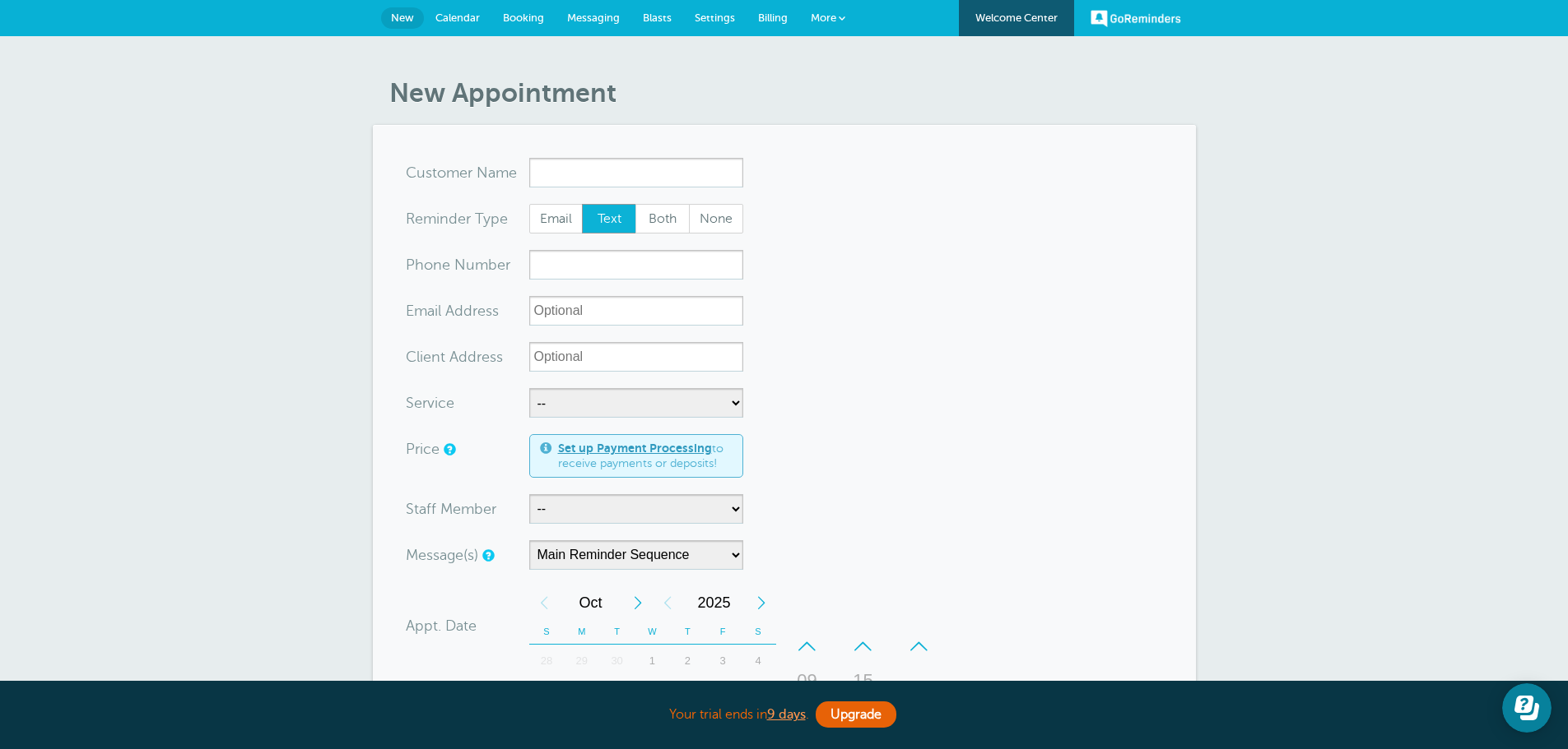
click at [454, 20] on span "Calendar" at bounding box center [456, 18] width 44 height 13
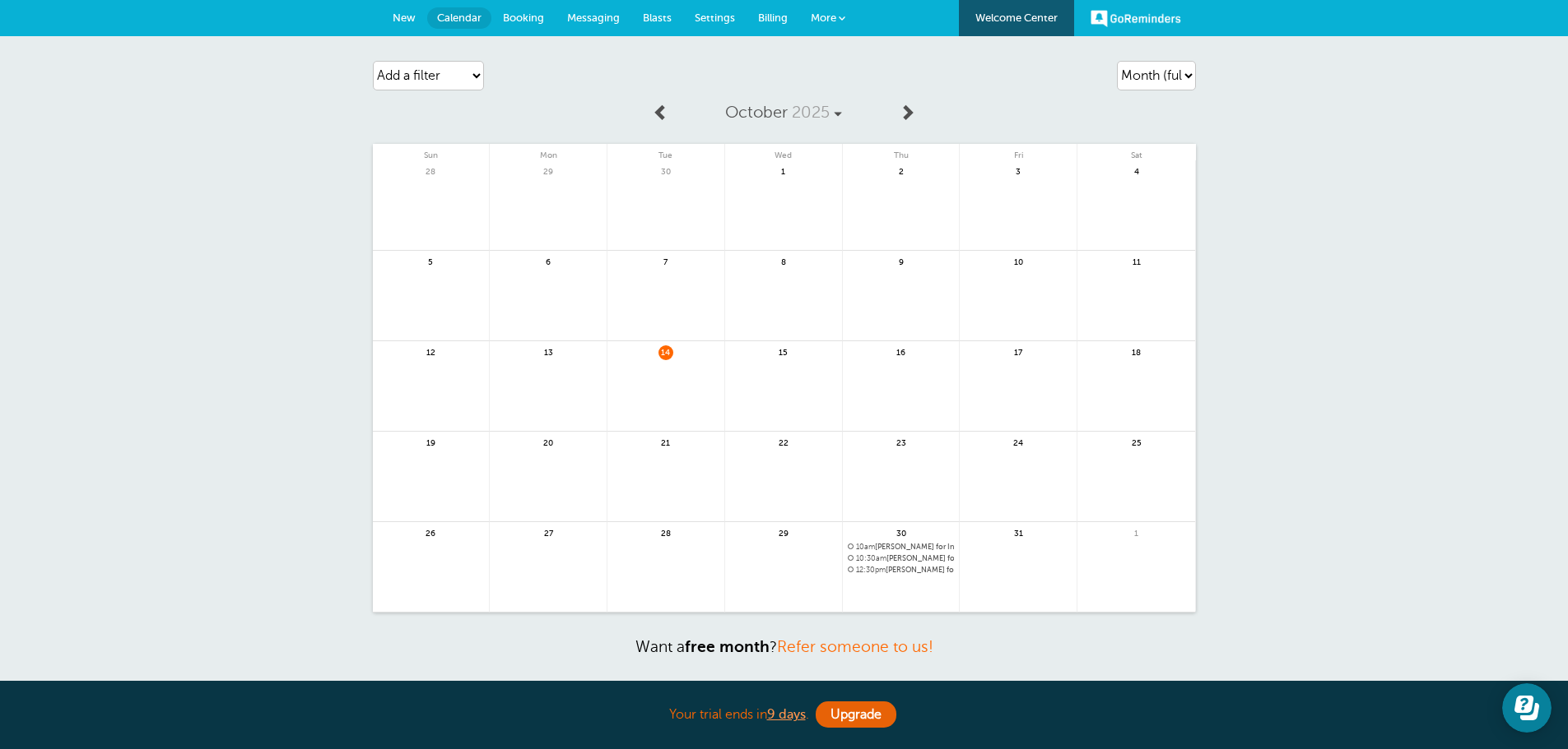
click at [518, 16] on span "Booking" at bounding box center [524, 18] width 41 height 13
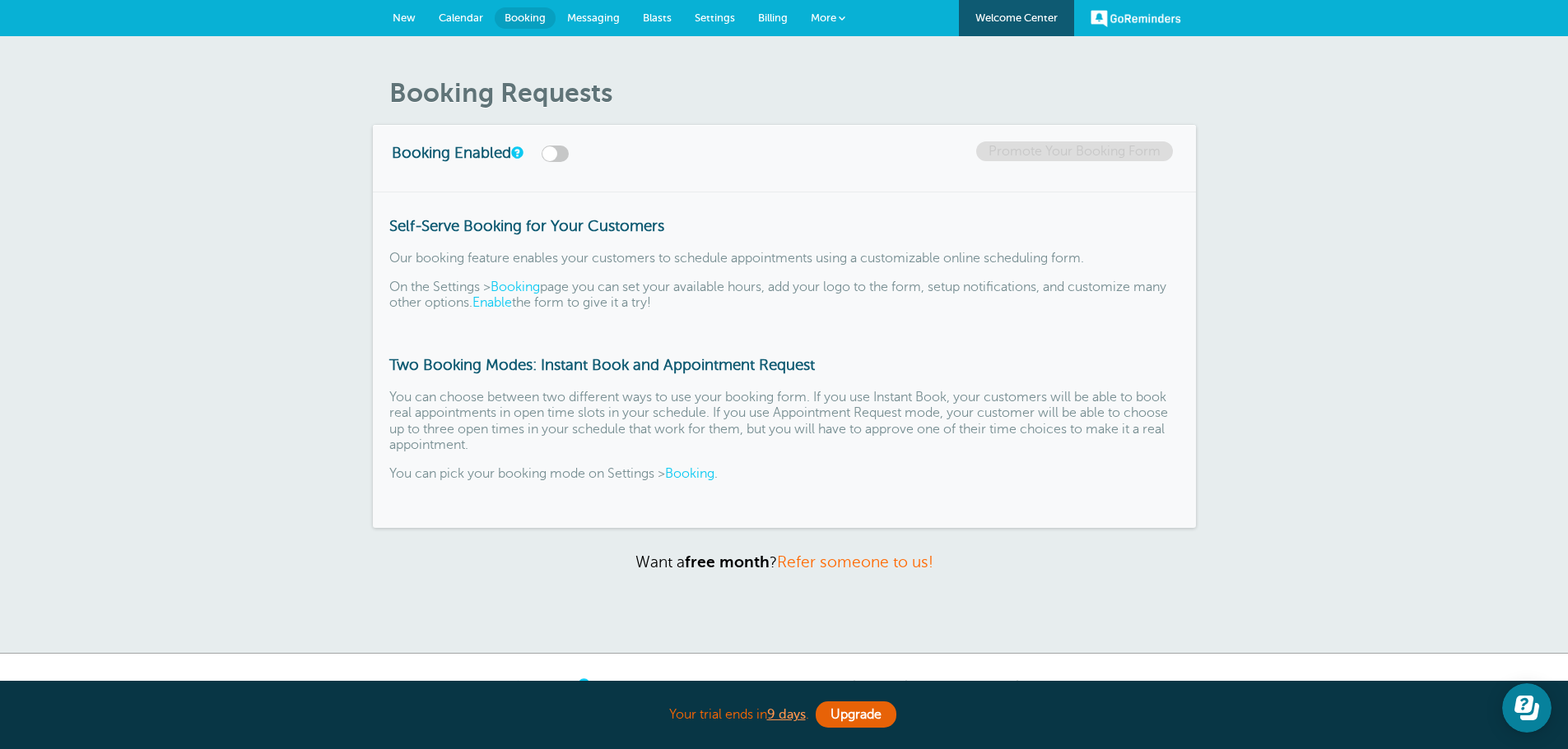
click at [456, 16] on span "Calendar" at bounding box center [460, 18] width 44 height 13
